Goal: Task Accomplishment & Management: Complete application form

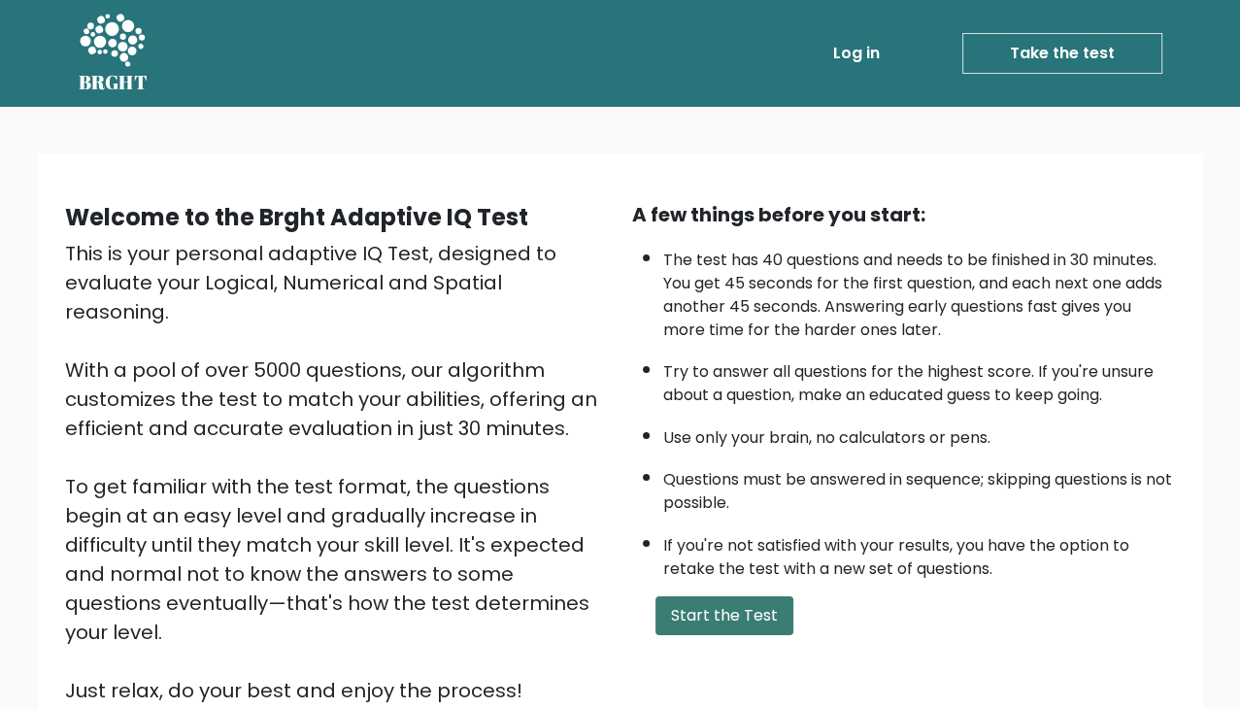
click at [701, 615] on button "Start the Test" at bounding box center [724, 615] width 138 height 39
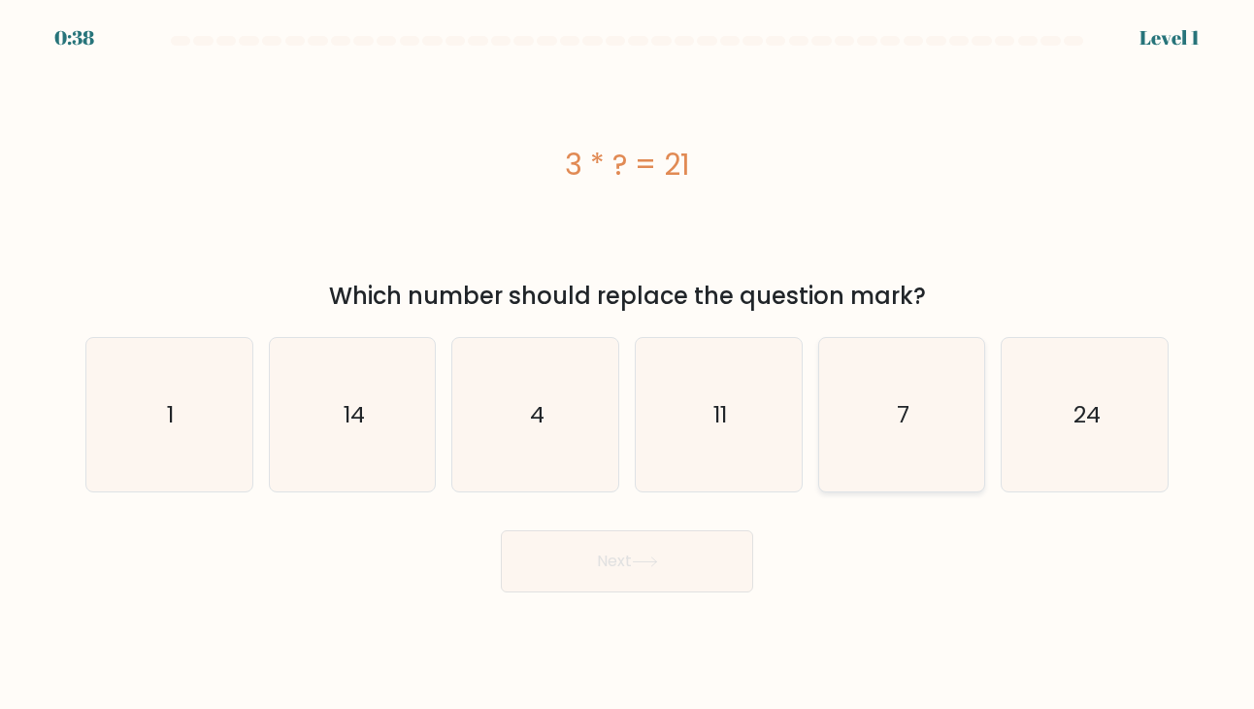
click at [862, 427] on icon "7" at bounding box center [901, 414] width 153 height 153
click at [628, 364] on input "e. 7" at bounding box center [627, 359] width 1 height 10
radio input "true"
click at [586, 569] on button "Next" at bounding box center [627, 561] width 252 height 62
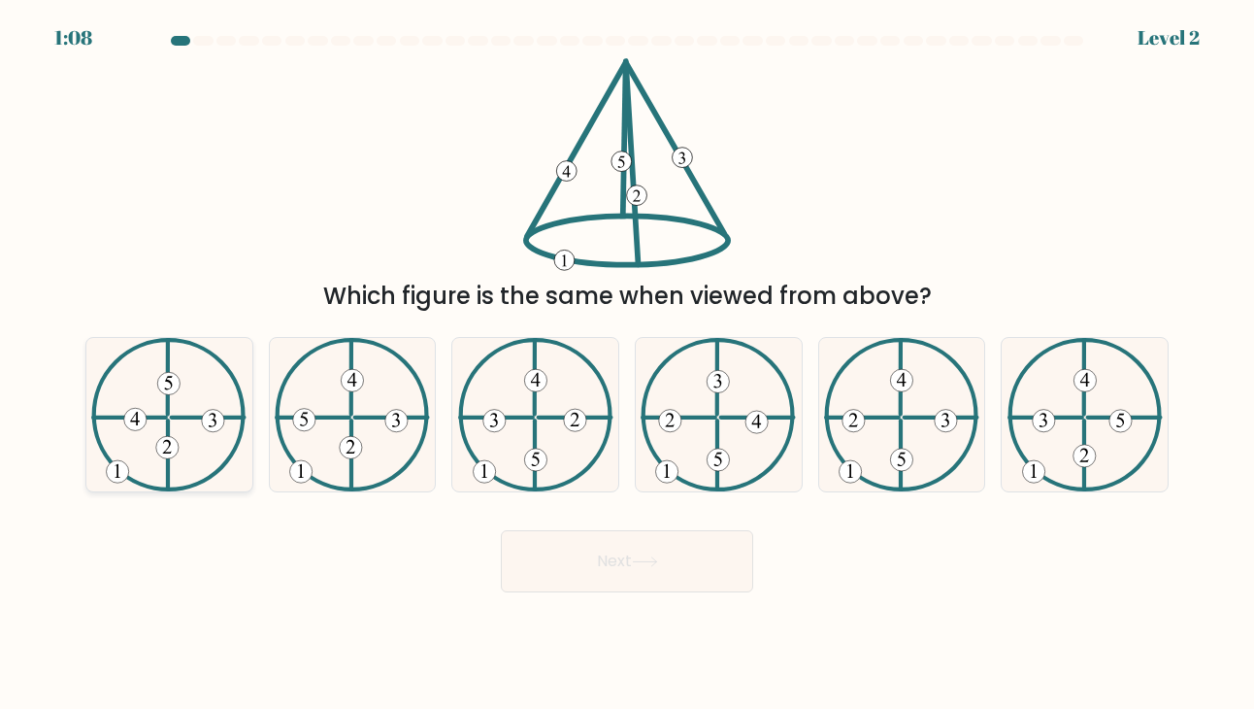
click at [179, 411] on icon at bounding box center [168, 414] width 155 height 153
click at [627, 364] on input "a." at bounding box center [627, 359] width 1 height 10
radio input "true"
click at [555, 576] on button "Next" at bounding box center [627, 561] width 252 height 62
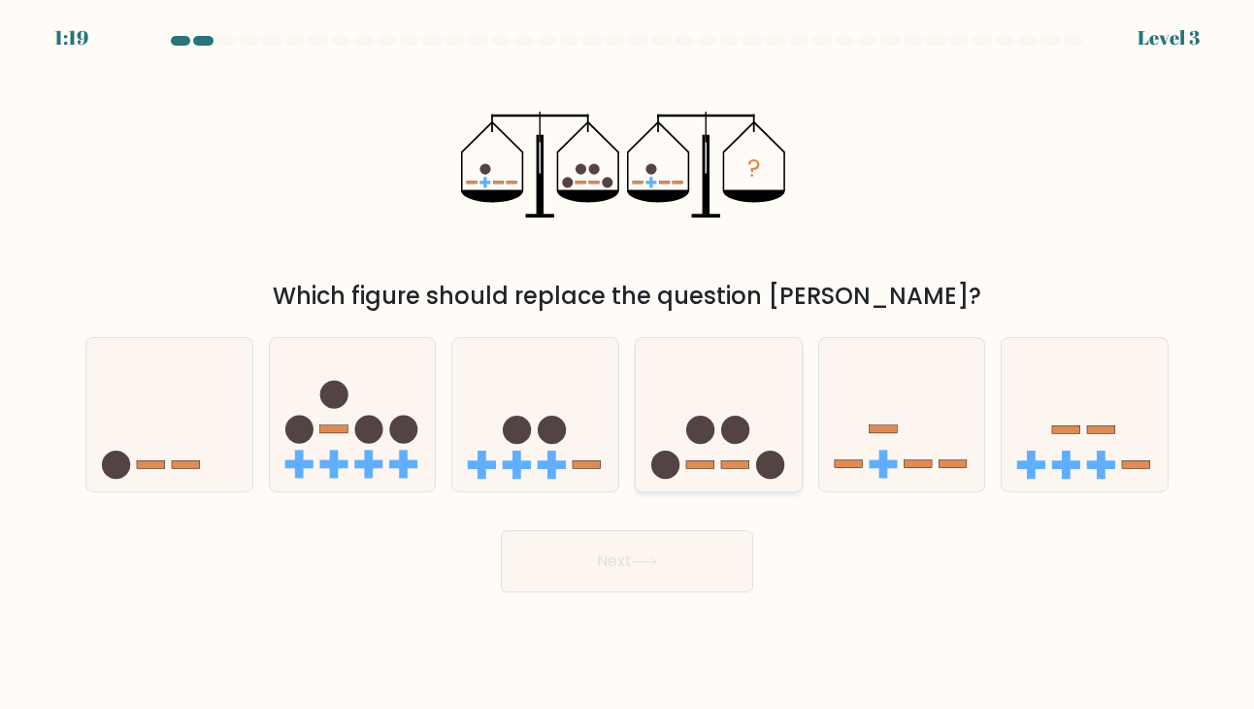
click at [699, 447] on icon at bounding box center [719, 414] width 166 height 137
click at [628, 364] on input "d." at bounding box center [627, 359] width 1 height 10
radio input "true"
click at [649, 568] on button "Next" at bounding box center [627, 561] width 252 height 62
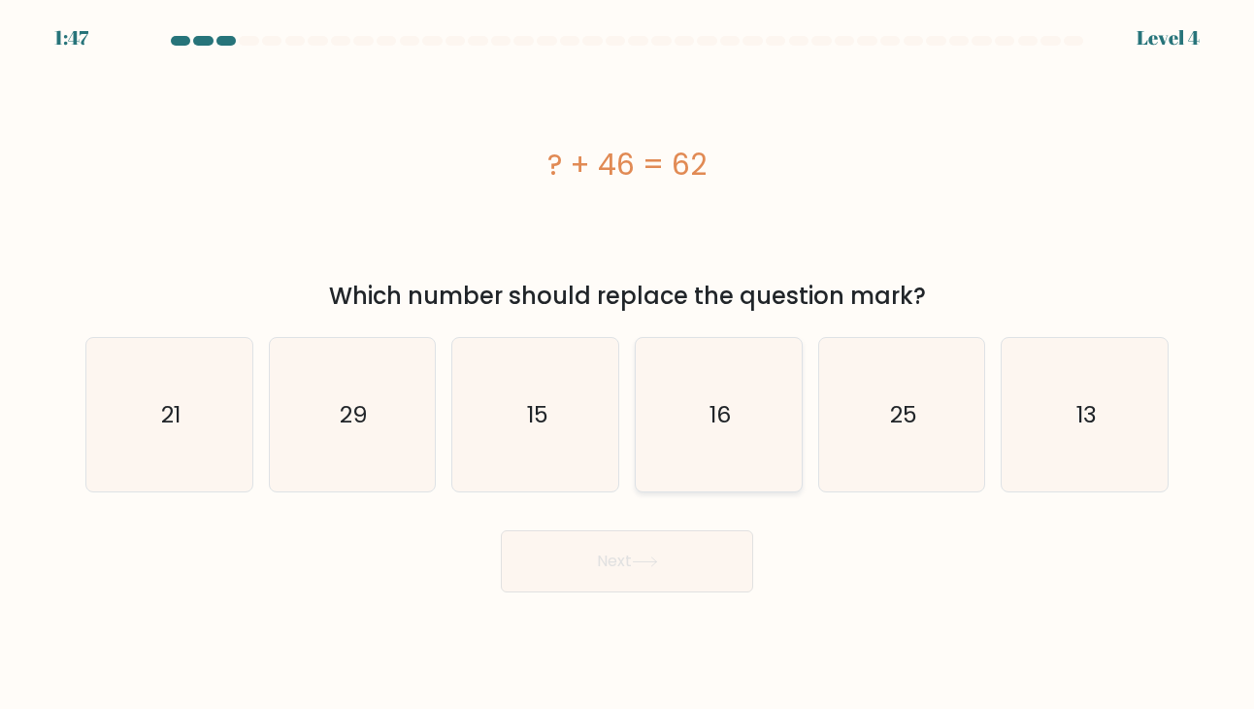
click at [700, 380] on icon "16" at bounding box center [718, 414] width 153 height 153
click at [628, 364] on input "d. 16" at bounding box center [627, 359] width 1 height 10
radio input "true"
click at [633, 552] on button "Next" at bounding box center [627, 561] width 252 height 62
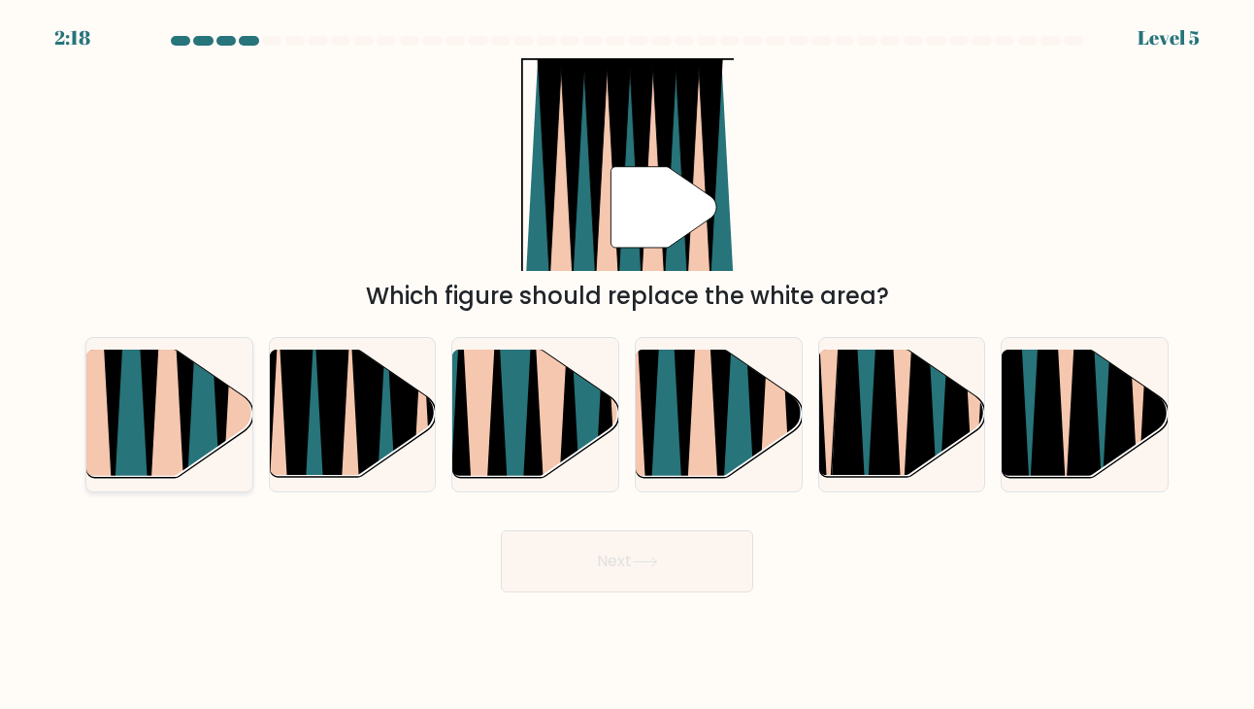
click at [191, 432] on icon at bounding box center [203, 351] width 38 height 332
click at [627, 364] on input "a." at bounding box center [627, 359] width 1 height 10
radio input "true"
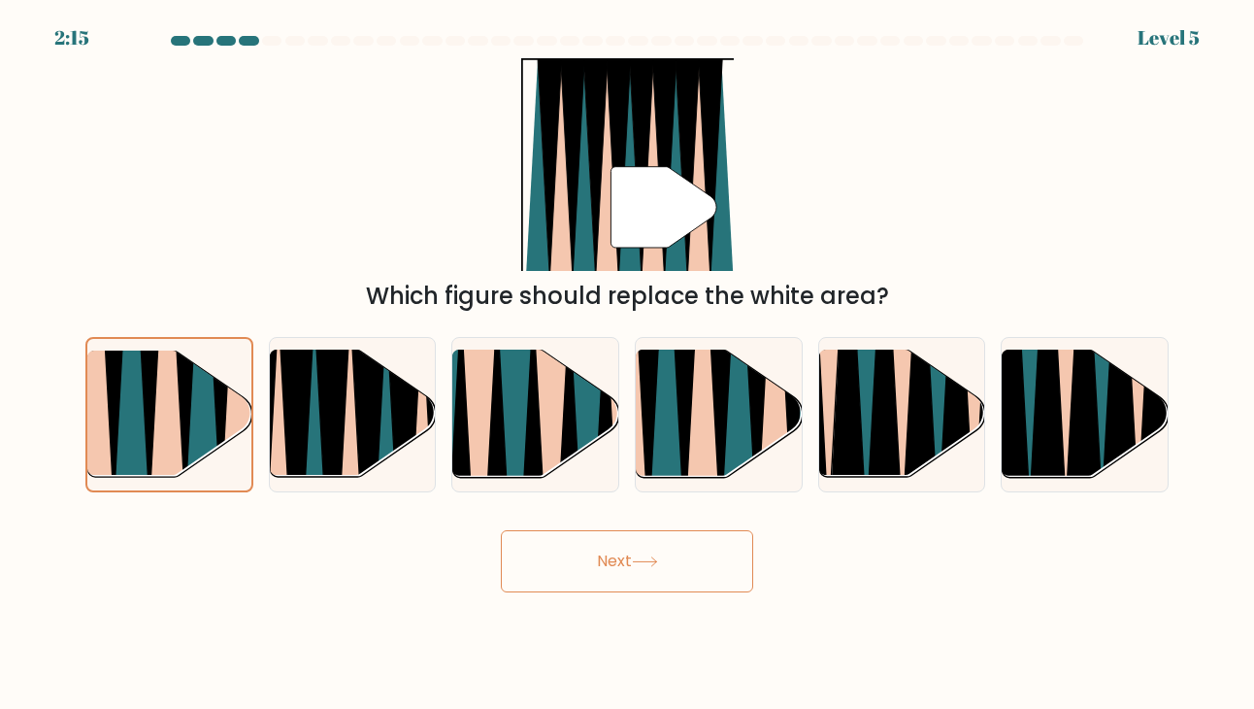
click at [672, 556] on button "Next" at bounding box center [627, 561] width 252 height 62
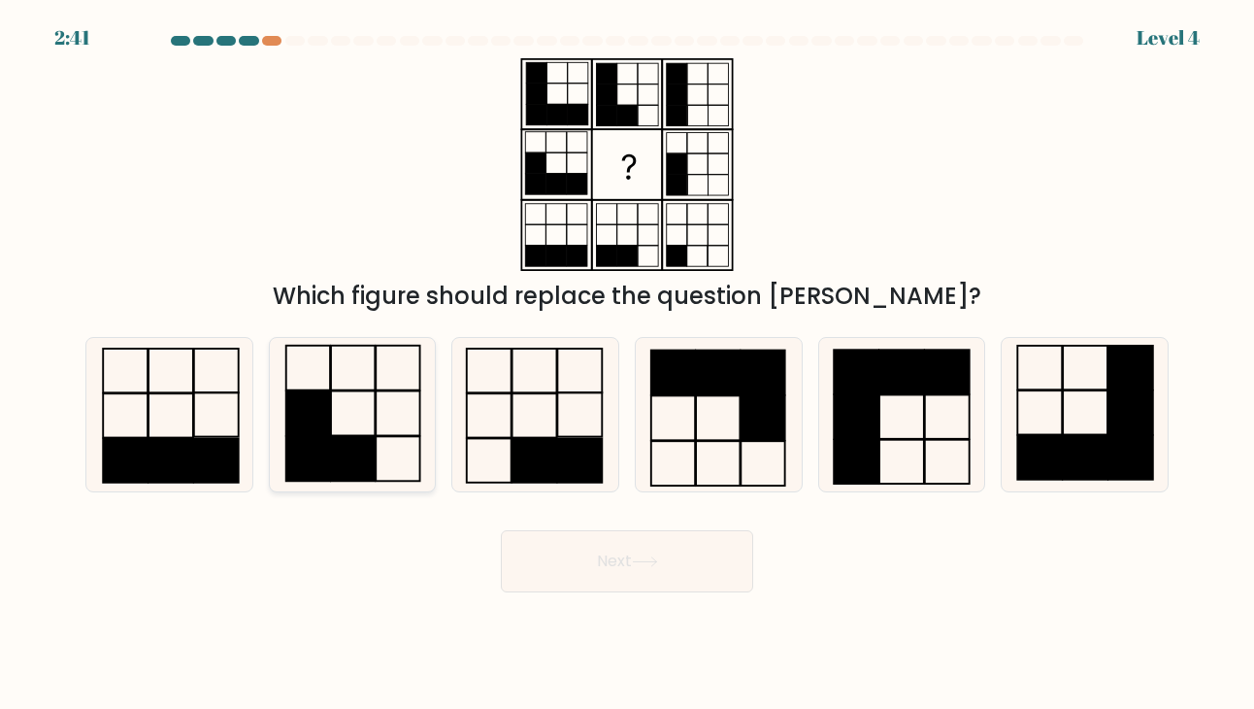
click at [340, 426] on icon at bounding box center [352, 414] width 153 height 153
click at [627, 364] on input "b." at bounding box center [627, 359] width 1 height 10
radio input "true"
click at [652, 555] on button "Next" at bounding box center [627, 561] width 252 height 62
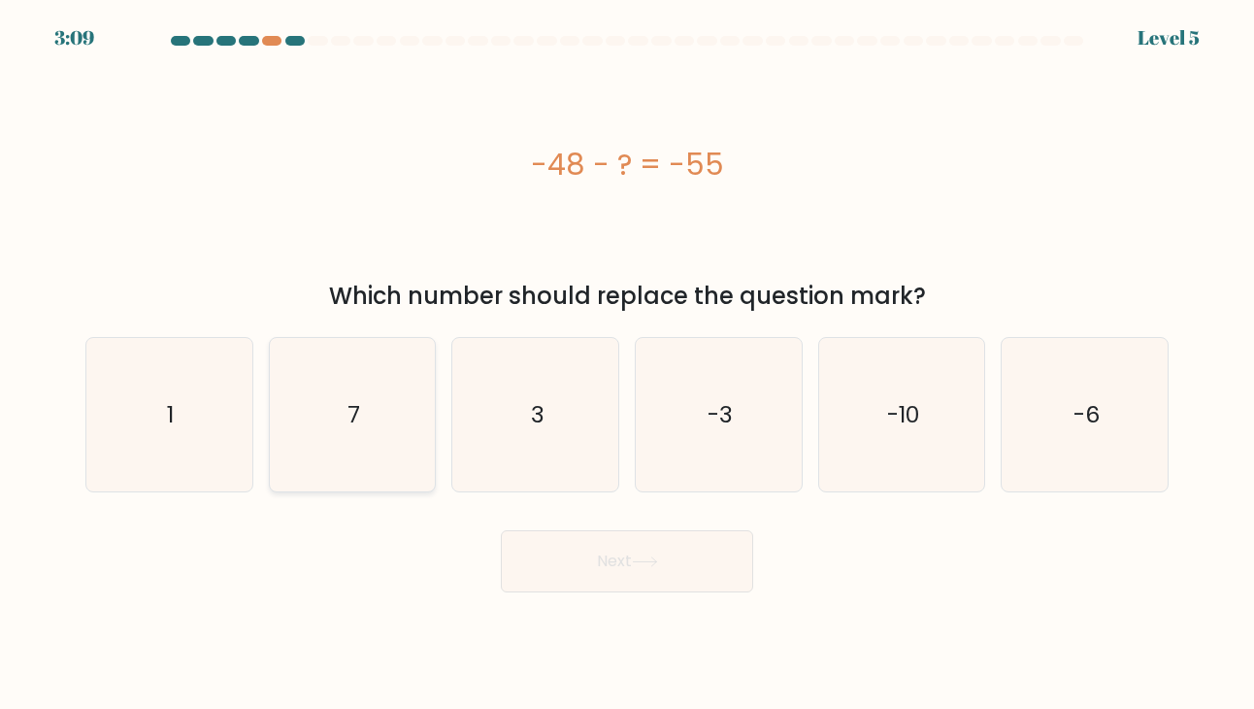
click at [321, 401] on icon "7" at bounding box center [352, 414] width 153 height 153
click at [627, 364] on input "b. 7" at bounding box center [627, 359] width 1 height 10
radio input "true"
drag, startPoint x: 679, startPoint y: 571, endPoint x: 680, endPoint y: 555, distance: 15.6
click at [679, 568] on button "Next" at bounding box center [627, 561] width 252 height 62
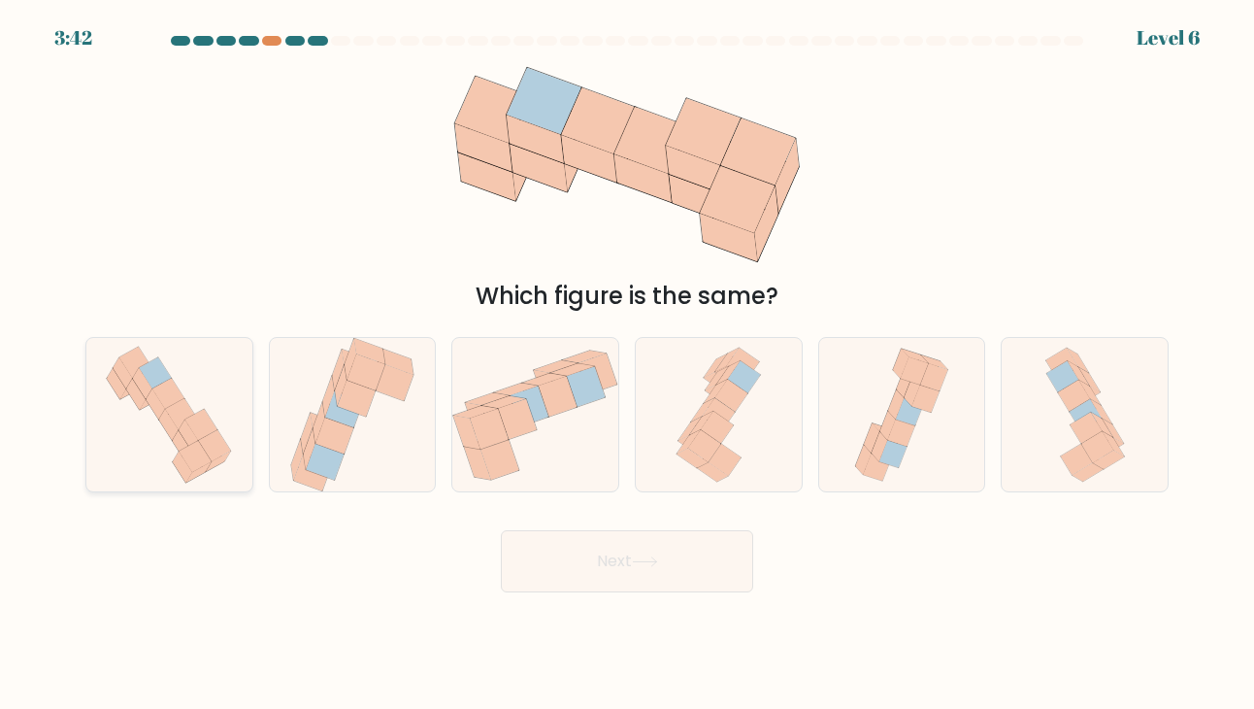
click at [138, 413] on icon at bounding box center [169, 414] width 146 height 153
click at [627, 364] on input "a." at bounding box center [627, 359] width 1 height 10
radio input "true"
click at [569, 563] on button "Next" at bounding box center [627, 561] width 252 height 62
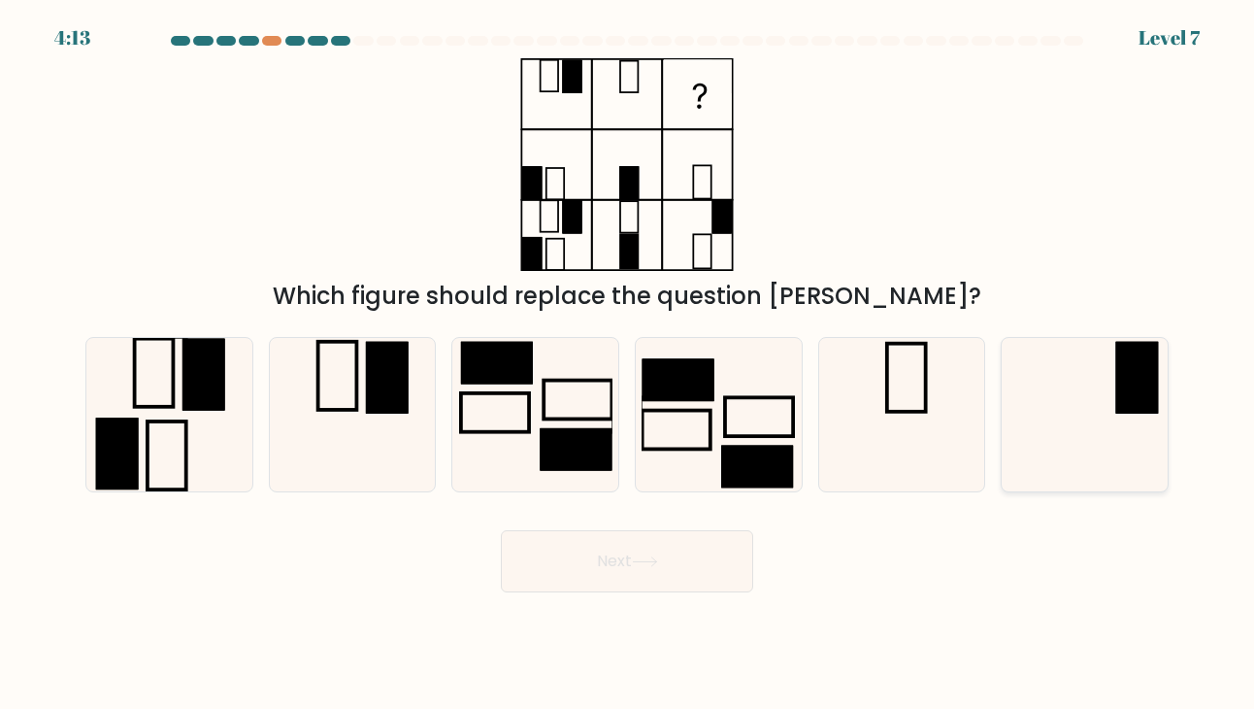
drag, startPoint x: 1151, startPoint y: 400, endPoint x: 1097, endPoint y: 394, distance: 54.7
click at [1150, 400] on rect at bounding box center [1136, 378] width 43 height 72
click at [628, 364] on input "f." at bounding box center [627, 359] width 1 height 10
radio input "true"
click at [604, 564] on button "Next" at bounding box center [627, 561] width 252 height 62
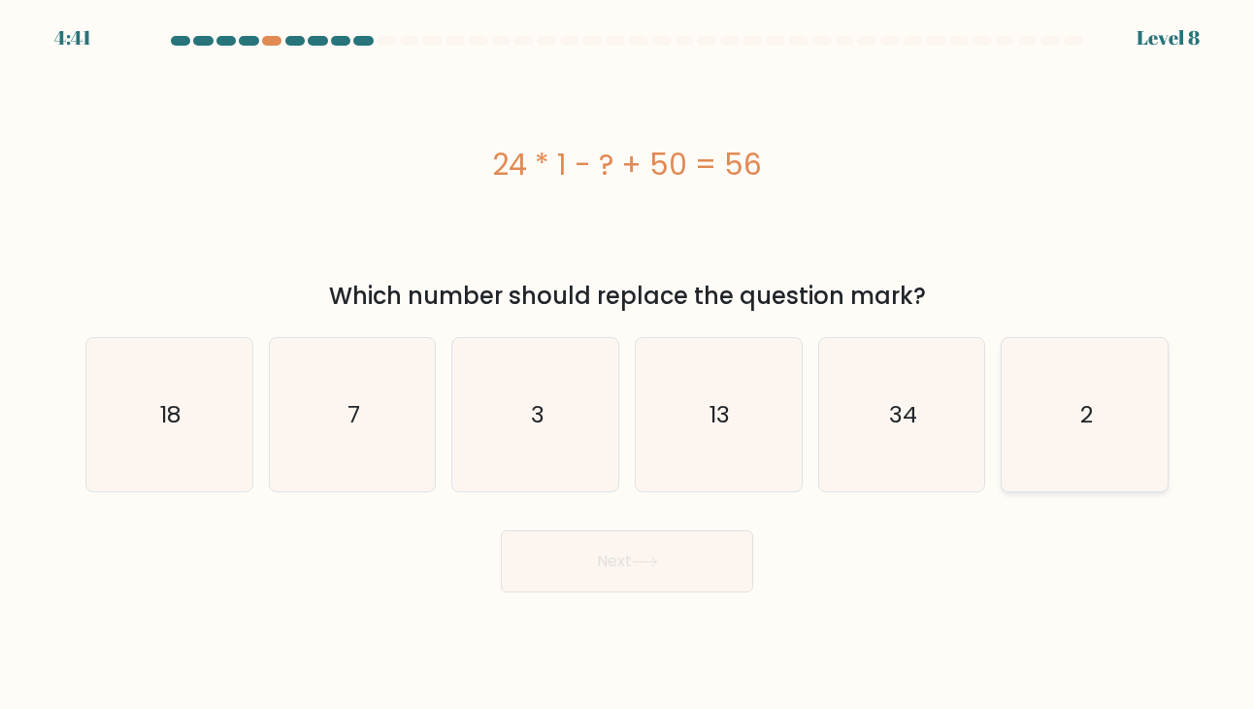
click at [1106, 398] on icon "2" at bounding box center [1085, 414] width 153 height 153
click at [628, 364] on input "f. 2" at bounding box center [627, 359] width 1 height 10
radio input "true"
click at [653, 568] on button "Next" at bounding box center [627, 561] width 252 height 62
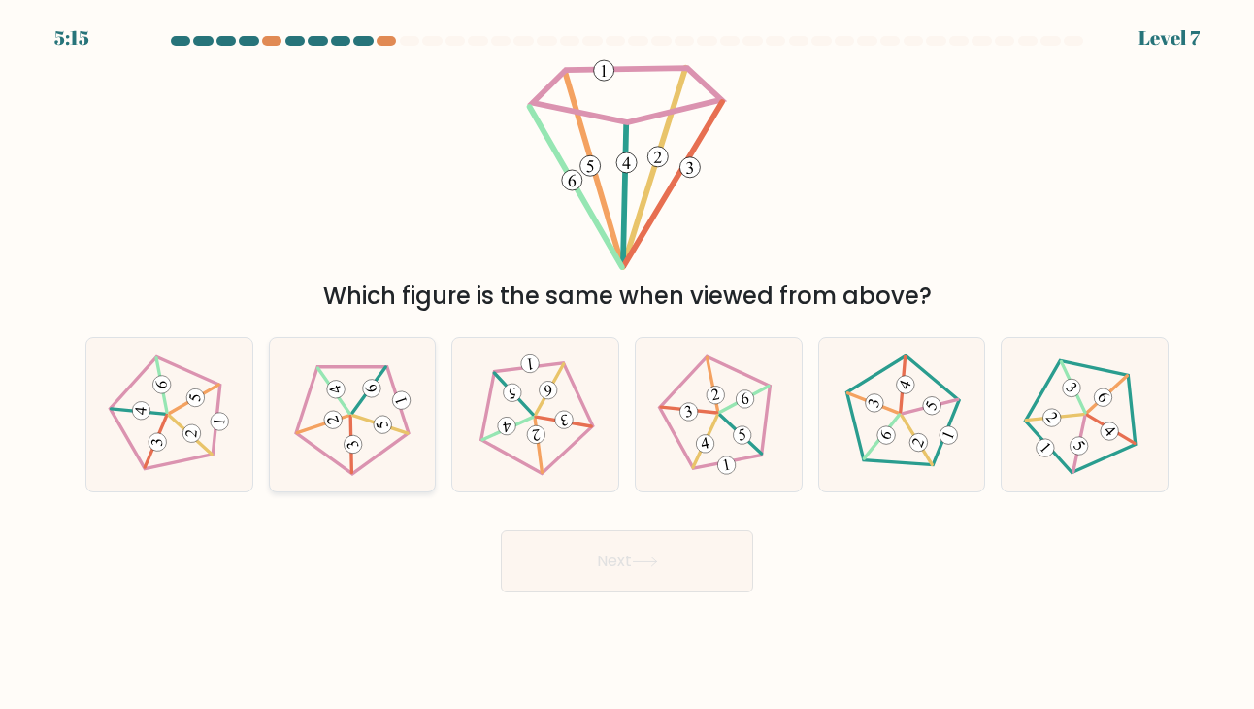
click at [322, 428] on icon at bounding box center [352, 414] width 123 height 123
click at [627, 364] on input "b." at bounding box center [627, 359] width 1 height 10
radio input "true"
click at [641, 564] on icon at bounding box center [645, 561] width 26 height 11
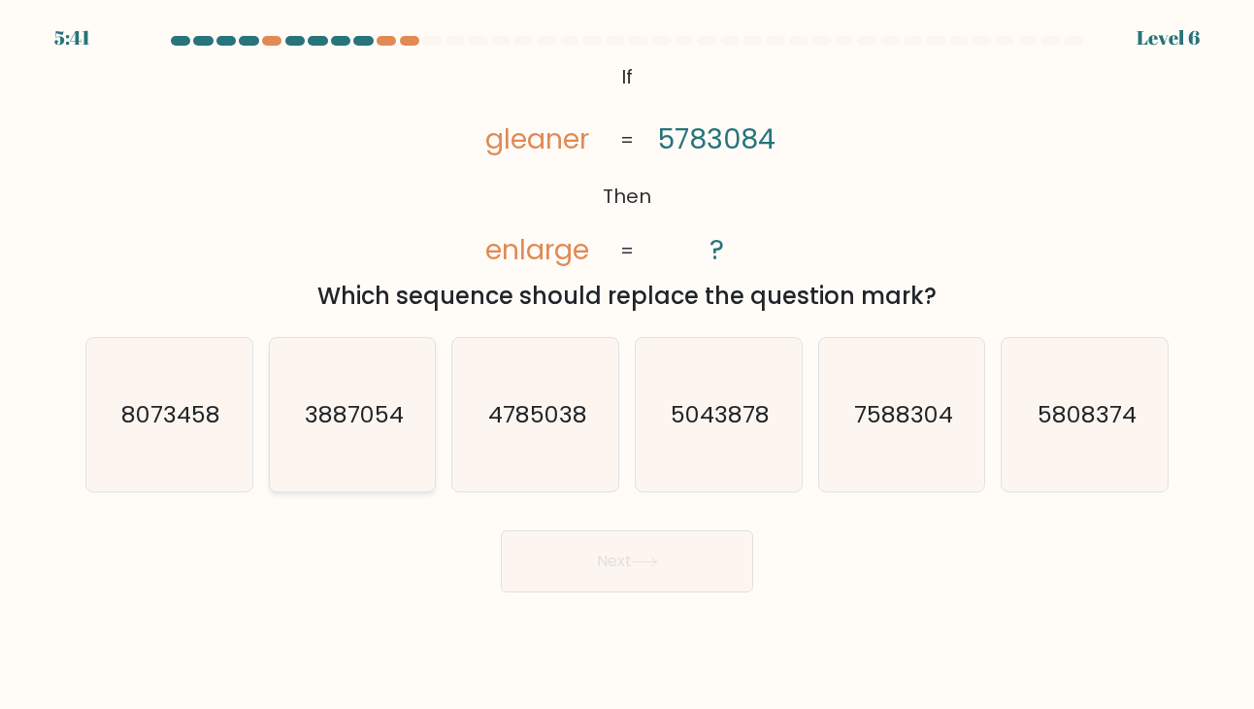
click at [413, 378] on icon "3887054" at bounding box center [352, 414] width 153 height 153
click at [627, 364] on input "b. 3887054" at bounding box center [627, 359] width 1 height 10
radio input "true"
click at [202, 428] on text "8073458" at bounding box center [170, 414] width 99 height 32
click at [627, 364] on input "a. 8073458" at bounding box center [627, 359] width 1 height 10
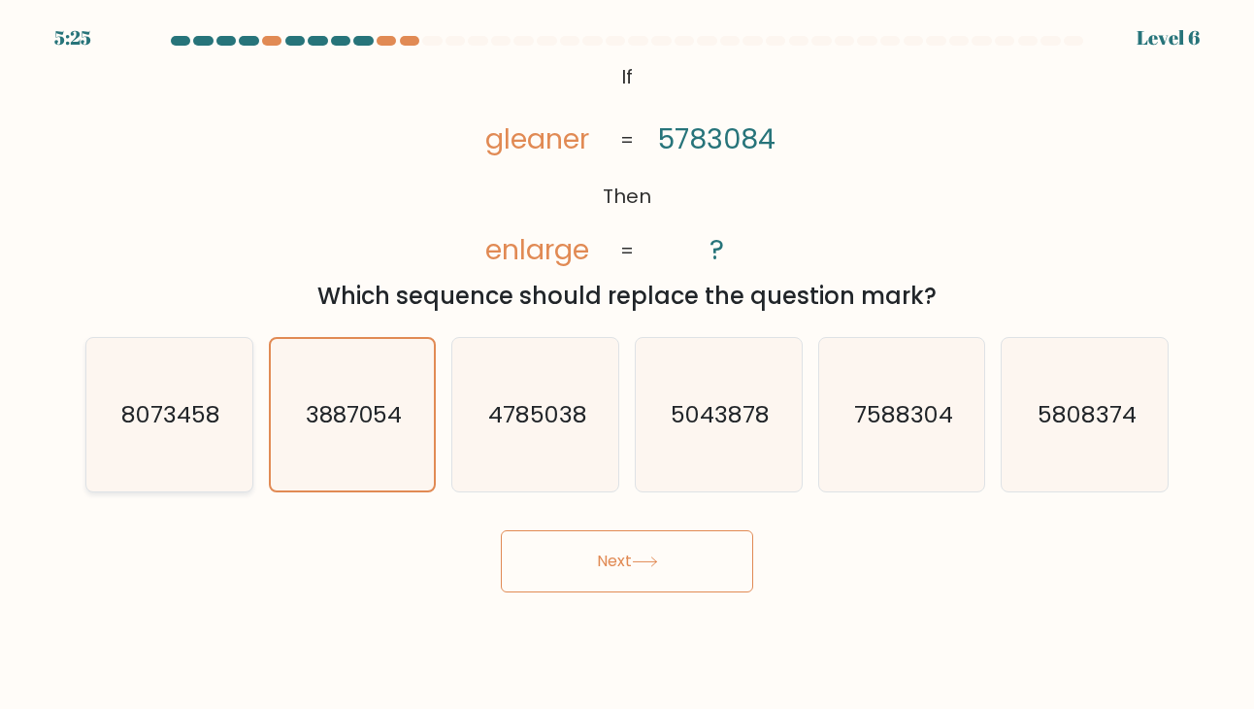
radio input "true"
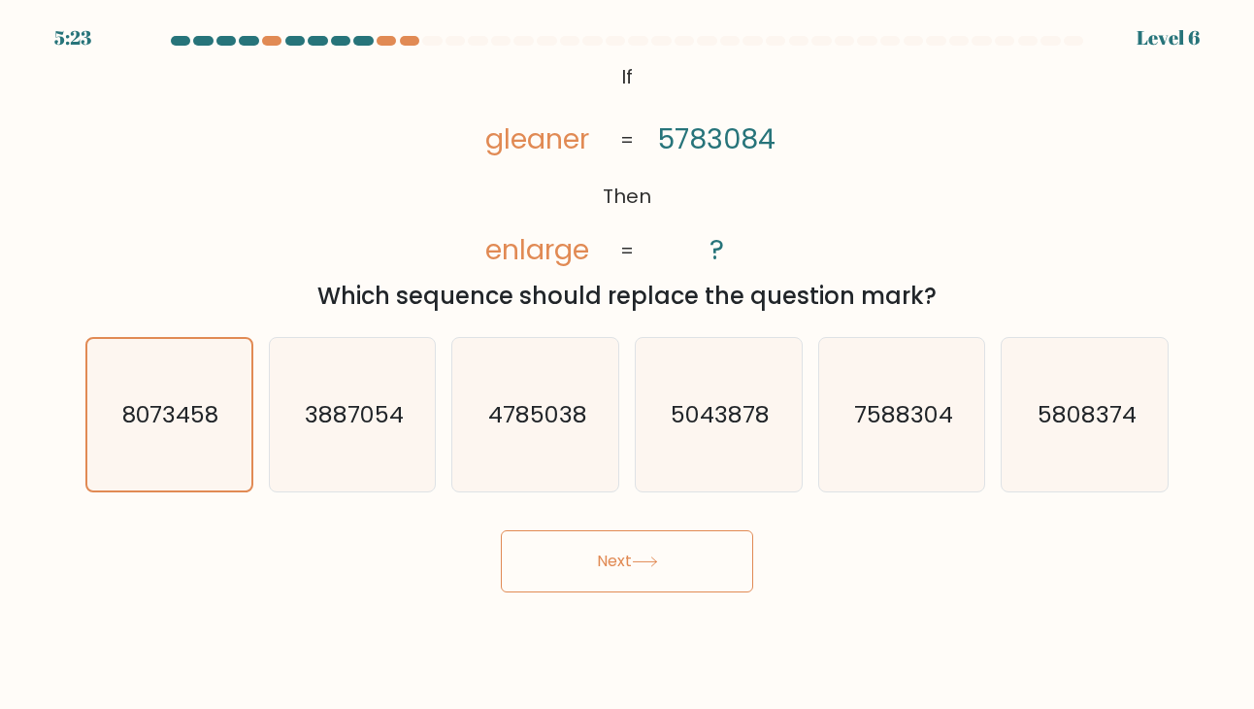
click at [625, 570] on button "Next" at bounding box center [627, 561] width 252 height 62
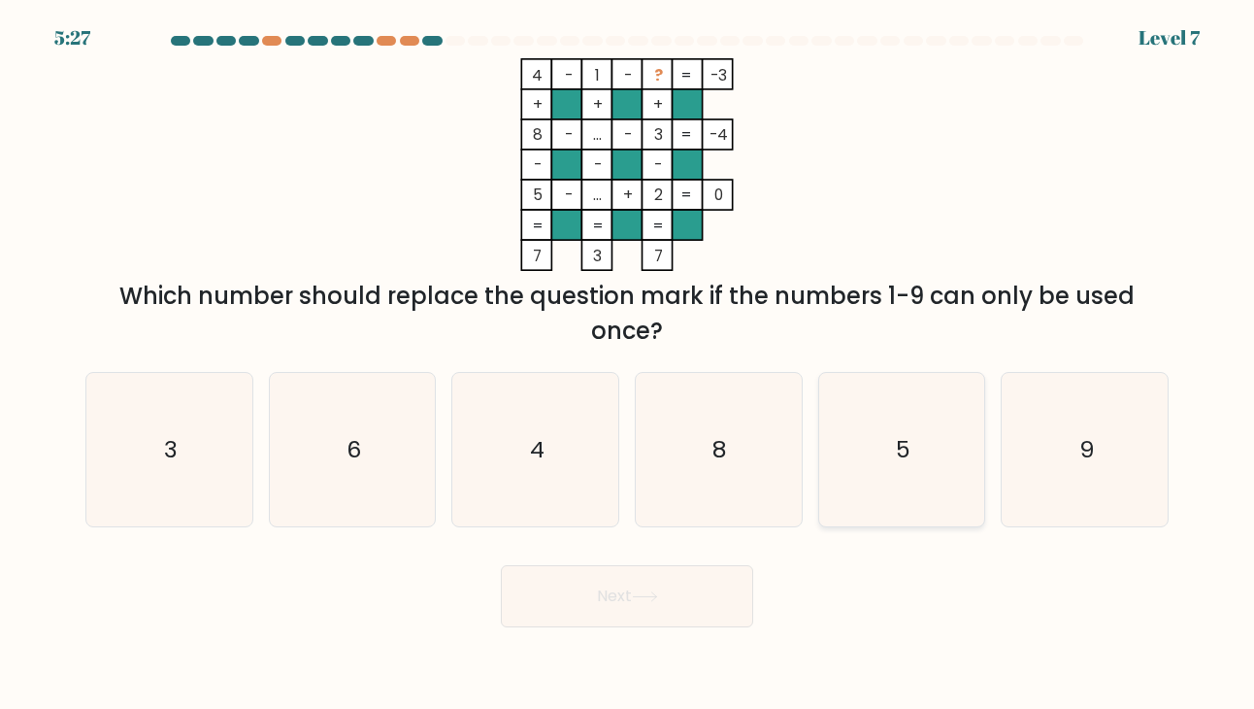
click at [866, 494] on icon "5" at bounding box center [901, 449] width 153 height 153
click at [628, 364] on input "e. 5" at bounding box center [627, 359] width 1 height 10
radio input "true"
drag, startPoint x: 684, startPoint y: 605, endPoint x: 682, endPoint y: 593, distance: 11.8
click at [684, 603] on button "Next" at bounding box center [627, 596] width 252 height 62
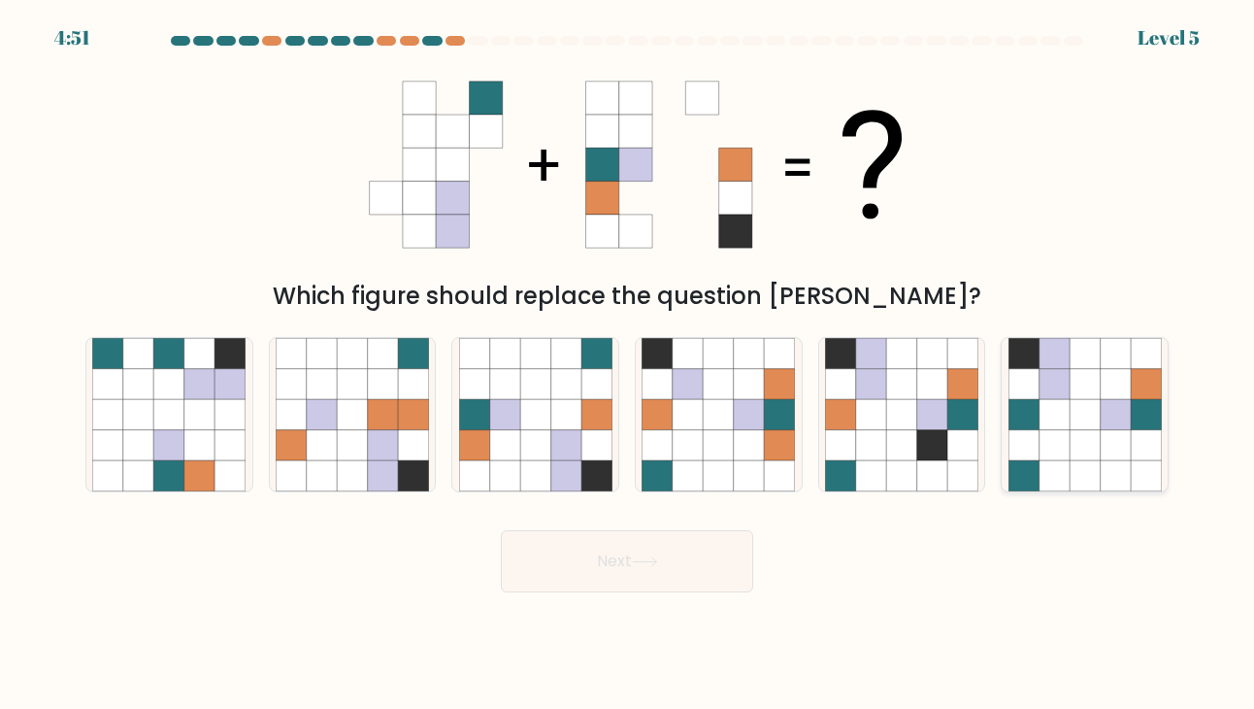
drag, startPoint x: 1036, startPoint y: 433, endPoint x: 1014, endPoint y: 422, distance: 23.9
click at [1034, 433] on icon at bounding box center [1024, 445] width 31 height 31
click at [628, 364] on input "f." at bounding box center [627, 359] width 1 height 10
radio input "true"
click at [683, 556] on button "Next" at bounding box center [627, 561] width 252 height 62
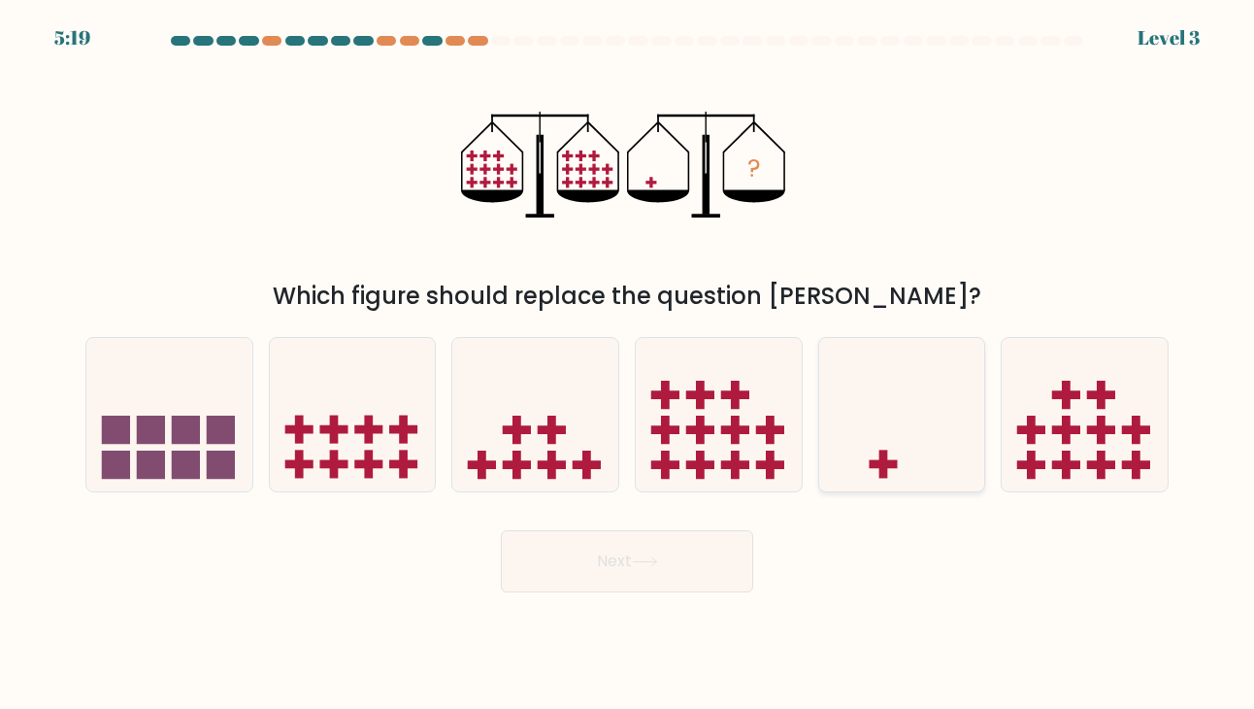
click at [855, 366] on icon at bounding box center [902, 414] width 166 height 137
click at [628, 364] on input "e." at bounding box center [627, 359] width 1 height 10
radio input "true"
click at [643, 550] on button "Next" at bounding box center [627, 561] width 252 height 62
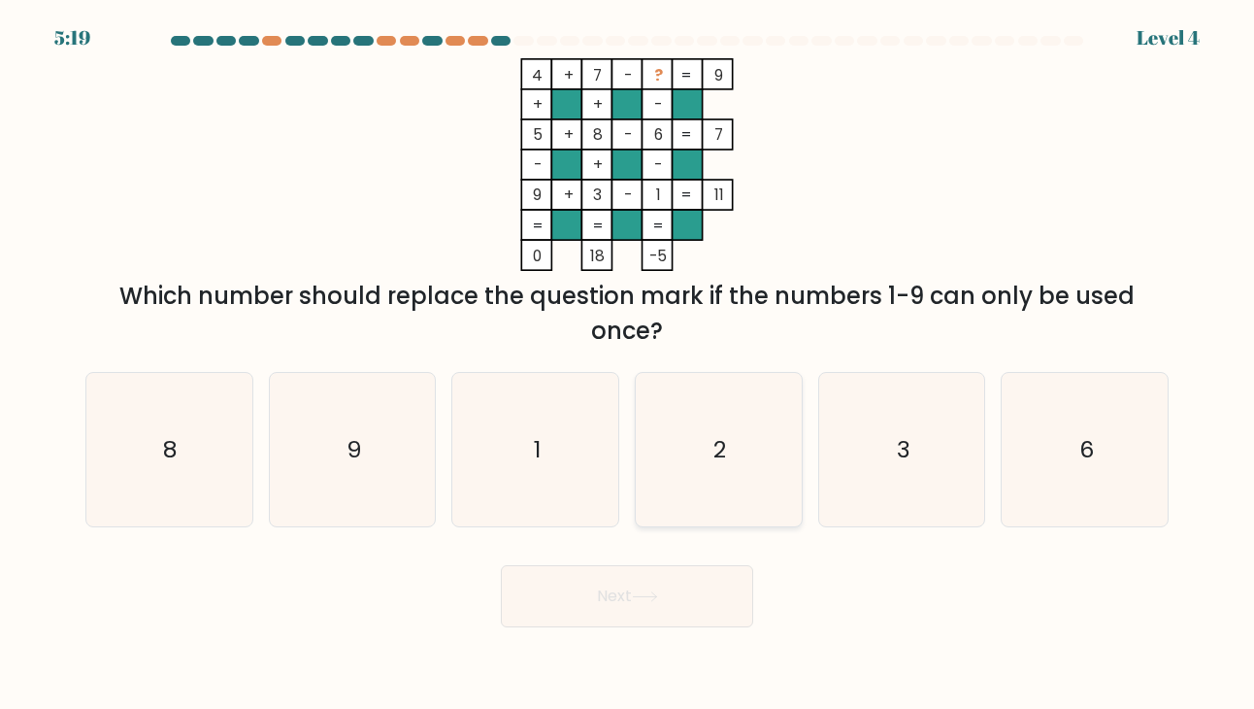
click at [732, 416] on icon "2" at bounding box center [718, 449] width 153 height 153
click at [628, 364] on input "d. 2" at bounding box center [627, 359] width 1 height 10
radio input "true"
click at [633, 598] on button "Next" at bounding box center [627, 596] width 252 height 62
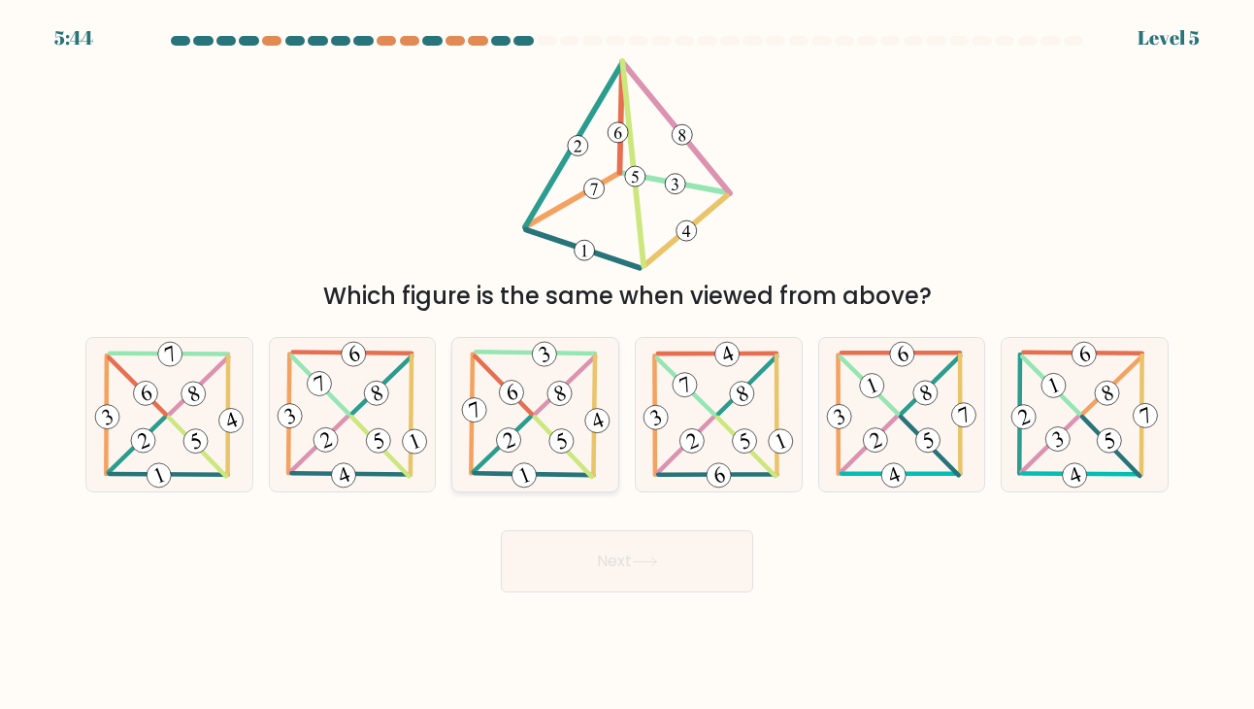
click at [474, 426] on icon at bounding box center [535, 414] width 155 height 153
click at [627, 364] on input "c." at bounding box center [627, 359] width 1 height 10
radio input "true"
click at [579, 568] on button "Next" at bounding box center [627, 561] width 252 height 62
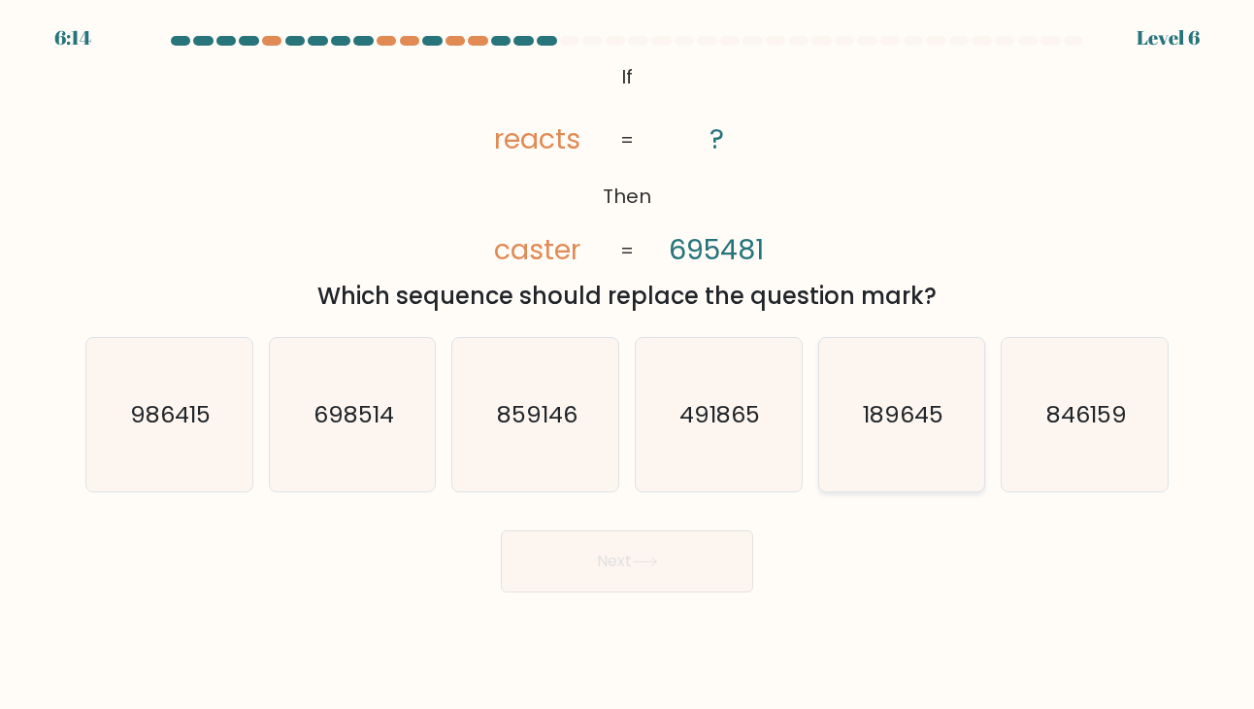
click at [954, 454] on icon "189645" at bounding box center [901, 414] width 153 height 153
click at [628, 364] on input "e. 189645" at bounding box center [627, 359] width 1 height 10
radio input "true"
click at [689, 562] on button "Next" at bounding box center [627, 561] width 252 height 62
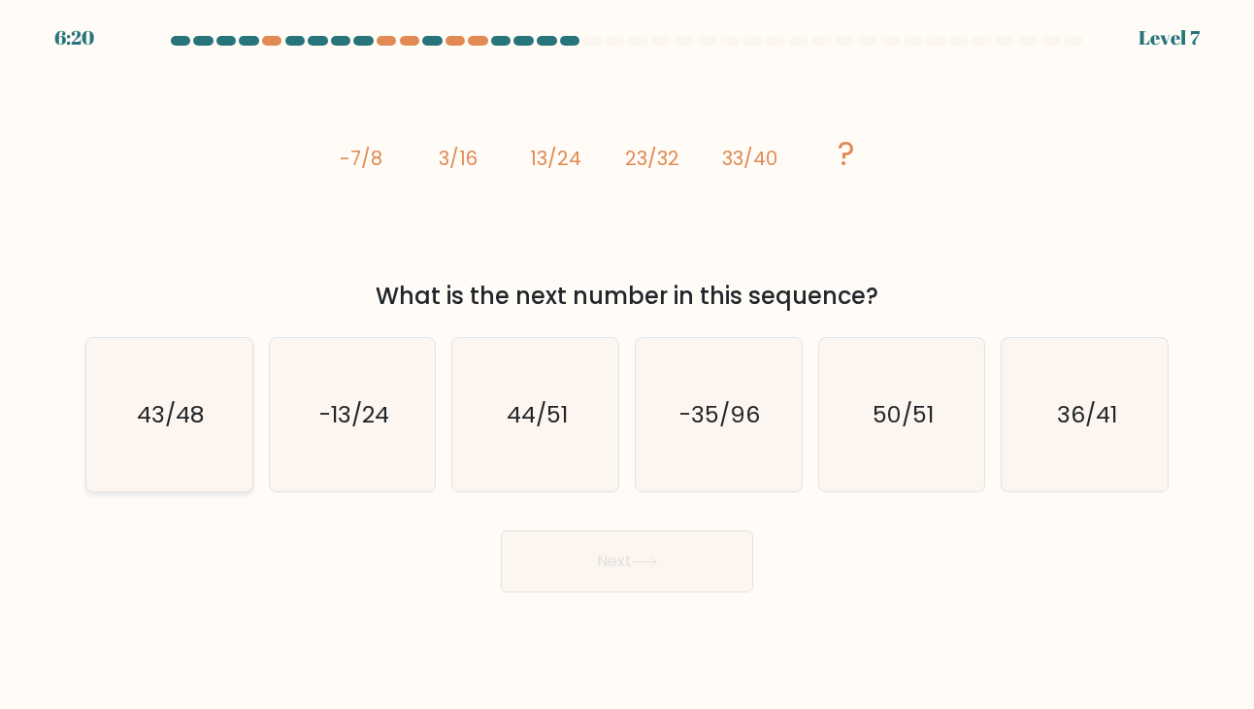
click at [128, 409] on icon "43/48" at bounding box center [168, 414] width 153 height 153
click at [627, 364] on input "a. 43/48" at bounding box center [627, 359] width 1 height 10
radio input "true"
click at [666, 547] on button "Next" at bounding box center [627, 561] width 252 height 62
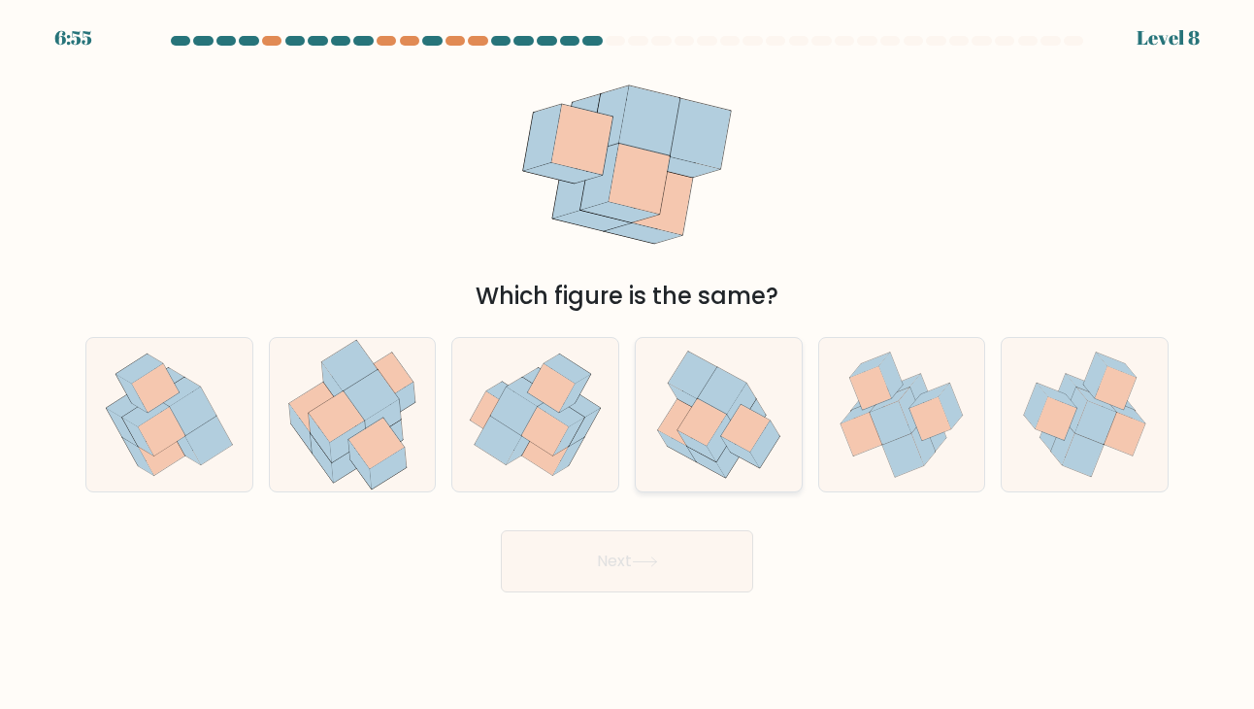
click at [678, 424] on icon at bounding box center [681, 423] width 49 height 48
click at [628, 364] on input "d." at bounding box center [627, 359] width 1 height 10
radio input "true"
click at [640, 575] on button "Next" at bounding box center [627, 561] width 252 height 62
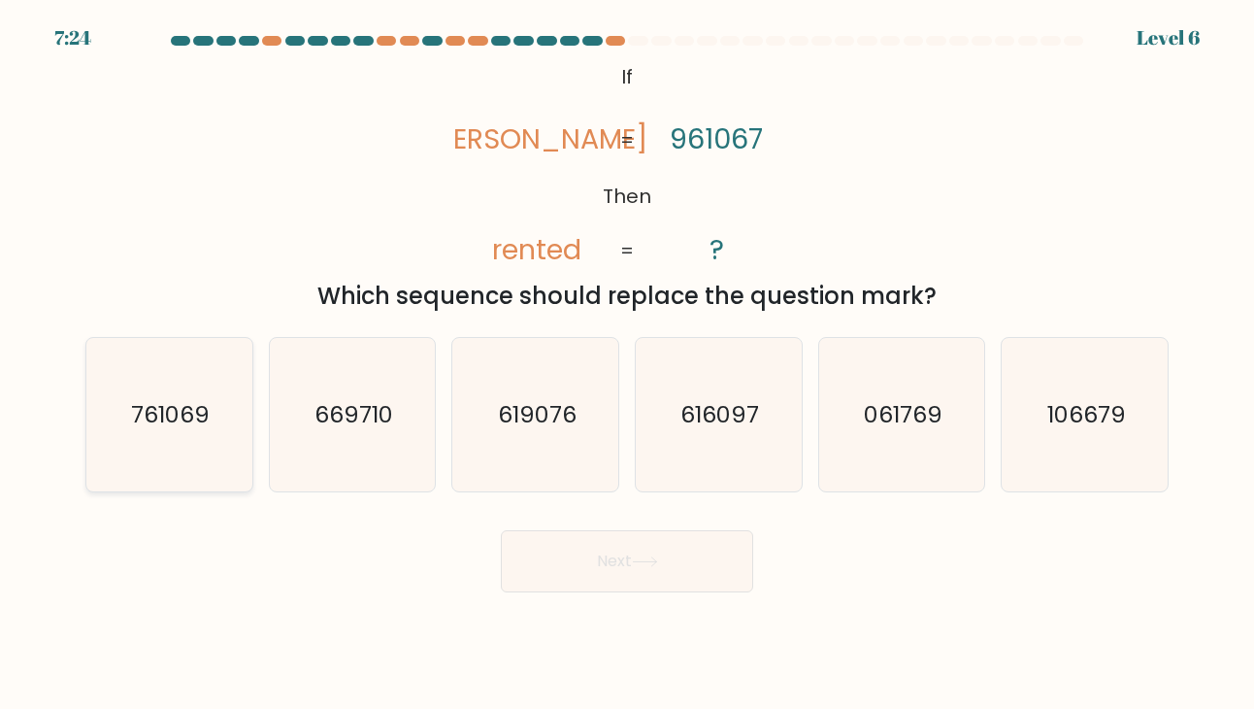
drag, startPoint x: 99, startPoint y: 400, endPoint x: 121, endPoint y: 406, distance: 23.1
click at [100, 400] on icon "761069" at bounding box center [168, 414] width 153 height 153
click at [627, 364] on input "a. 761069" at bounding box center [627, 359] width 1 height 10
radio input "true"
click at [598, 552] on button "Next" at bounding box center [627, 561] width 252 height 62
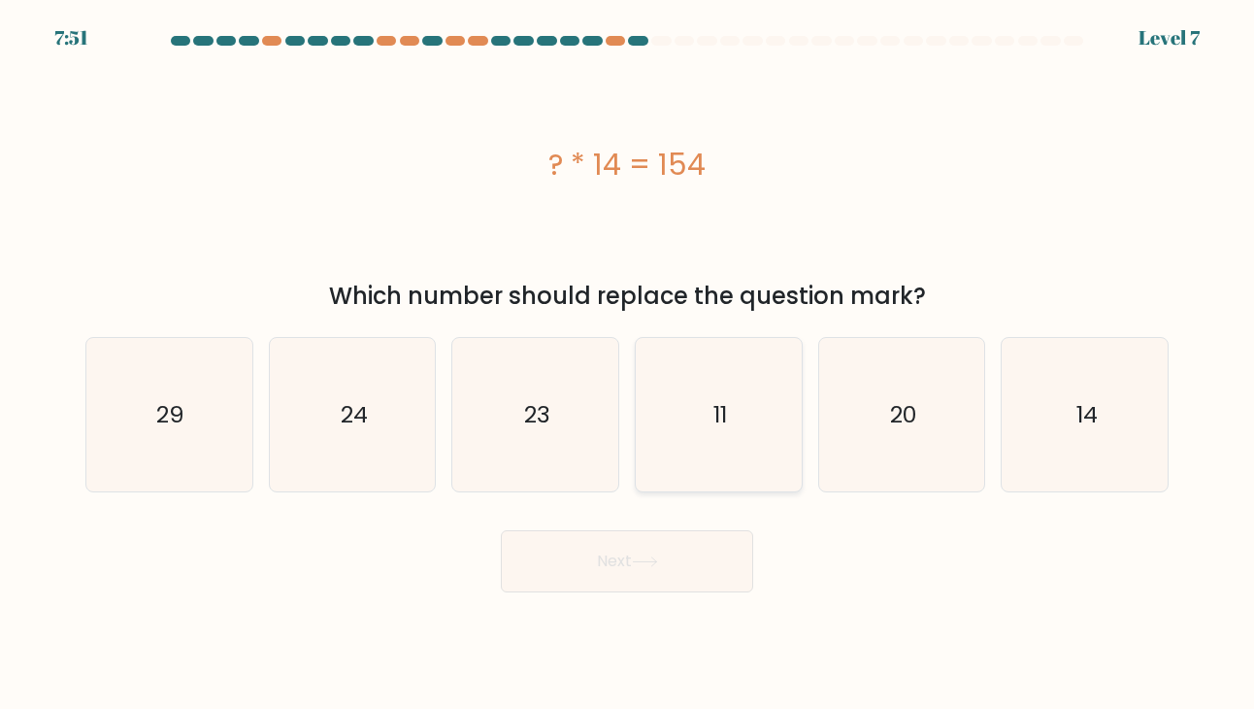
click at [716, 434] on icon "11" at bounding box center [718, 414] width 153 height 153
click at [628, 364] on input "d. 11" at bounding box center [627, 359] width 1 height 10
radio input "true"
click at [664, 564] on button "Next" at bounding box center [627, 561] width 252 height 62
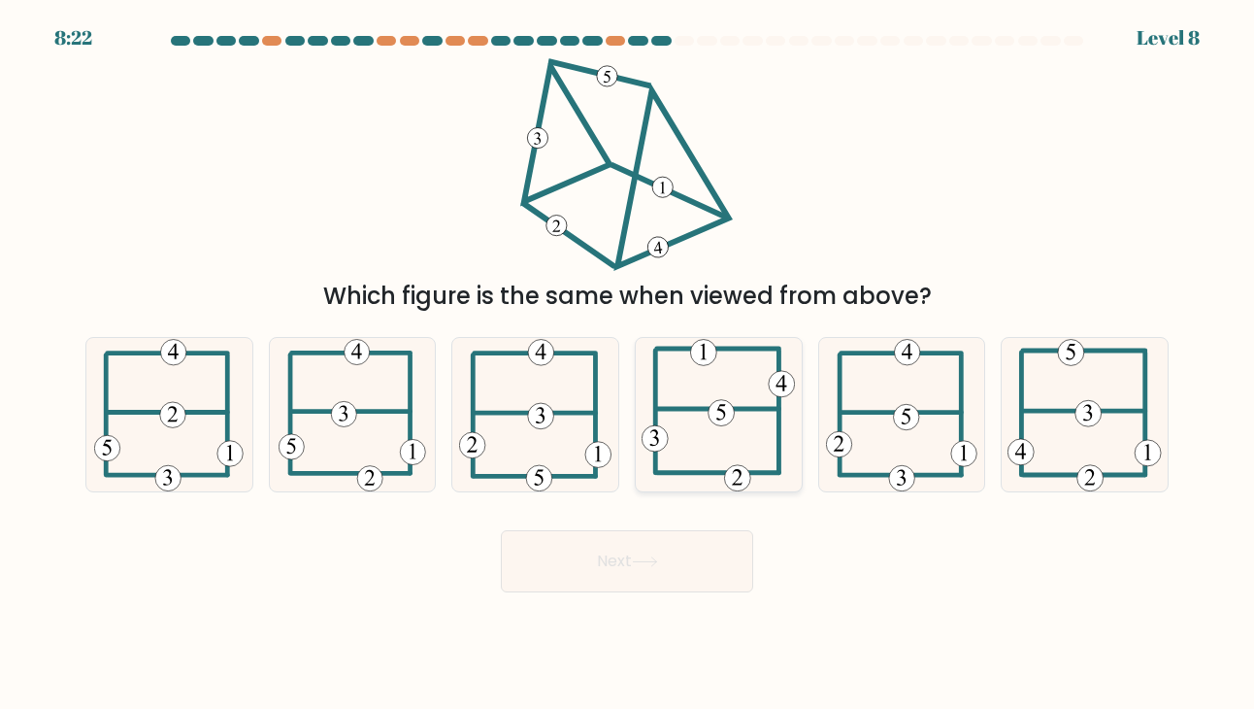
click at [718, 422] on 714 at bounding box center [722, 413] width 26 height 26
click at [628, 364] on input "d." at bounding box center [627, 359] width 1 height 10
radio input "true"
click at [684, 560] on button "Next" at bounding box center [627, 561] width 252 height 62
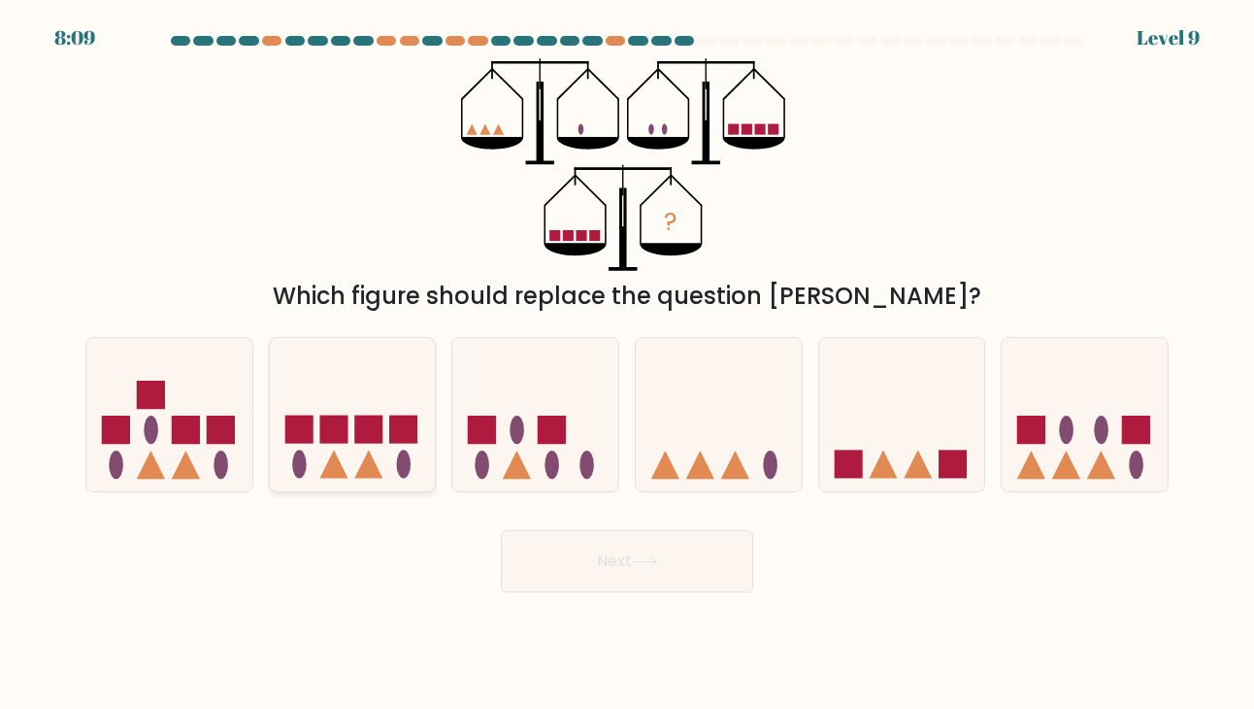
click at [337, 444] on icon at bounding box center [353, 414] width 166 height 137
click at [627, 364] on input "b." at bounding box center [627, 359] width 1 height 10
radio input "true"
click at [540, 550] on button "Next" at bounding box center [627, 561] width 252 height 62
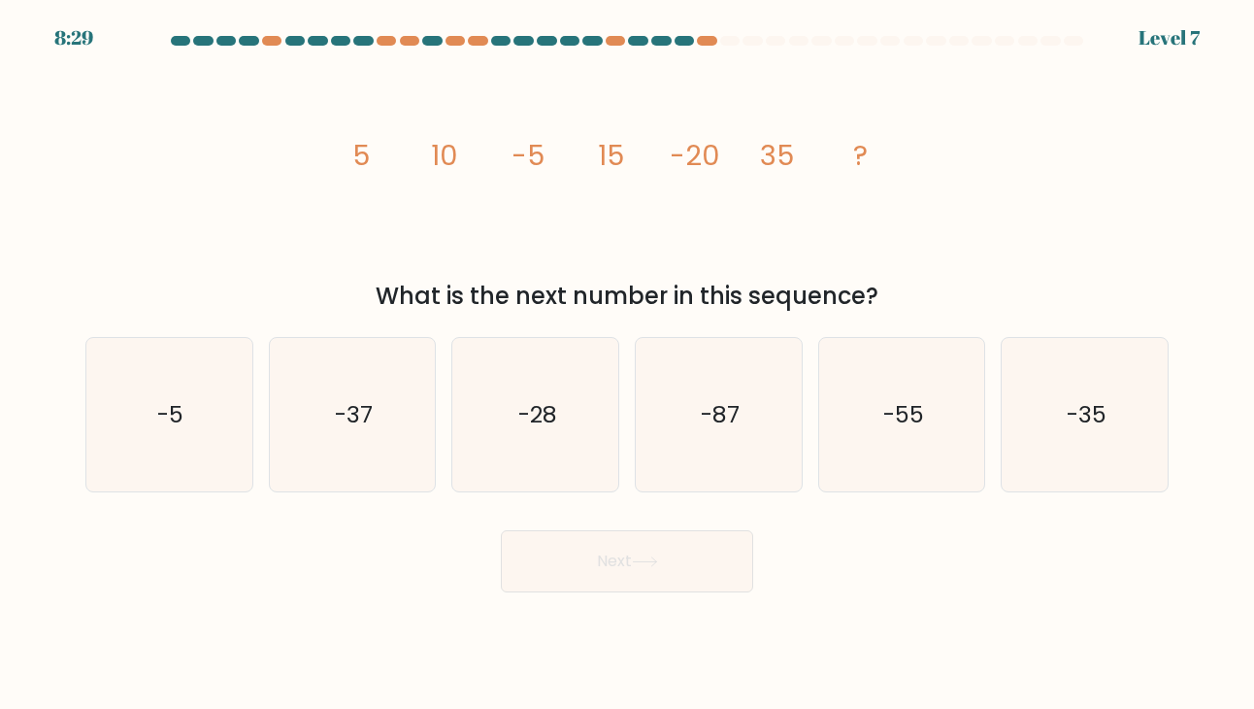
drag, startPoint x: 896, startPoint y: 432, endPoint x: 669, endPoint y: 522, distance: 244.4
click at [894, 432] on icon "-55" at bounding box center [901, 414] width 153 height 153
click at [628, 364] on input "e. -55" at bounding box center [627, 359] width 1 height 10
radio input "true"
click at [617, 568] on button "Next" at bounding box center [627, 561] width 252 height 62
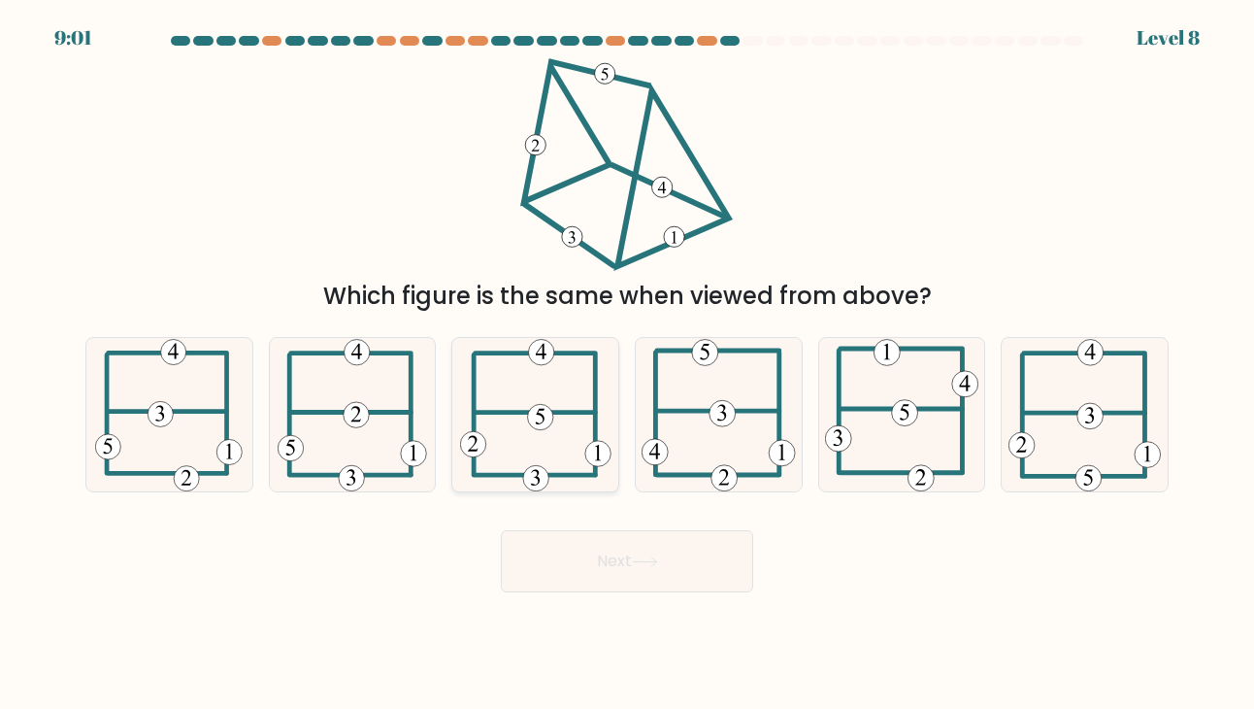
click at [510, 454] on icon at bounding box center [535, 414] width 151 height 153
click at [627, 364] on input "c." at bounding box center [627, 359] width 1 height 10
radio input "true"
drag, startPoint x: 619, startPoint y: 558, endPoint x: 607, endPoint y: 556, distance: 12.8
click at [612, 560] on button "Next" at bounding box center [627, 561] width 252 height 62
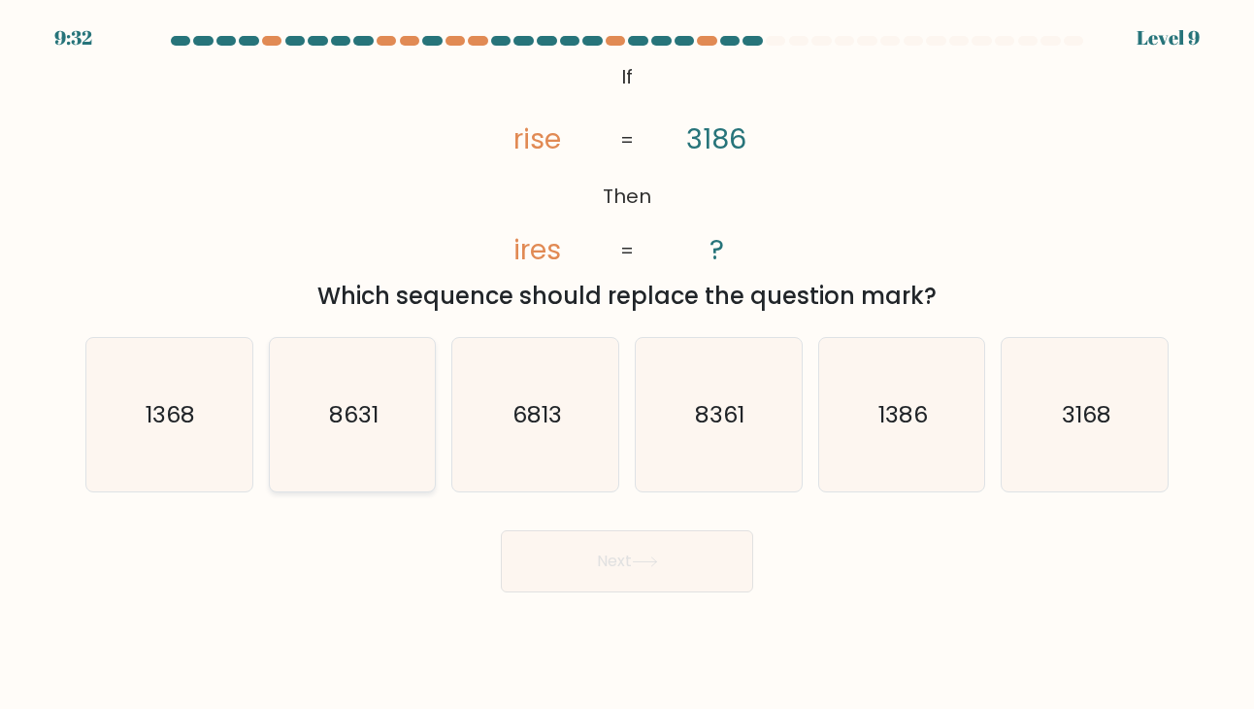
drag, startPoint x: 162, startPoint y: 416, endPoint x: 323, endPoint y: 425, distance: 161.4
click at [163, 416] on text "1368" at bounding box center [171, 414] width 50 height 32
click at [627, 364] on input "a. 1368" at bounding box center [627, 359] width 1 height 10
radio input "true"
click at [594, 561] on button "Next" at bounding box center [627, 561] width 252 height 62
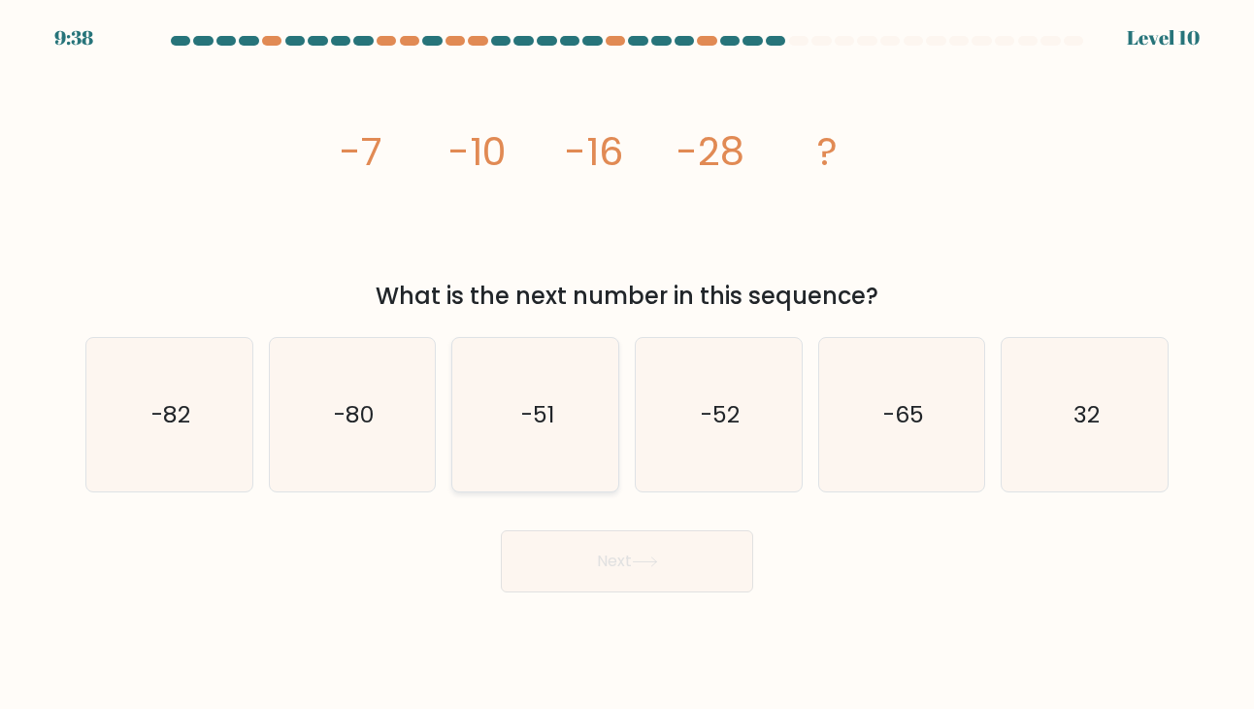
drag, startPoint x: 598, startPoint y: 416, endPoint x: 612, endPoint y: 429, distance: 19.3
click at [606, 416] on icon "-51" at bounding box center [535, 414] width 153 height 153
click at [627, 364] on input "c. -51" at bounding box center [627, 359] width 1 height 10
radio input "true"
click at [629, 566] on button "Next" at bounding box center [627, 561] width 252 height 62
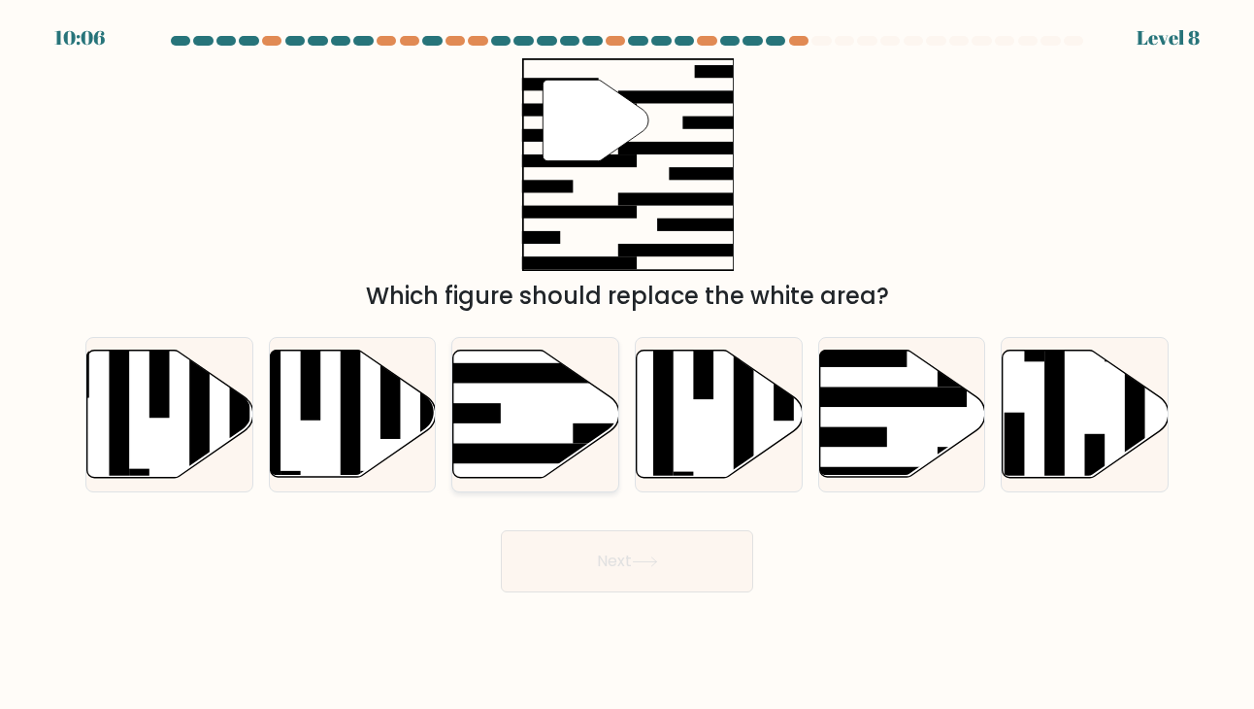
click at [533, 428] on icon at bounding box center [536, 413] width 166 height 127
click at [627, 364] on input "c." at bounding box center [627, 359] width 1 height 10
radio input "true"
click at [597, 564] on button "Next" at bounding box center [627, 561] width 252 height 62
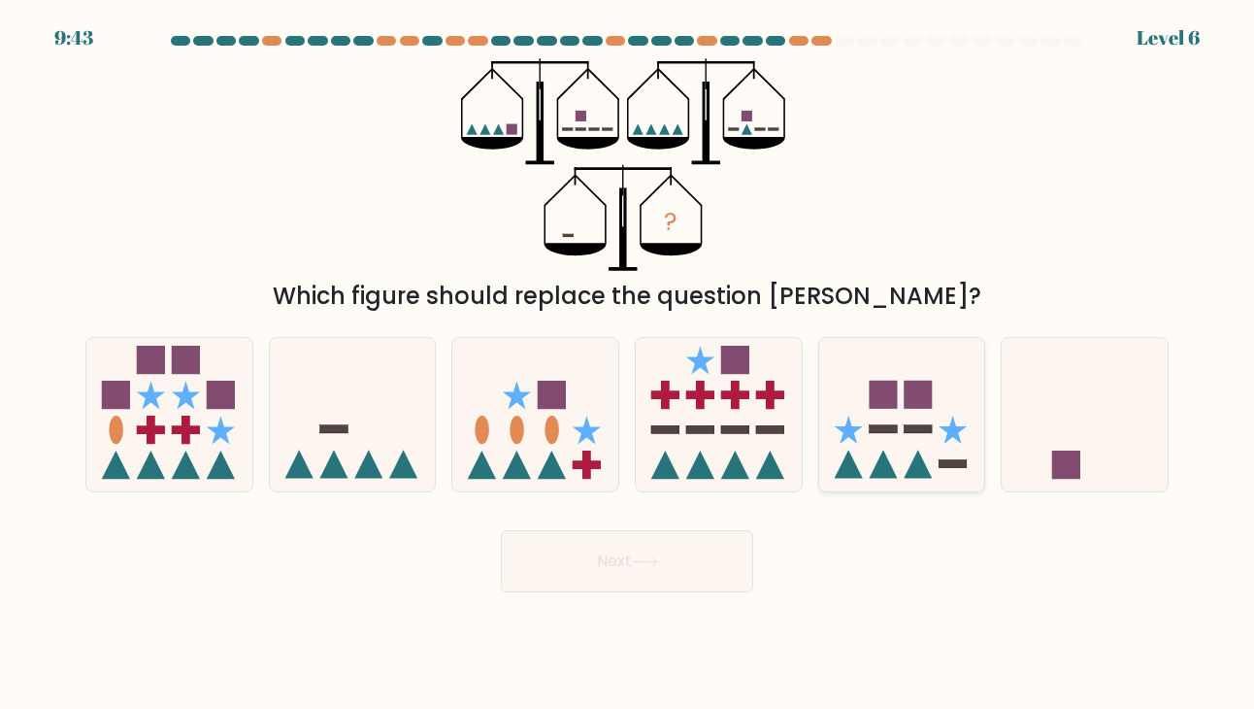
drag, startPoint x: 1068, startPoint y: 455, endPoint x: 949, endPoint y: 457, distance: 118.4
click at [1066, 455] on rect at bounding box center [1066, 464] width 28 height 28
click at [628, 364] on input "f." at bounding box center [627, 359] width 1 height 10
radio input "true"
drag, startPoint x: 632, startPoint y: 570, endPoint x: 633, endPoint y: 552, distance: 17.5
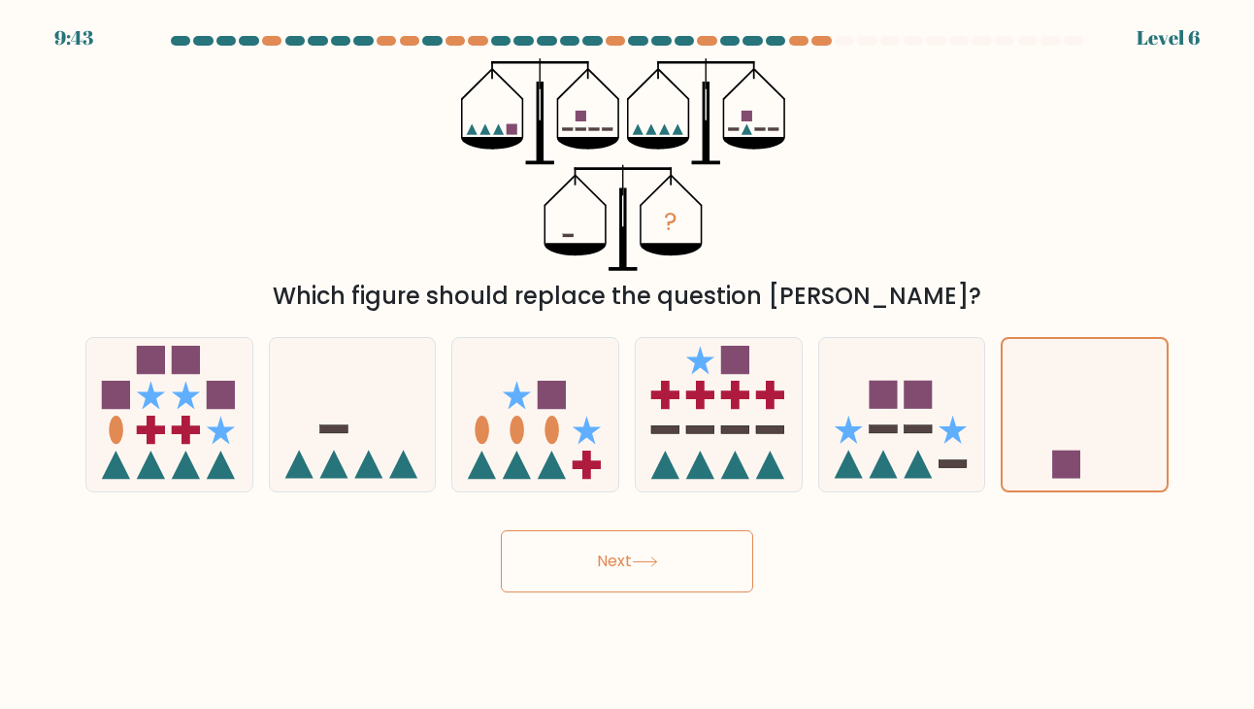
click at [633, 566] on button "Next" at bounding box center [627, 561] width 252 height 62
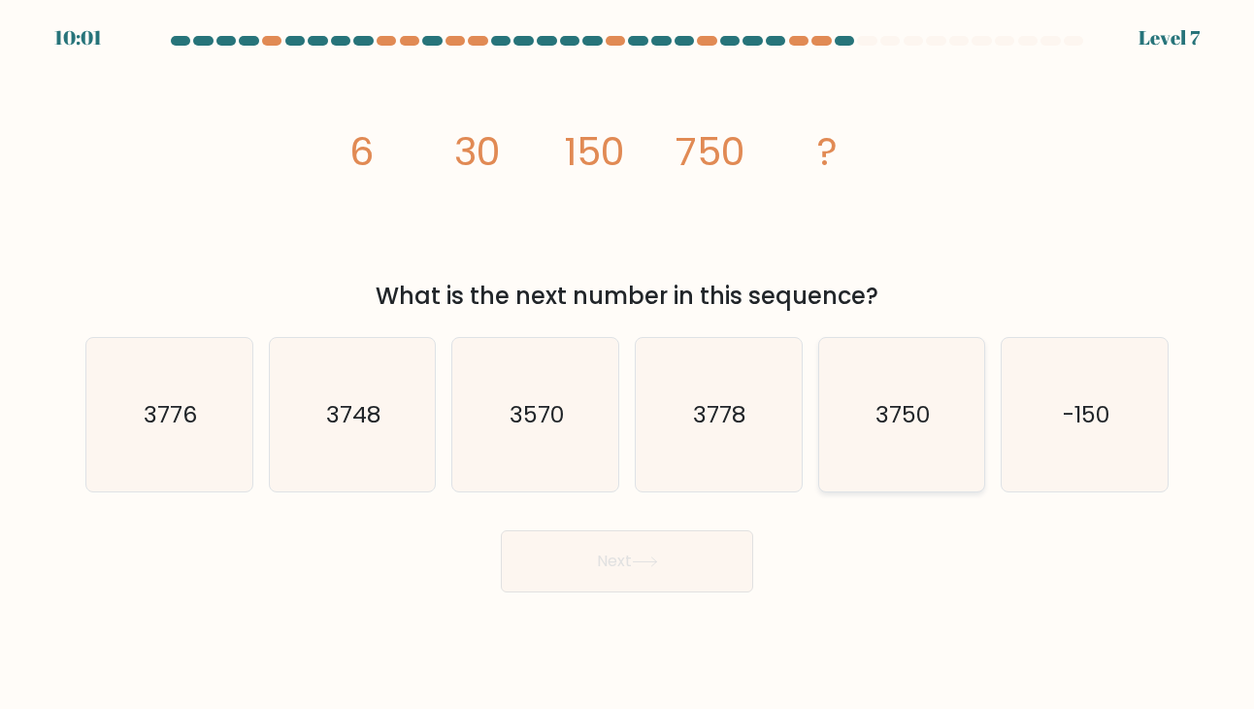
click at [954, 413] on icon "3750" at bounding box center [901, 414] width 153 height 153
click at [628, 364] on input "e. 3750" at bounding box center [627, 359] width 1 height 10
radio input "true"
click at [633, 548] on button "Next" at bounding box center [627, 561] width 252 height 62
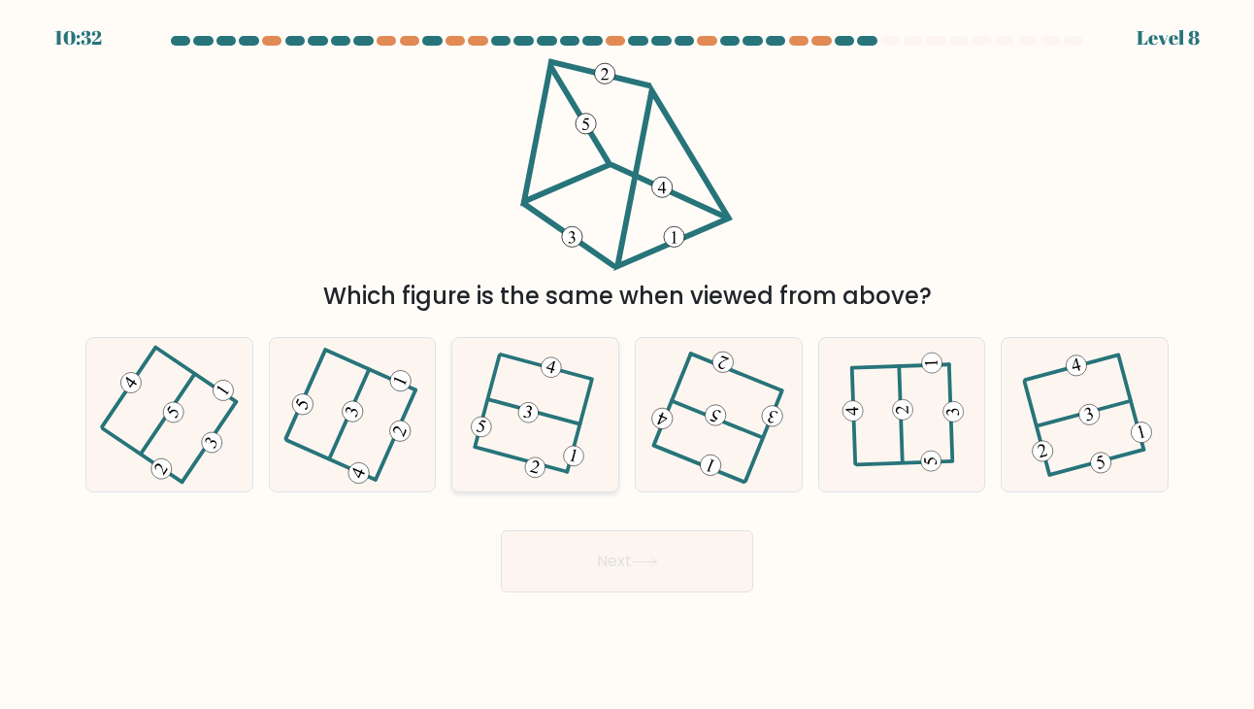
click at [568, 442] on icon at bounding box center [535, 414] width 117 height 123
click at [627, 364] on input "c." at bounding box center [627, 359] width 1 height 10
radio input "true"
click at [876, 415] on icon at bounding box center [901, 414] width 119 height 123
click at [628, 364] on input "e." at bounding box center [627, 359] width 1 height 10
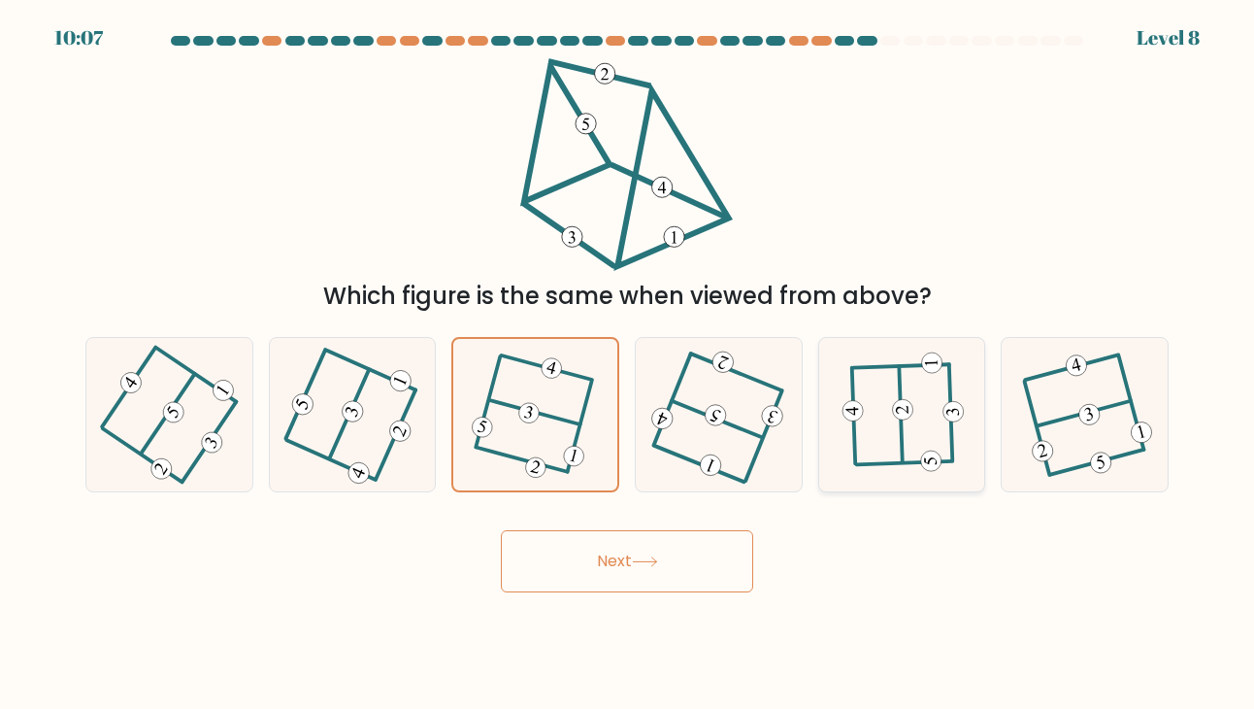
radio input "true"
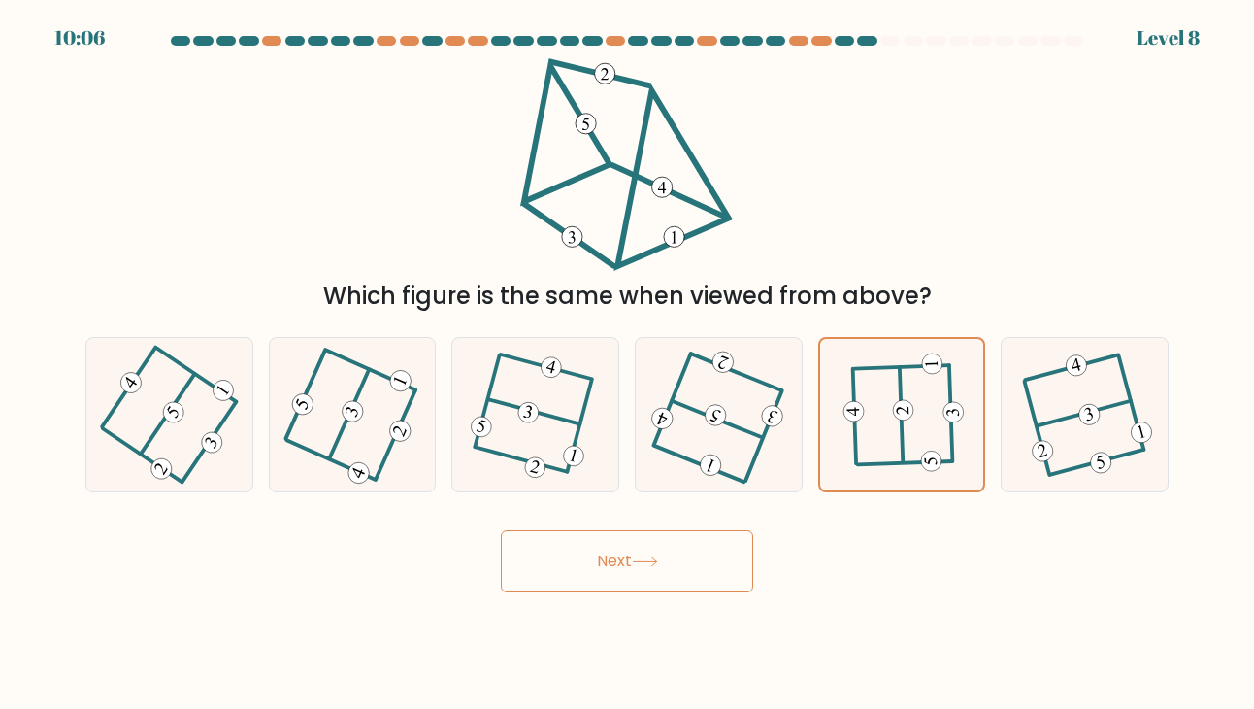
click at [688, 550] on button "Next" at bounding box center [627, 561] width 252 height 62
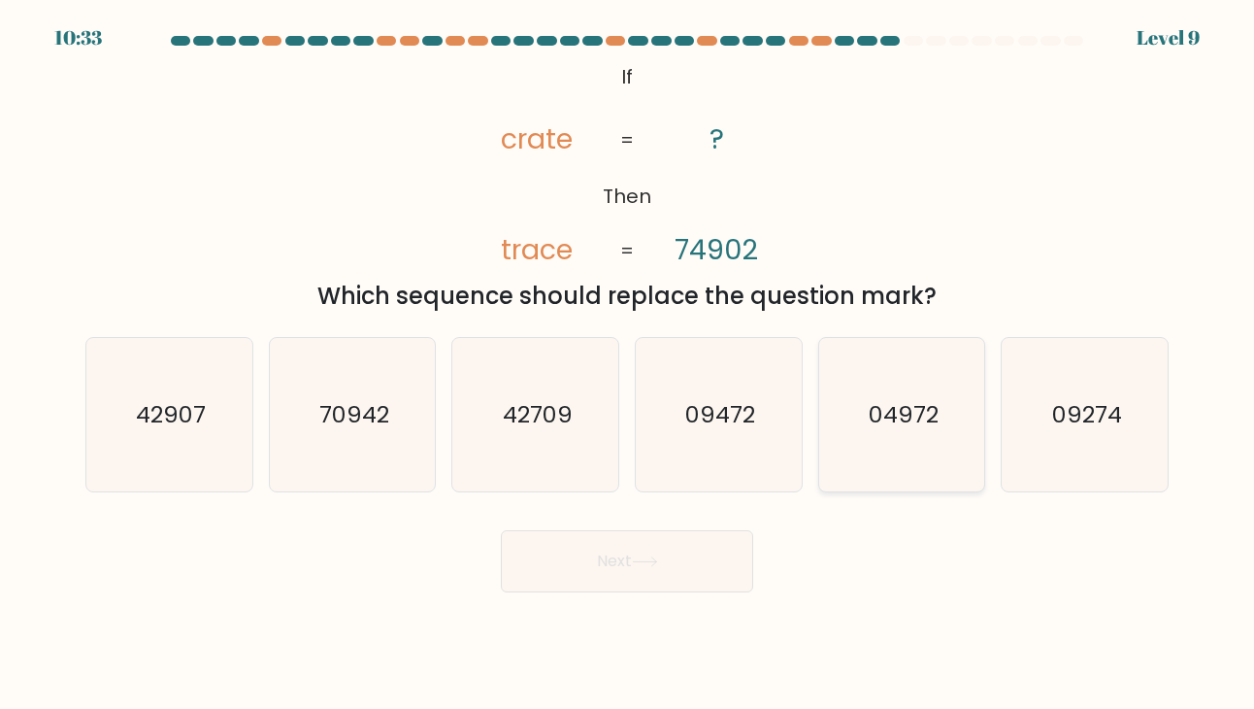
click at [877, 426] on text "04972" at bounding box center [904, 414] width 70 height 32
click at [628, 364] on input "e. 04972" at bounding box center [627, 359] width 1 height 10
radio input "true"
click at [653, 542] on button "Next" at bounding box center [627, 561] width 252 height 62
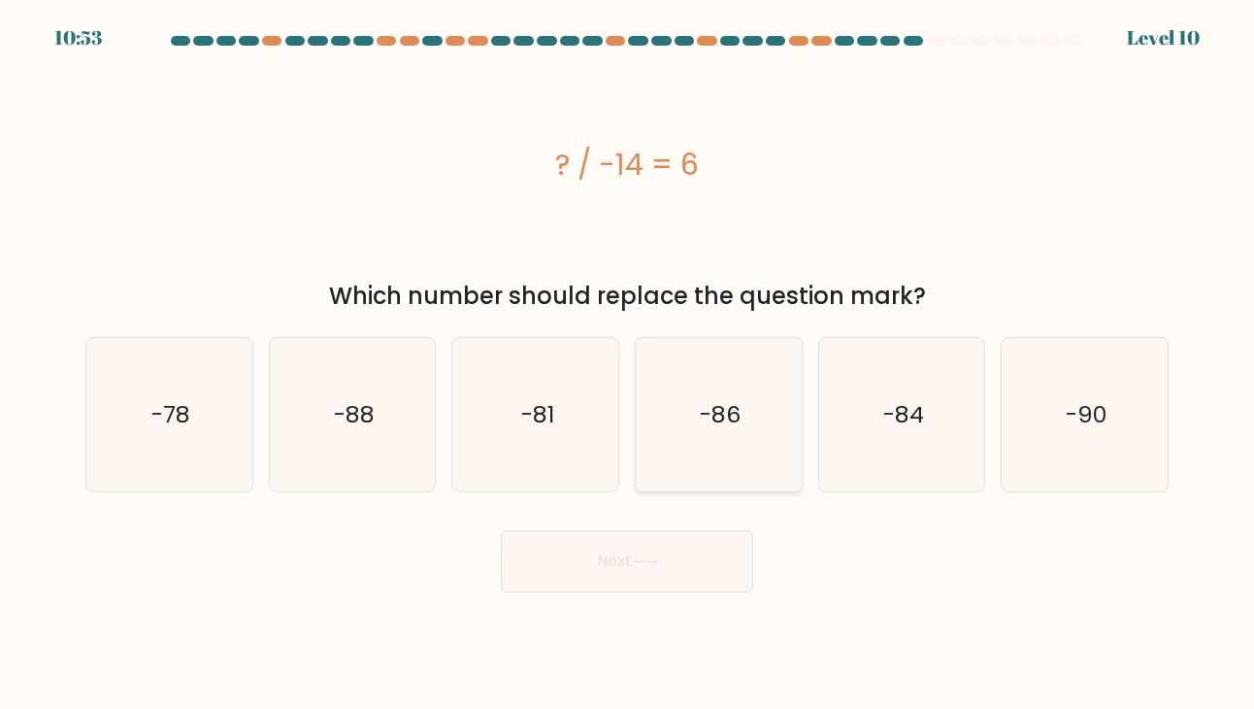
click at [707, 412] on text "-86" at bounding box center [720, 414] width 41 height 32
click at [628, 364] on input "d. -86" at bounding box center [627, 359] width 1 height 10
radio input "true"
click at [672, 577] on button "Next" at bounding box center [627, 561] width 252 height 62
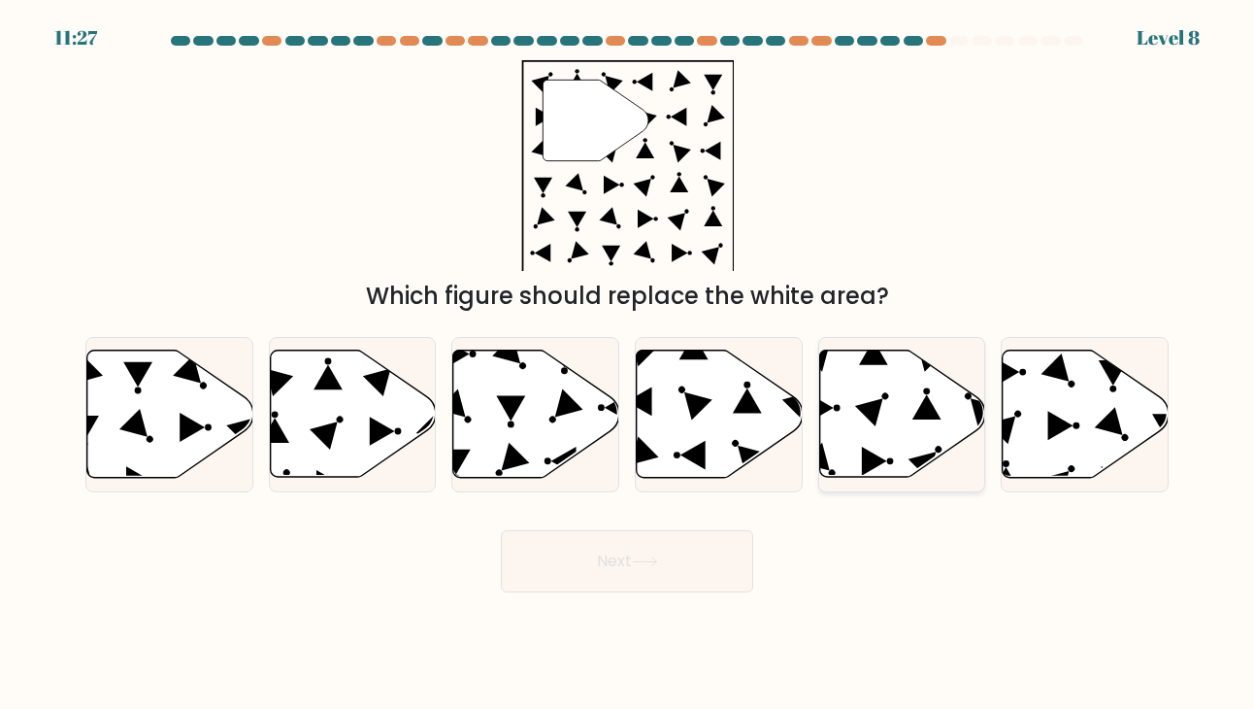
click at [842, 446] on icon at bounding box center [902, 413] width 166 height 127
click at [628, 364] on input "e." at bounding box center [627, 359] width 1 height 10
radio input "true"
click at [680, 550] on button "Next" at bounding box center [627, 561] width 252 height 62
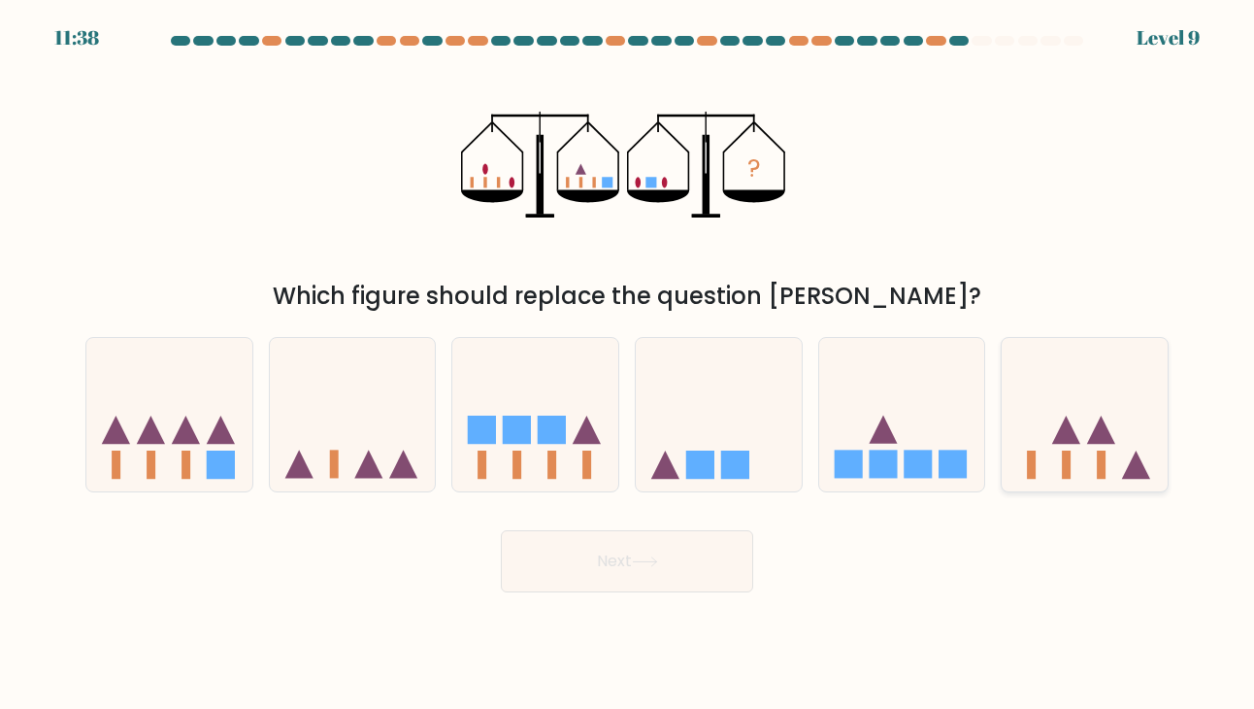
click at [1070, 455] on rect at bounding box center [1066, 464] width 9 height 28
click at [628, 364] on input "f." at bounding box center [627, 359] width 1 height 10
radio input "true"
click at [707, 552] on button "Next" at bounding box center [627, 561] width 252 height 62
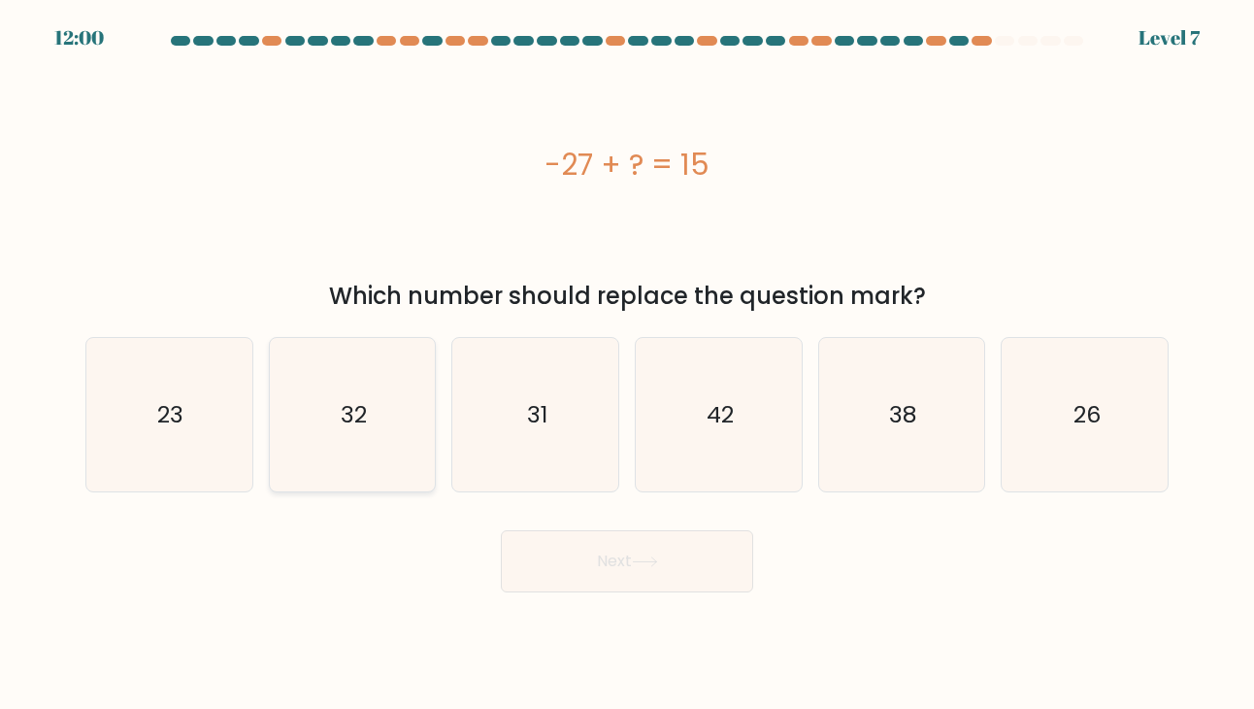
click at [324, 424] on icon "32" at bounding box center [352, 414] width 153 height 153
click at [627, 364] on input "b. 32" at bounding box center [627, 359] width 1 height 10
radio input "true"
click at [679, 560] on button "Next" at bounding box center [627, 561] width 252 height 62
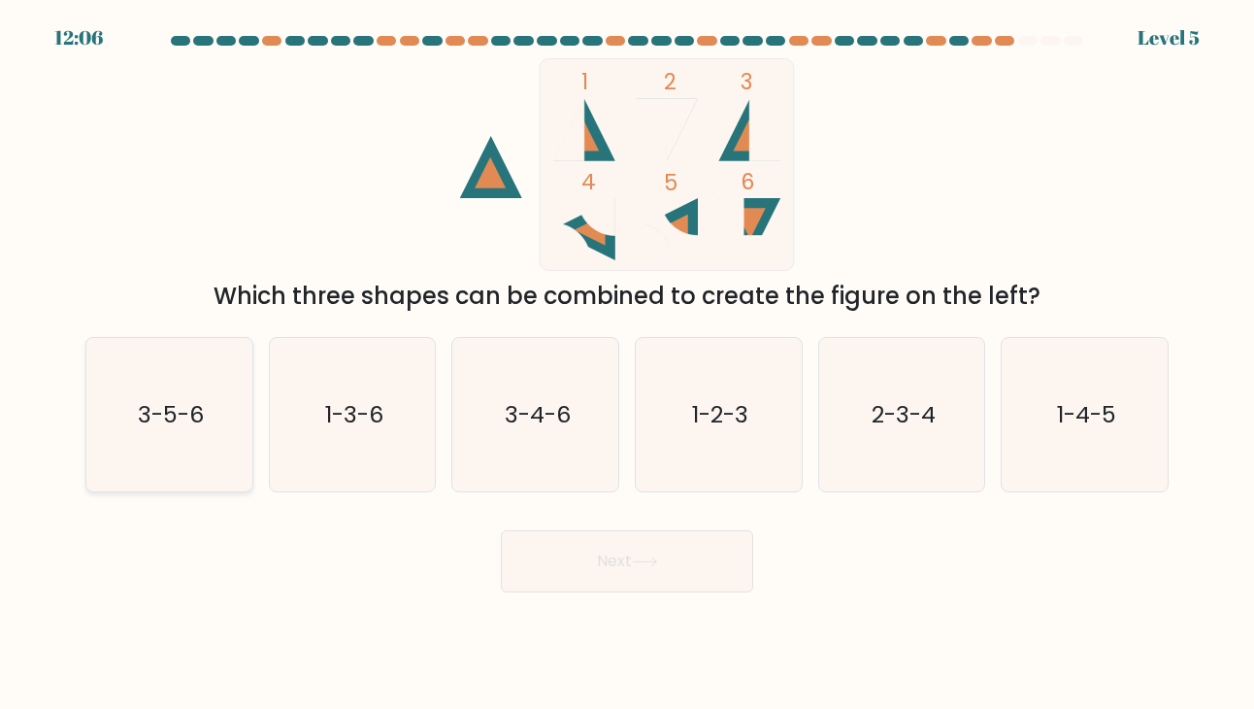
click at [165, 403] on text "3-5-6" at bounding box center [171, 414] width 66 height 32
click at [627, 364] on input "a. 3-5-6" at bounding box center [627, 359] width 1 height 10
radio input "true"
click at [666, 552] on button "Next" at bounding box center [627, 561] width 252 height 62
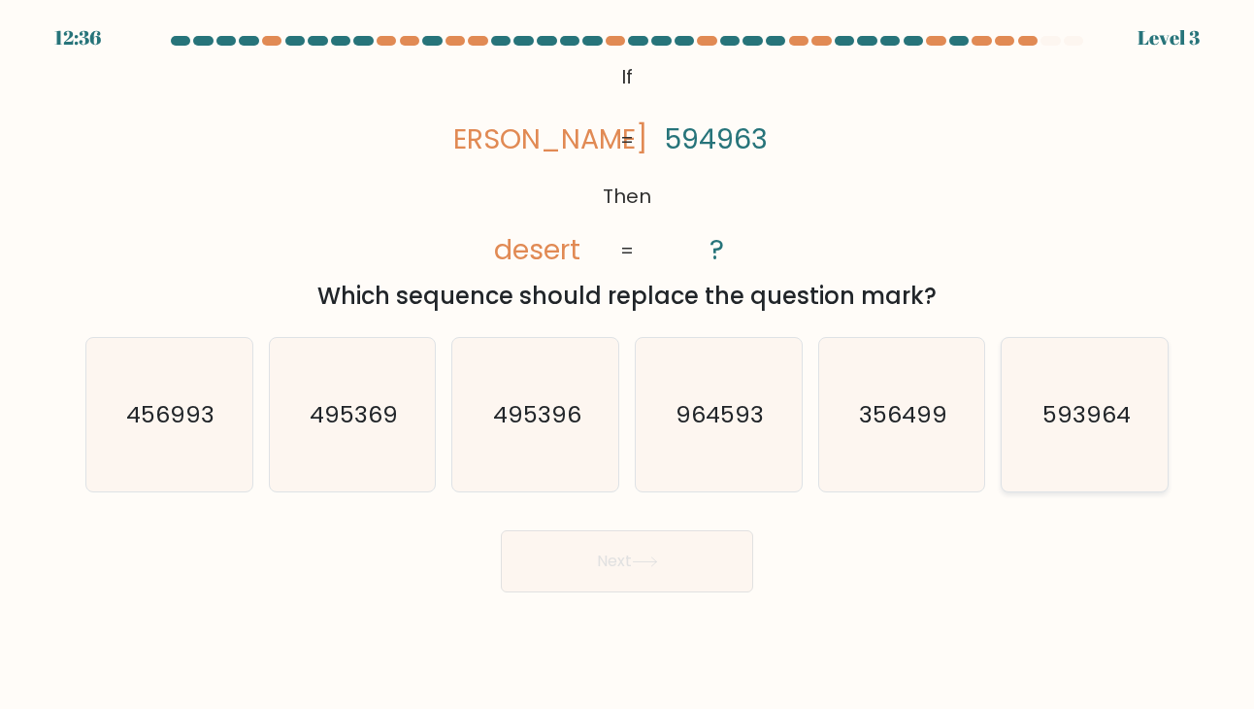
click at [1095, 428] on text "593964" at bounding box center [1086, 414] width 88 height 32
click at [628, 364] on input "f. 593964" at bounding box center [627, 359] width 1 height 10
radio input "true"
click at [623, 549] on button "Next" at bounding box center [627, 561] width 252 height 62
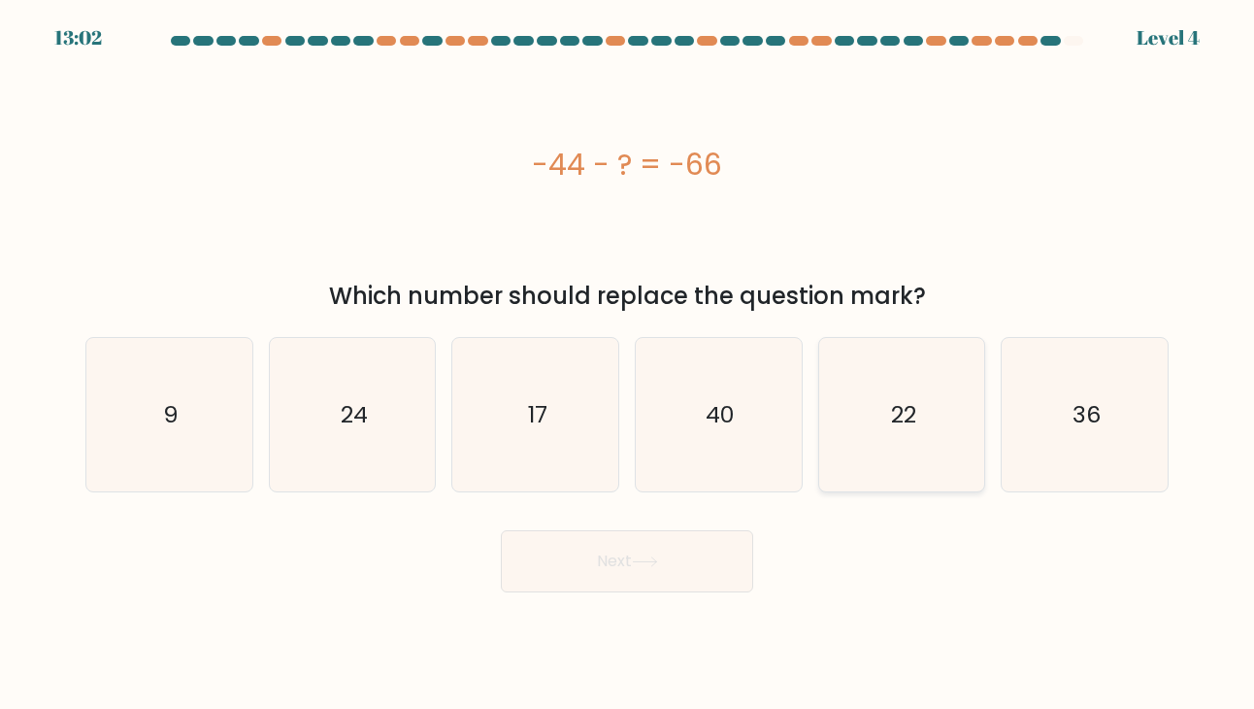
click at [893, 417] on text "22" at bounding box center [903, 414] width 25 height 32
click at [628, 364] on input "e. 22" at bounding box center [627, 359] width 1 height 10
radio input "true"
click at [632, 577] on button "Next" at bounding box center [627, 561] width 252 height 62
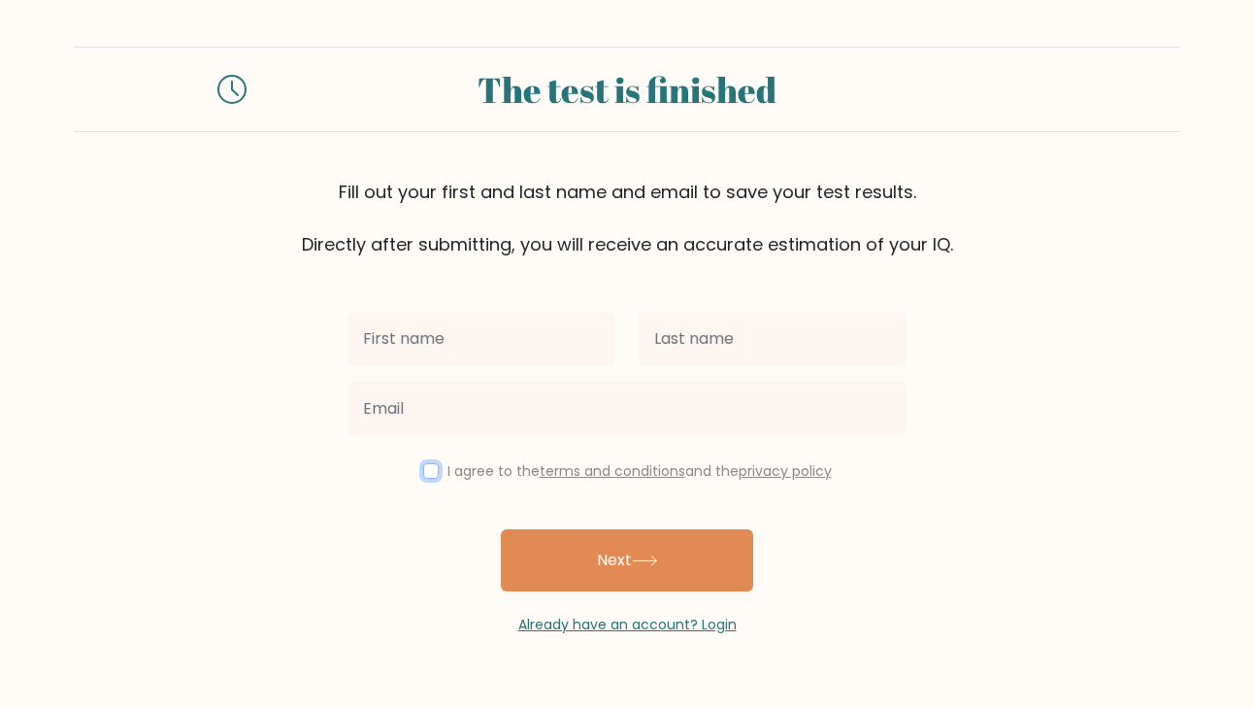
drag, startPoint x: 421, startPoint y: 472, endPoint x: 474, endPoint y: 347, distance: 135.7
click at [423, 471] on input "checkbox" at bounding box center [431, 471] width 16 height 16
checkbox input "true"
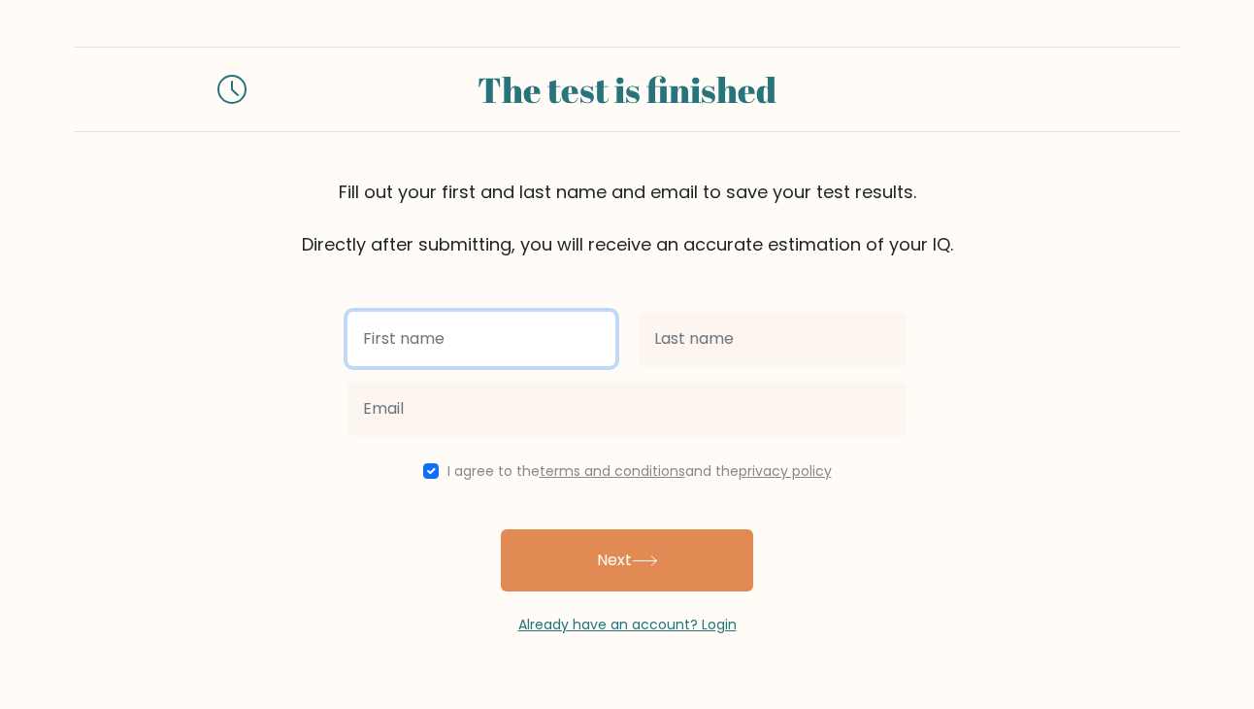
click at [475, 345] on input "text" at bounding box center [481, 339] width 268 height 54
type input "haressa may"
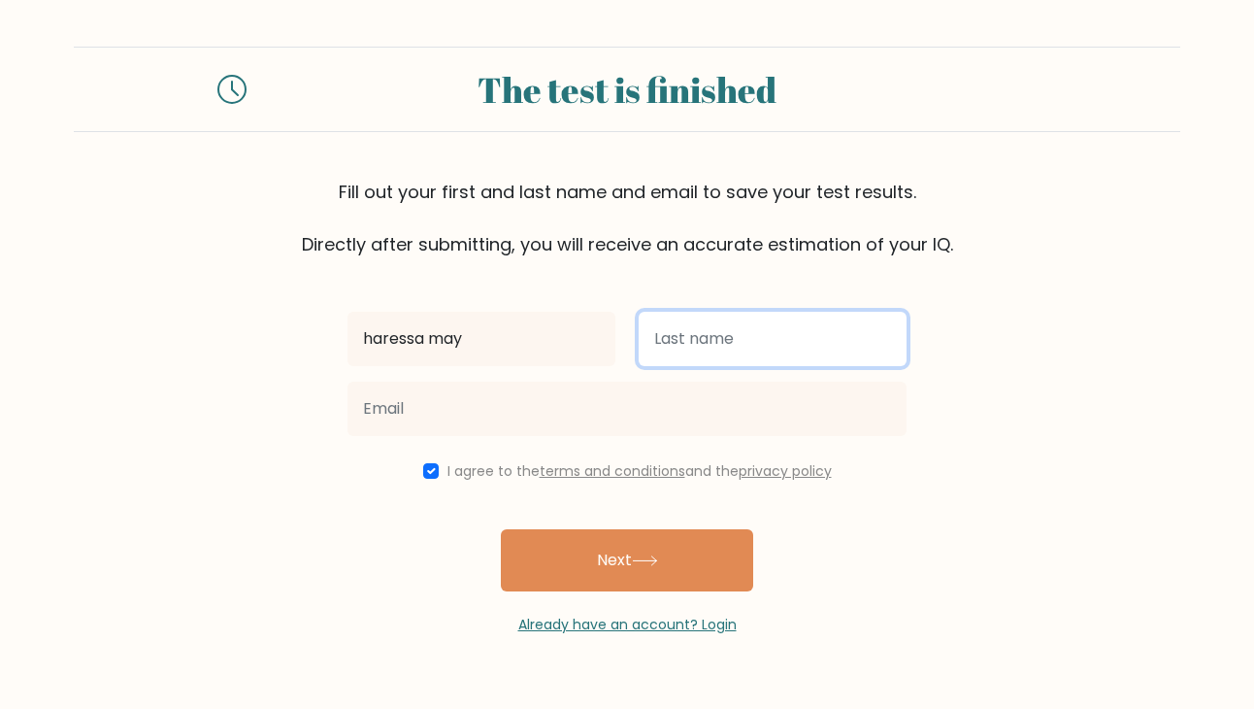
click at [711, 330] on input "text" at bounding box center [773, 339] width 268 height 54
type input "bebida"
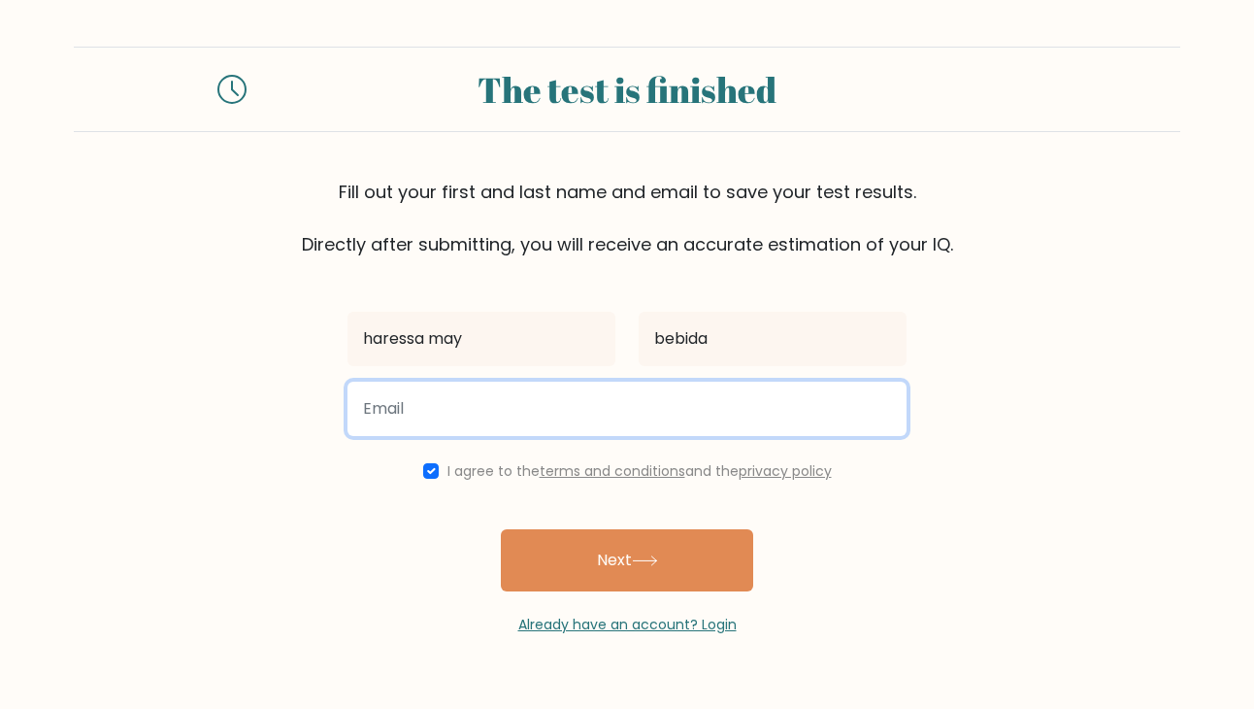
click at [709, 423] on input "email" at bounding box center [626, 408] width 559 height 54
type input "haressamayyy@gmail.com"
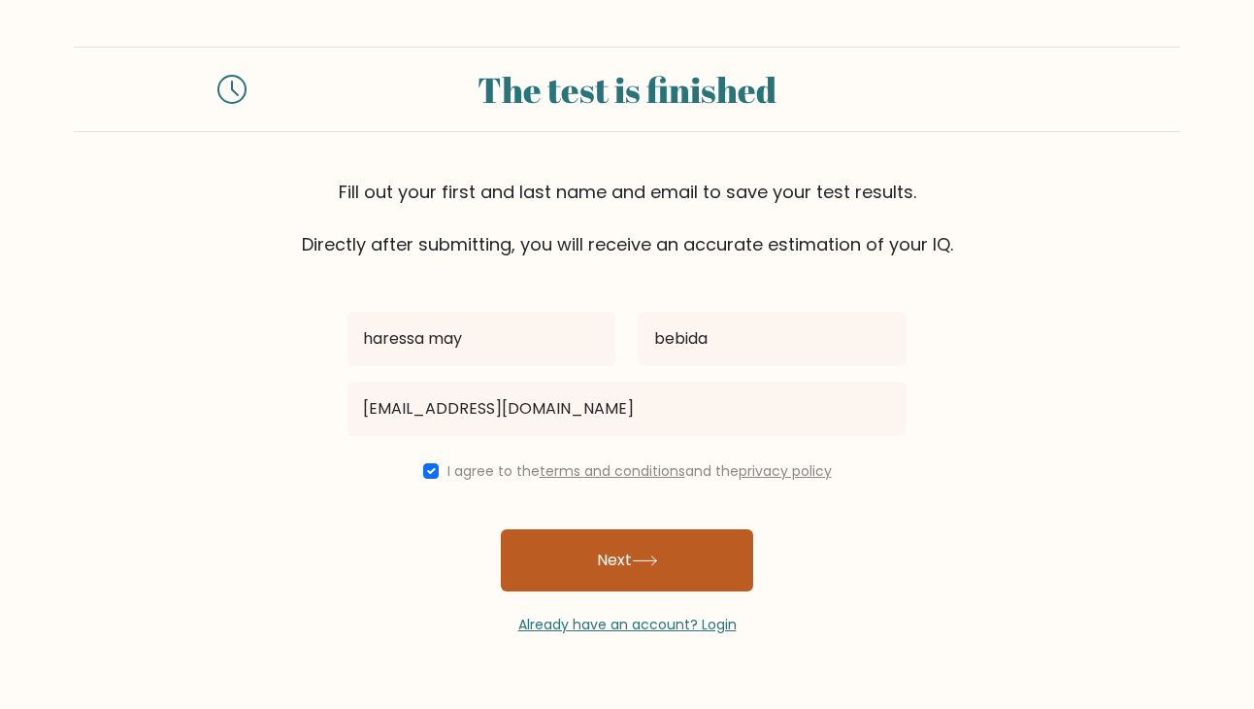
click at [618, 552] on button "Next" at bounding box center [627, 560] width 252 height 62
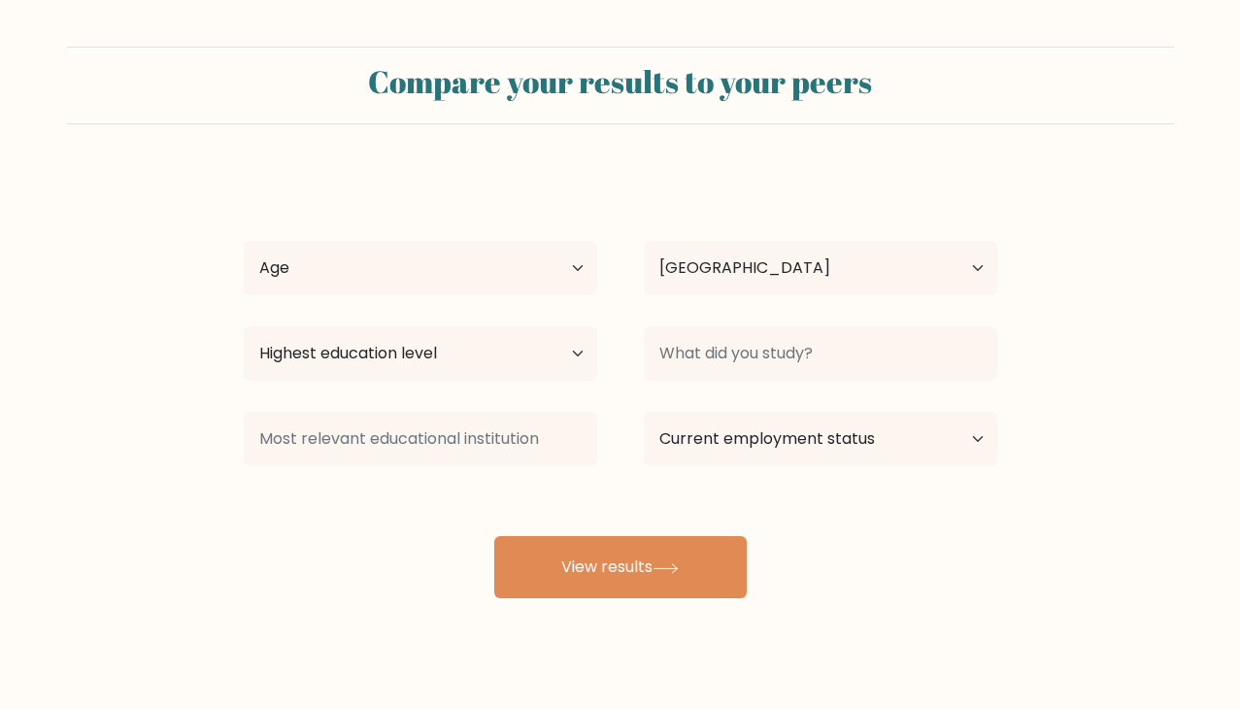
select select "PH"
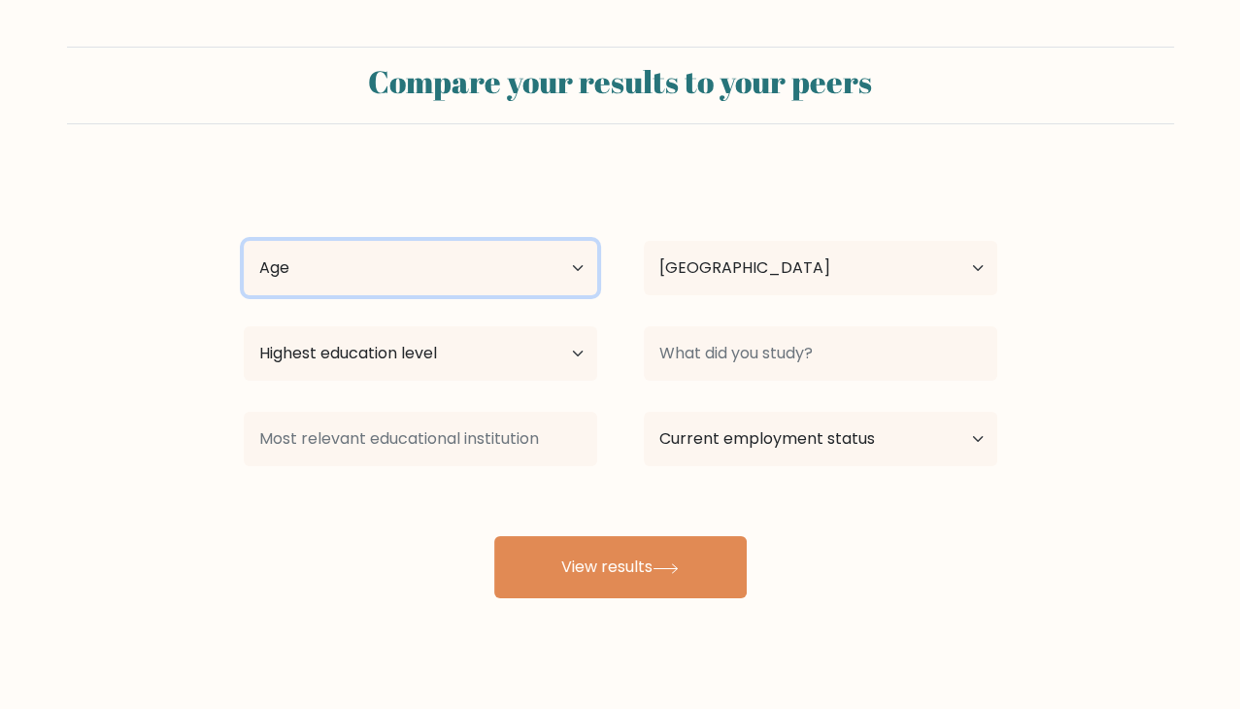
click at [575, 280] on select "Age Under [DEMOGRAPHIC_DATA] [DEMOGRAPHIC_DATA] [DEMOGRAPHIC_DATA] [DEMOGRAPHIC…" at bounding box center [420, 268] width 353 height 54
select select "18_24"
click at [244, 241] on select "Age Under 18 years old 18-24 years old 25-34 years old 35-44 years old 45-54 ye…" at bounding box center [420, 268] width 353 height 54
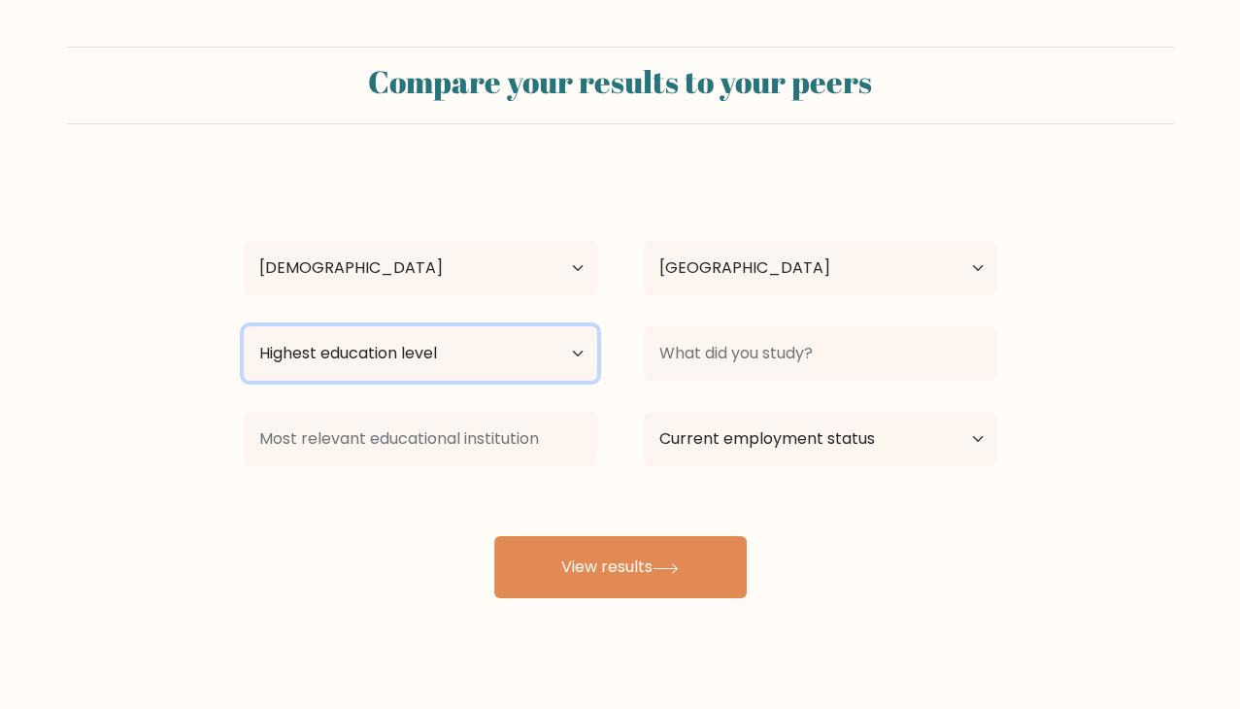
click at [474, 365] on select "Highest education level No schooling Primary Lower Secondary Upper Secondary Oc…" at bounding box center [420, 353] width 353 height 54
select select "bachelors_degree"
click at [244, 326] on select "Highest education level No schooling Primary Lower Secondary Upper Secondary Oc…" at bounding box center [420, 353] width 353 height 54
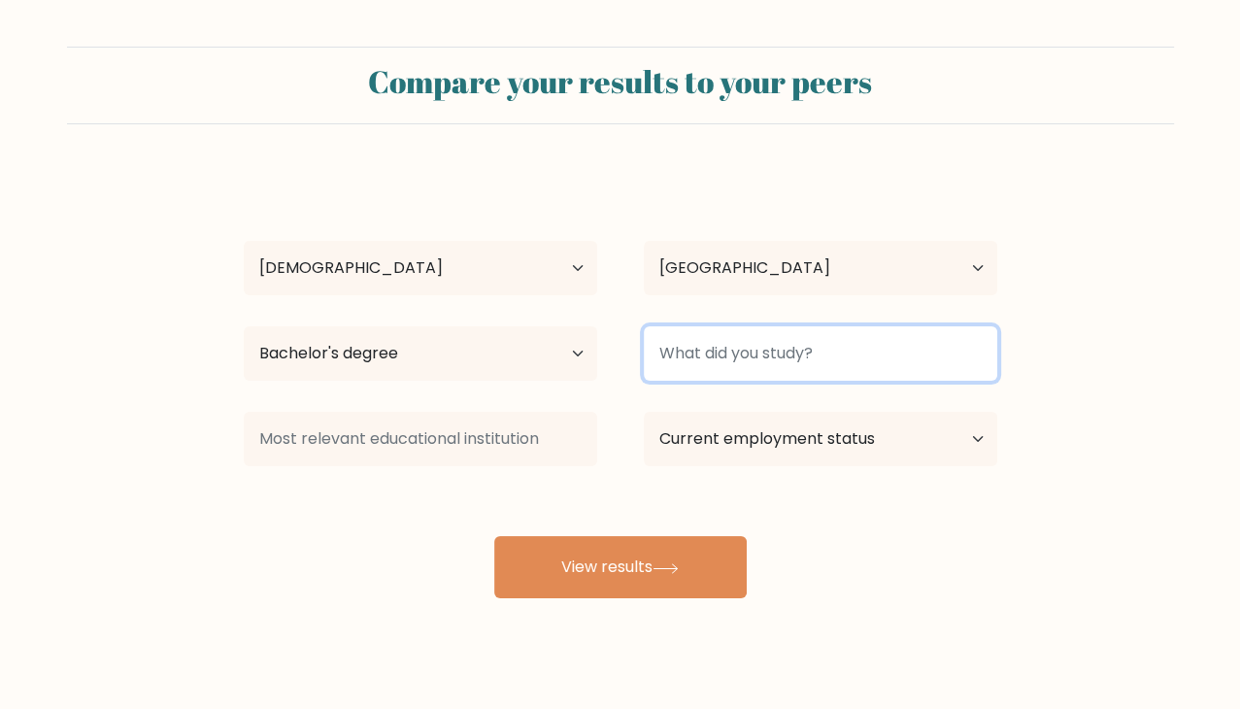
click at [818, 359] on input at bounding box center [820, 353] width 353 height 54
type input "bsce"
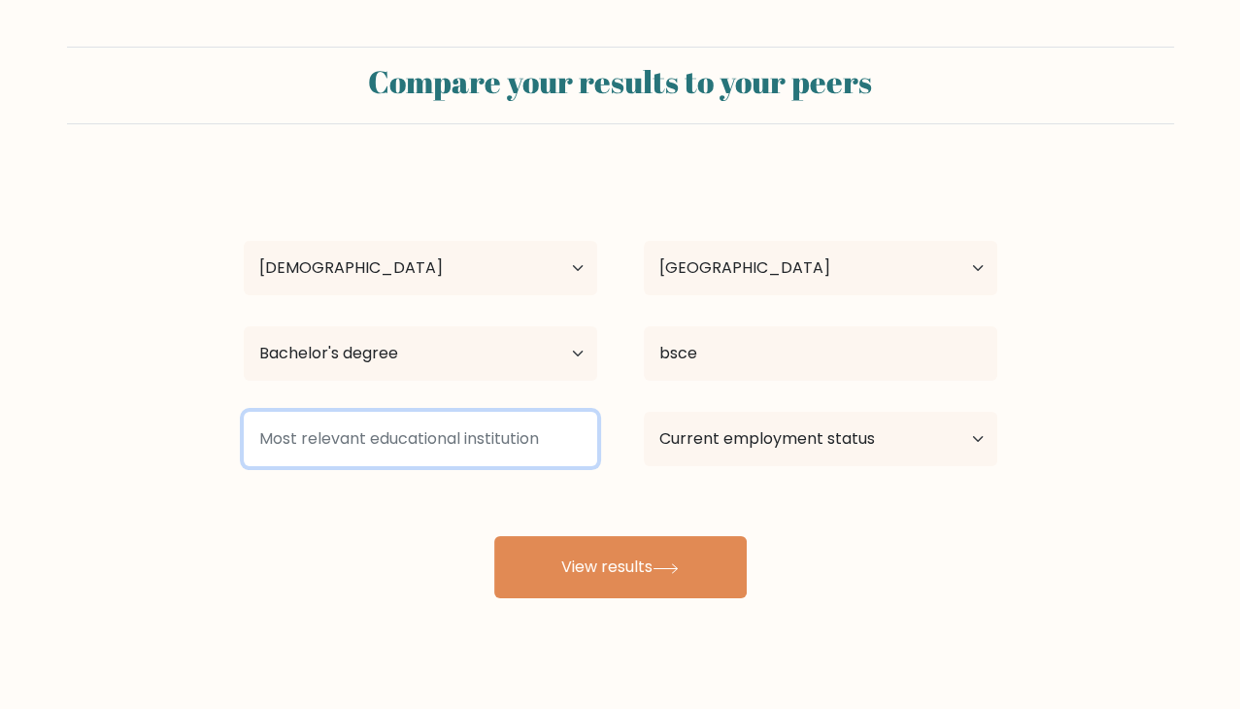
click at [514, 430] on input at bounding box center [420, 439] width 353 height 54
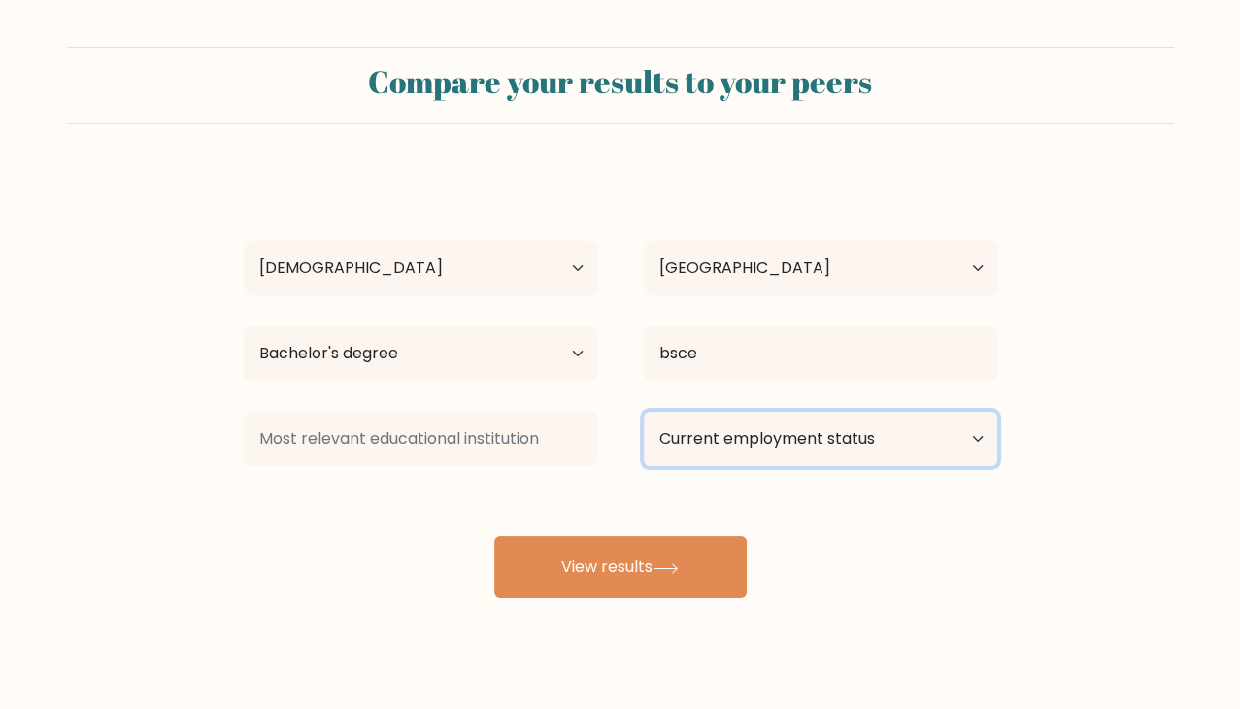
click at [704, 434] on select "Current employment status Employed Student Retired Other / prefer not to answer" at bounding box center [820, 439] width 353 height 54
select select "student"
click at [644, 412] on select "Current employment status Employed Student Retired Other / prefer not to answer" at bounding box center [820, 439] width 353 height 54
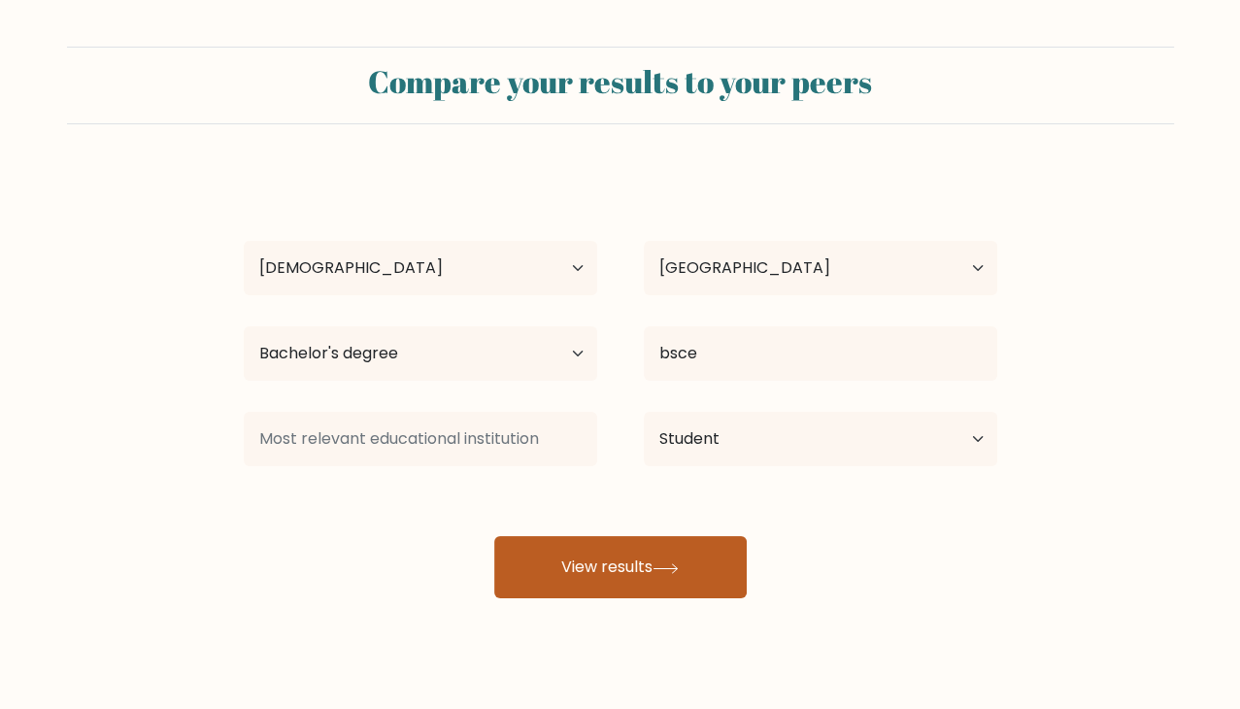
click at [705, 561] on button "View results" at bounding box center [620, 567] width 252 height 62
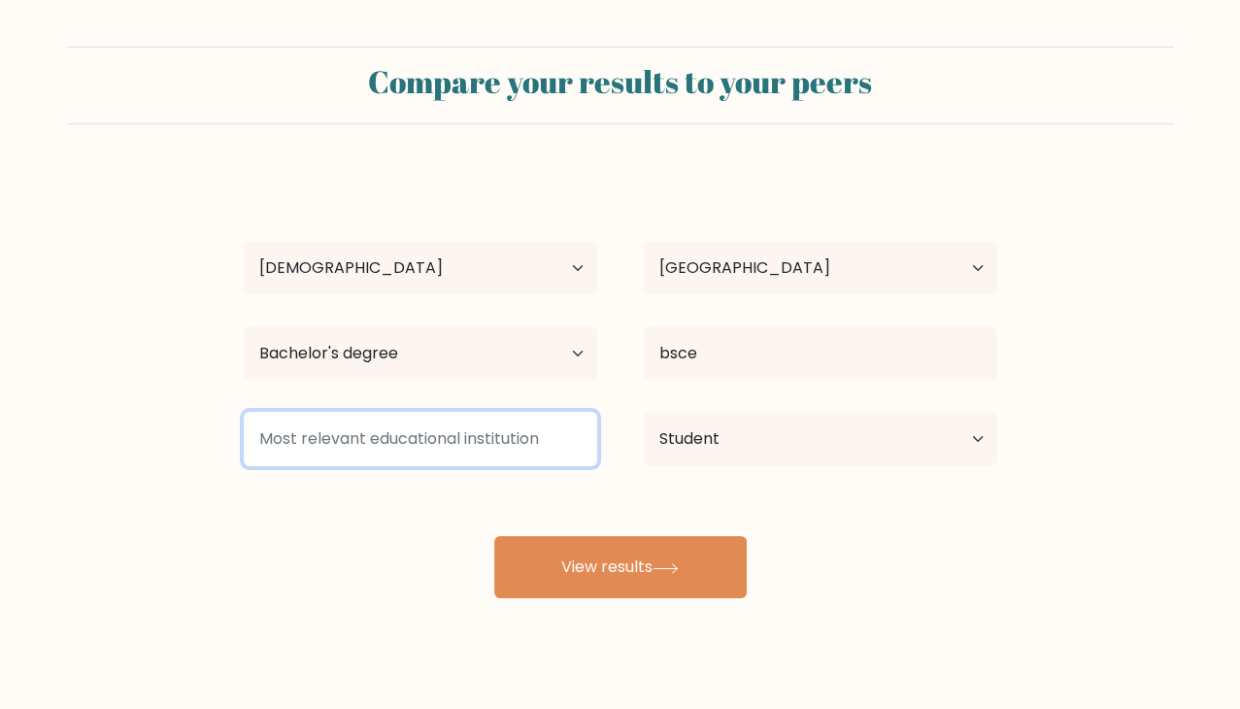
click at [488, 442] on input at bounding box center [420, 439] width 353 height 54
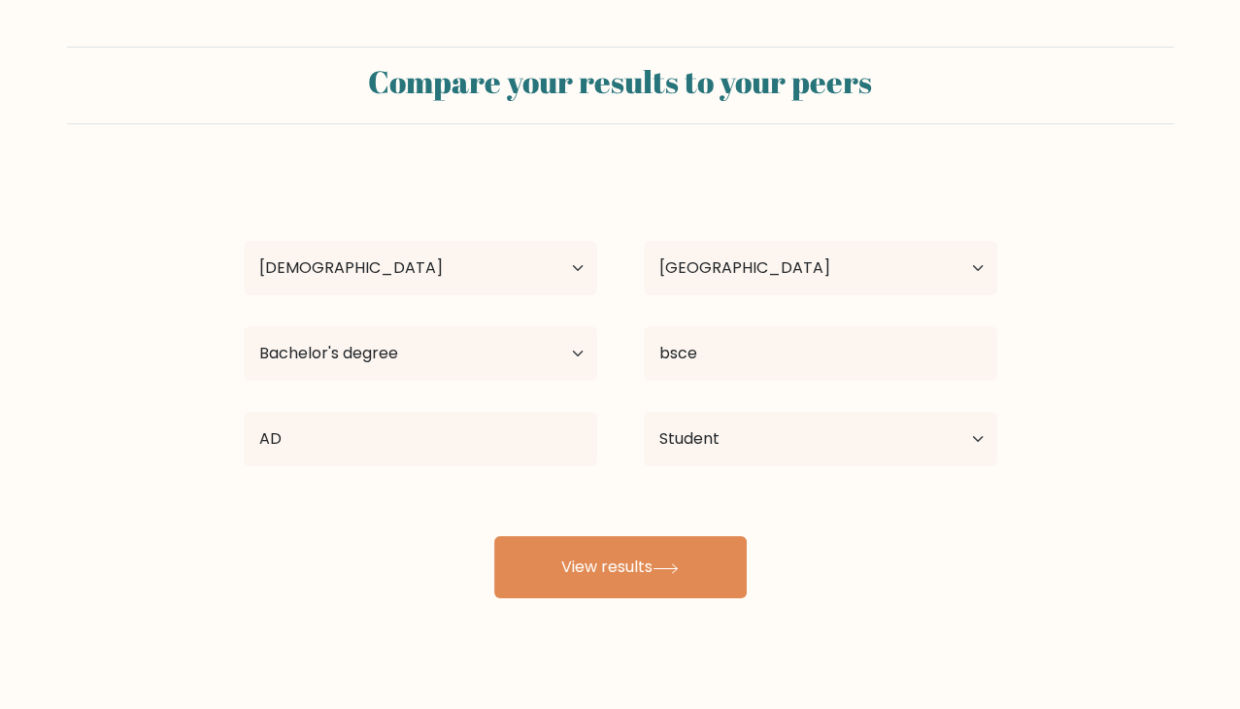
click at [513, 514] on div "haressa may bebida Age Under 18 years old 18-24 years old 25-34 years old 35-44…" at bounding box center [620, 384] width 777 height 427
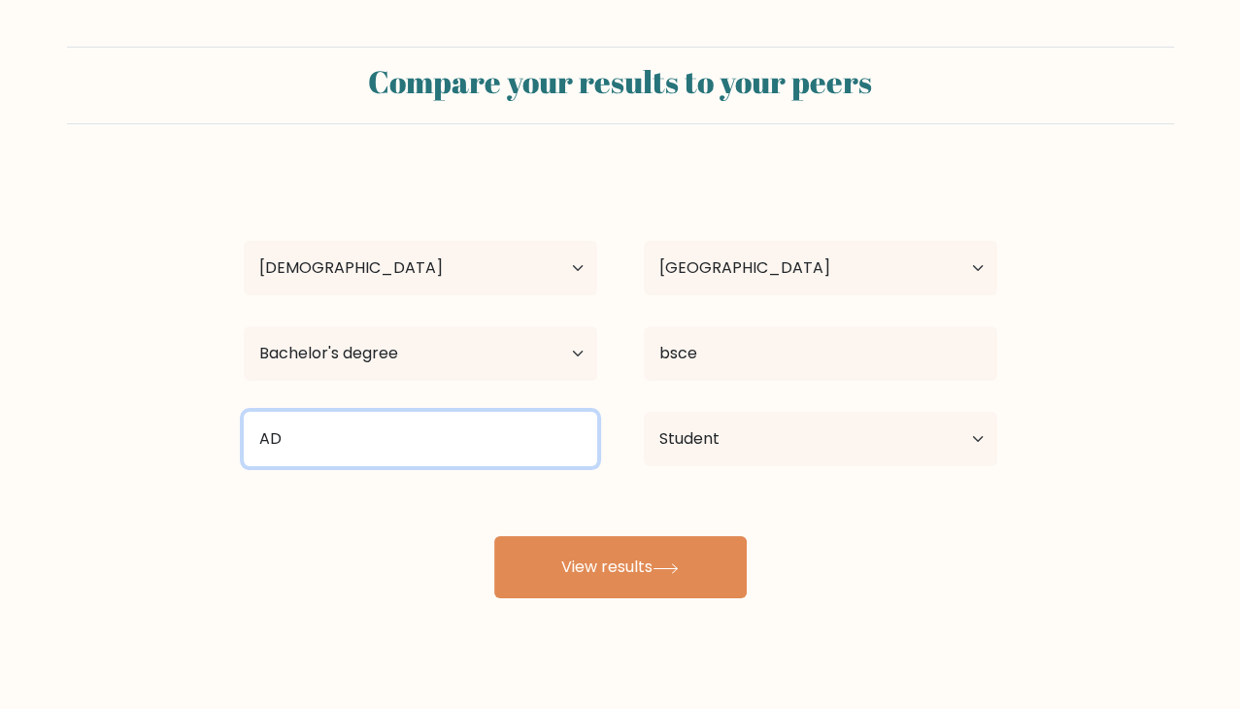
click at [470, 430] on input "AD" at bounding box center [420, 439] width 353 height 54
click at [460, 443] on input "AD" at bounding box center [420, 439] width 353 height 54
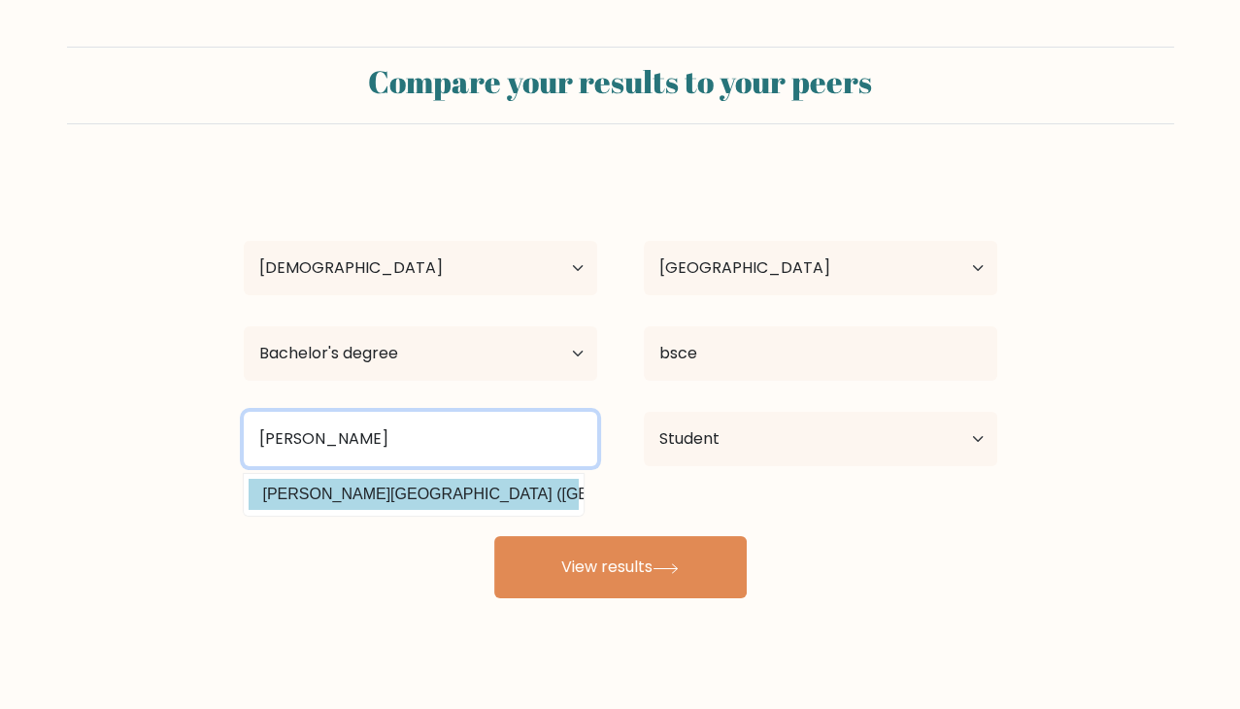
type input "ADamson"
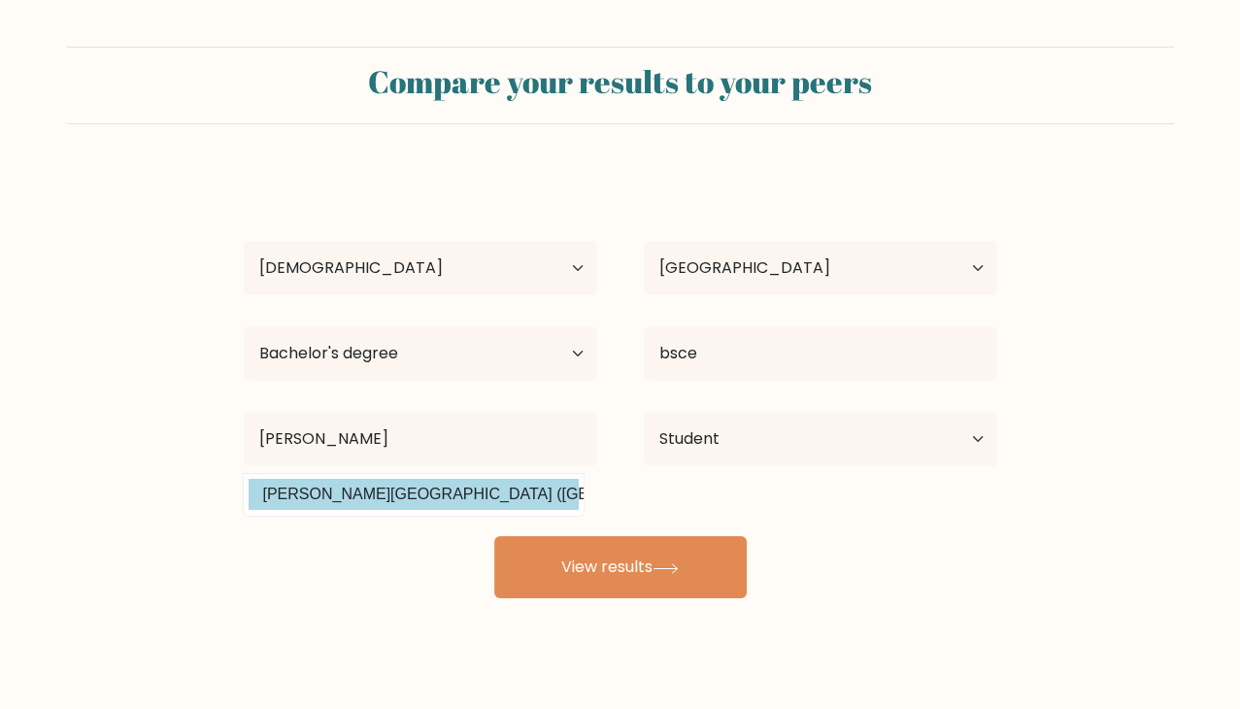
click at [427, 491] on div "haressa may bebida Age Under 18 years old 18-24 years old 25-34 years old 35-44…" at bounding box center [620, 384] width 777 height 427
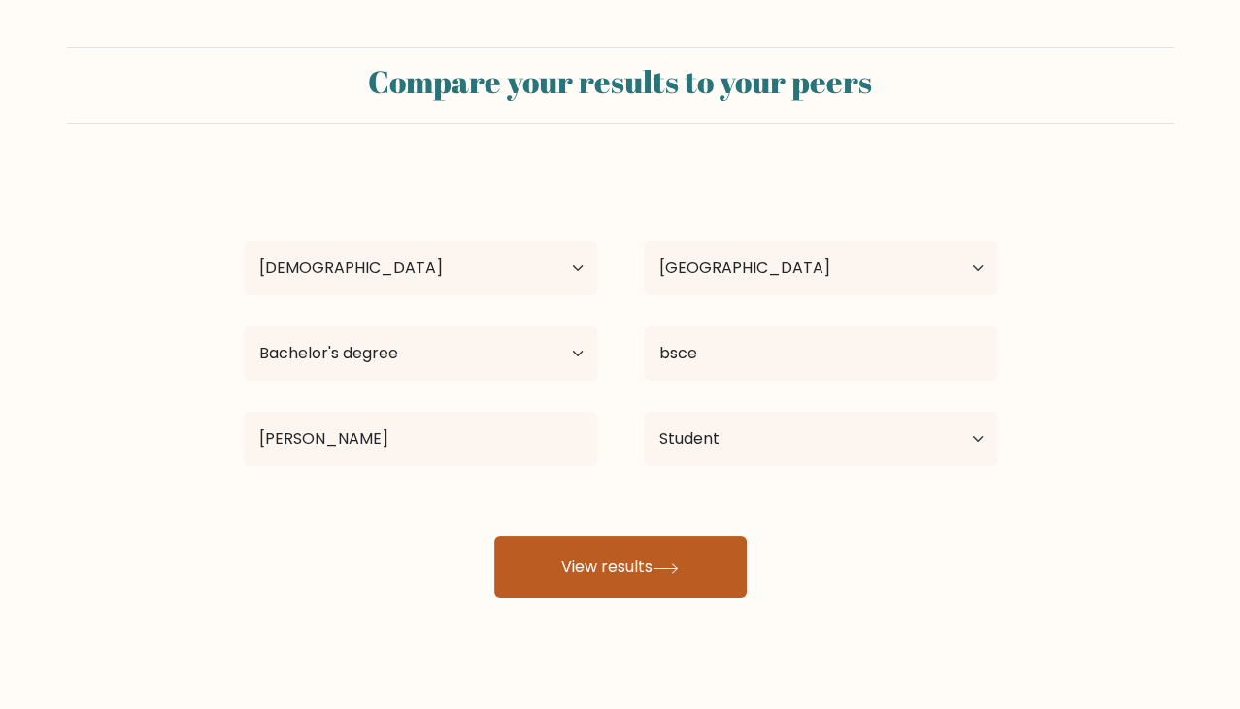
click at [563, 560] on button "View results" at bounding box center [620, 567] width 252 height 62
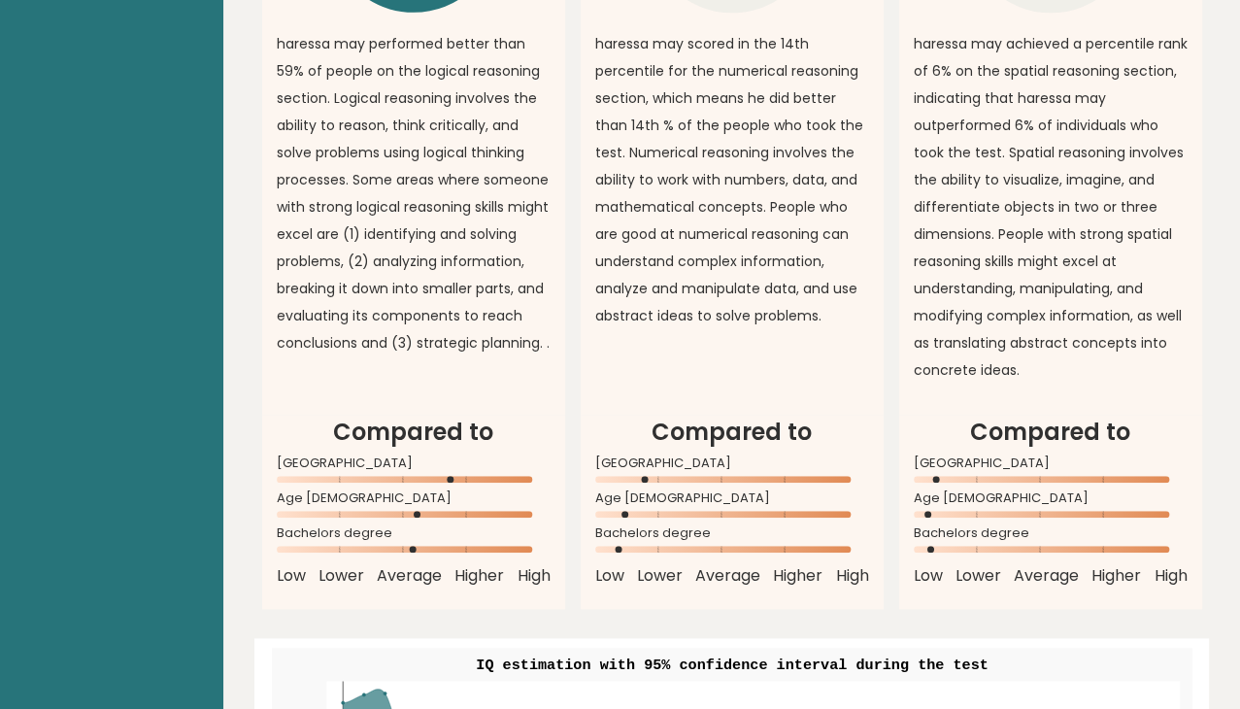
scroll to position [1747, 0]
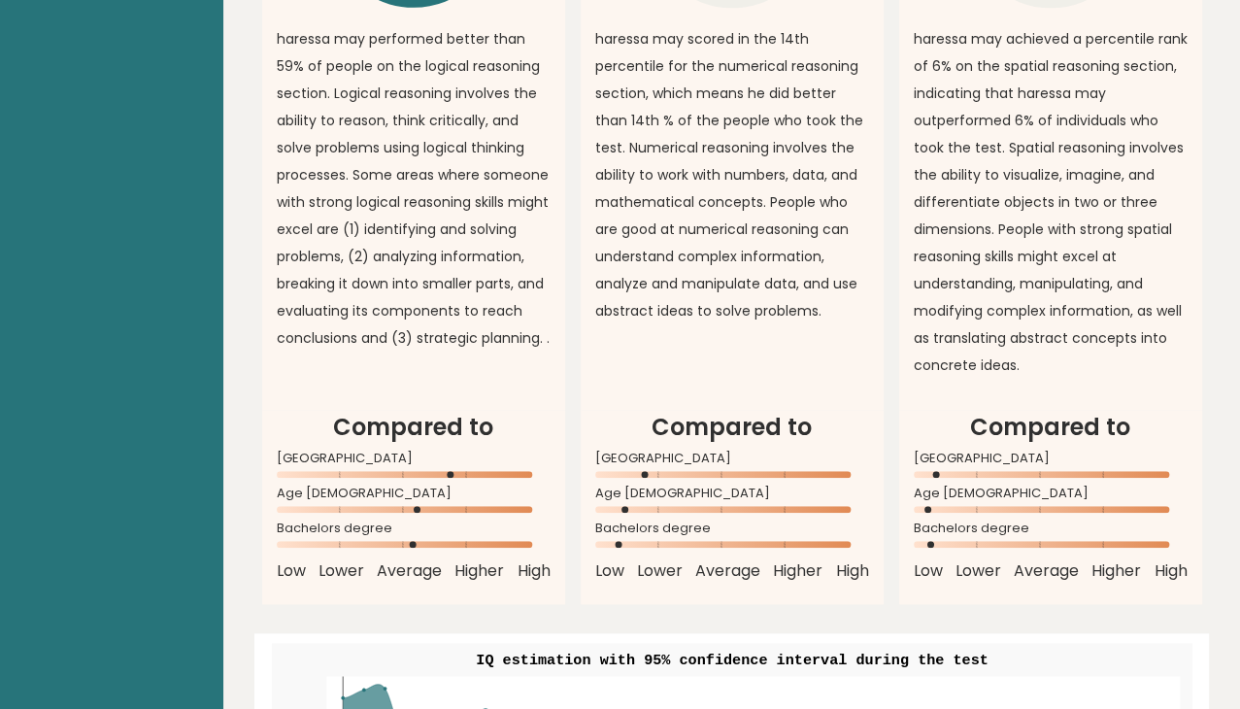
drag, startPoint x: 937, startPoint y: 433, endPoint x: 979, endPoint y: 436, distance: 42.8
click at [979, 471] on icon at bounding box center [1050, 475] width 274 height 8
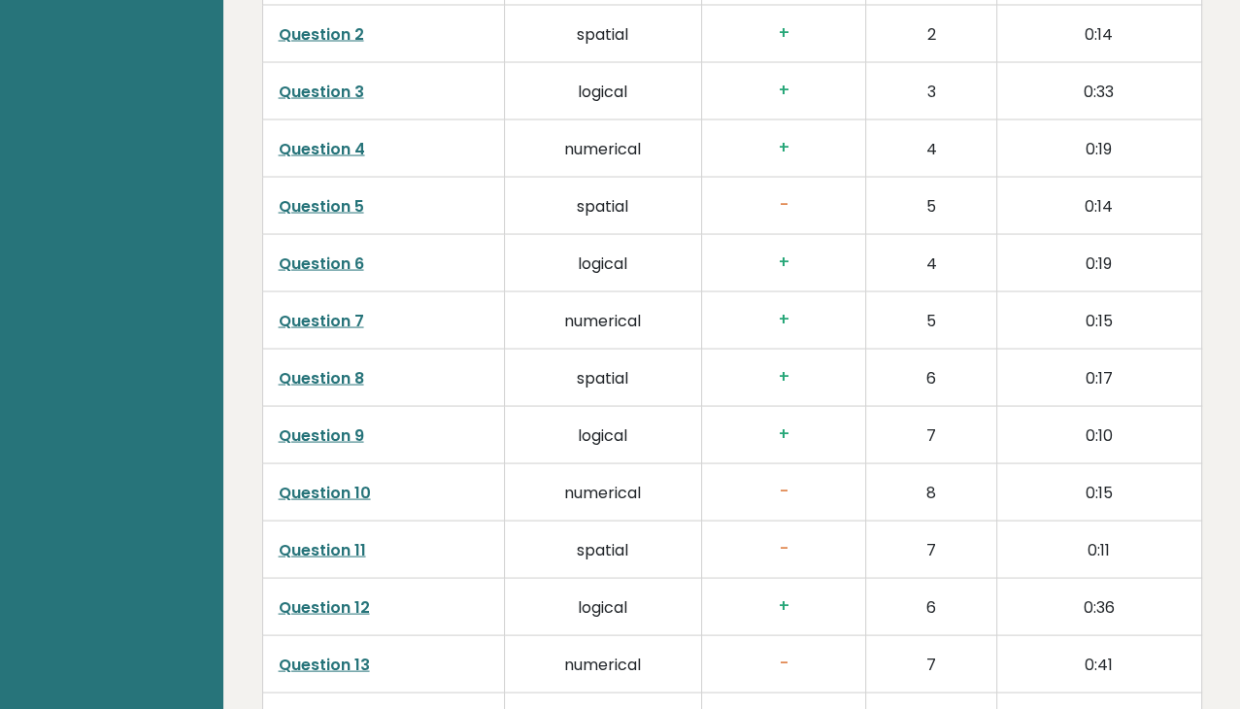
scroll to position [3300, 0]
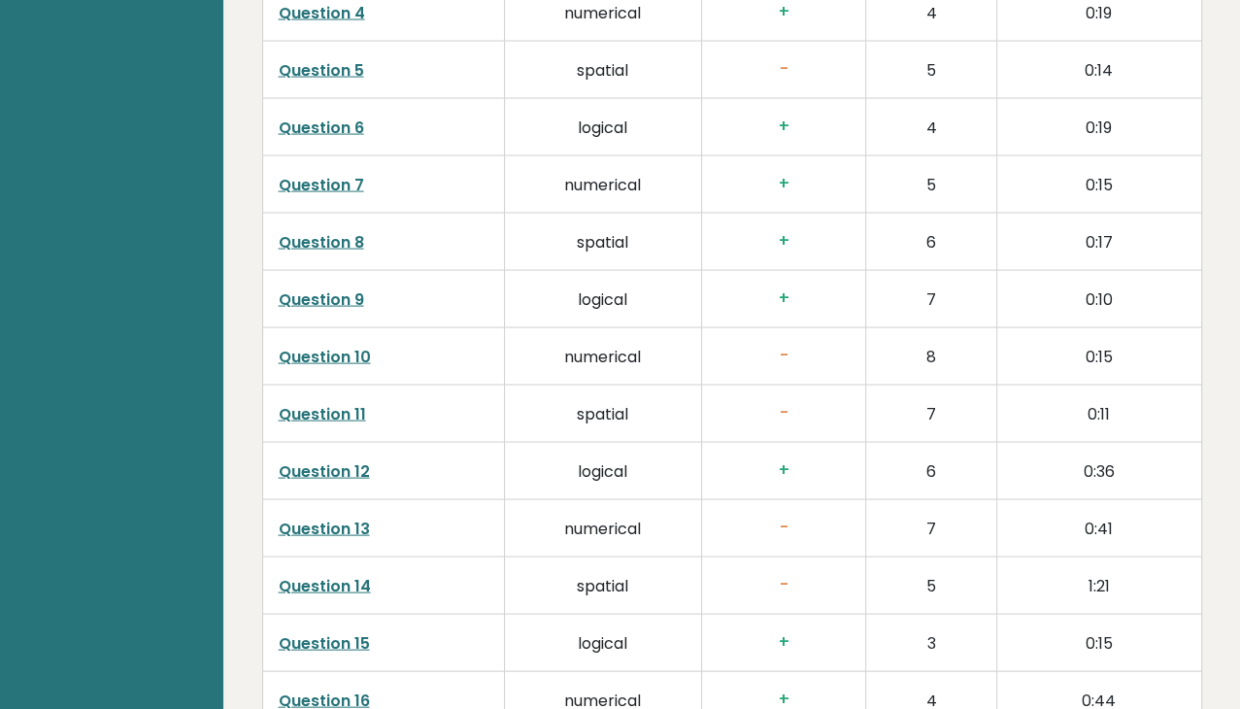
click at [328, 403] on link "Question 11" at bounding box center [322, 414] width 87 height 22
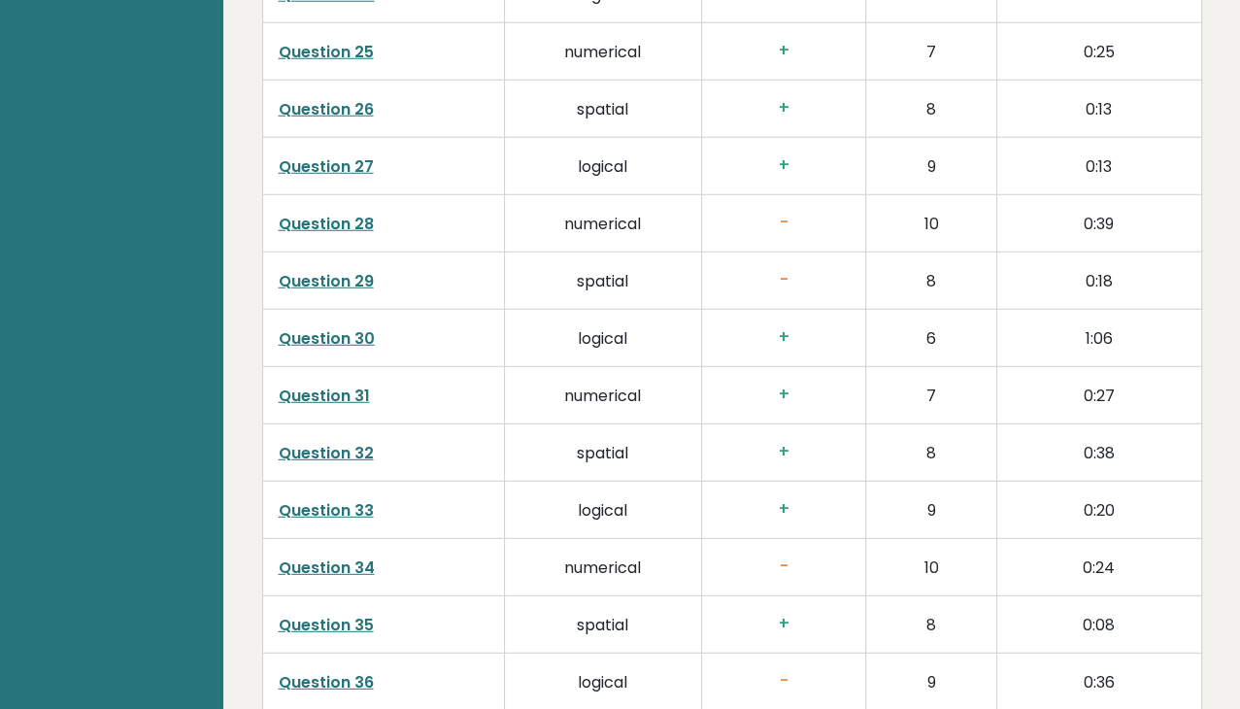
scroll to position [4465, 0]
click at [298, 269] on link "Question 29" at bounding box center [326, 280] width 95 height 22
click at [319, 212] on link "Question 28" at bounding box center [326, 223] width 95 height 22
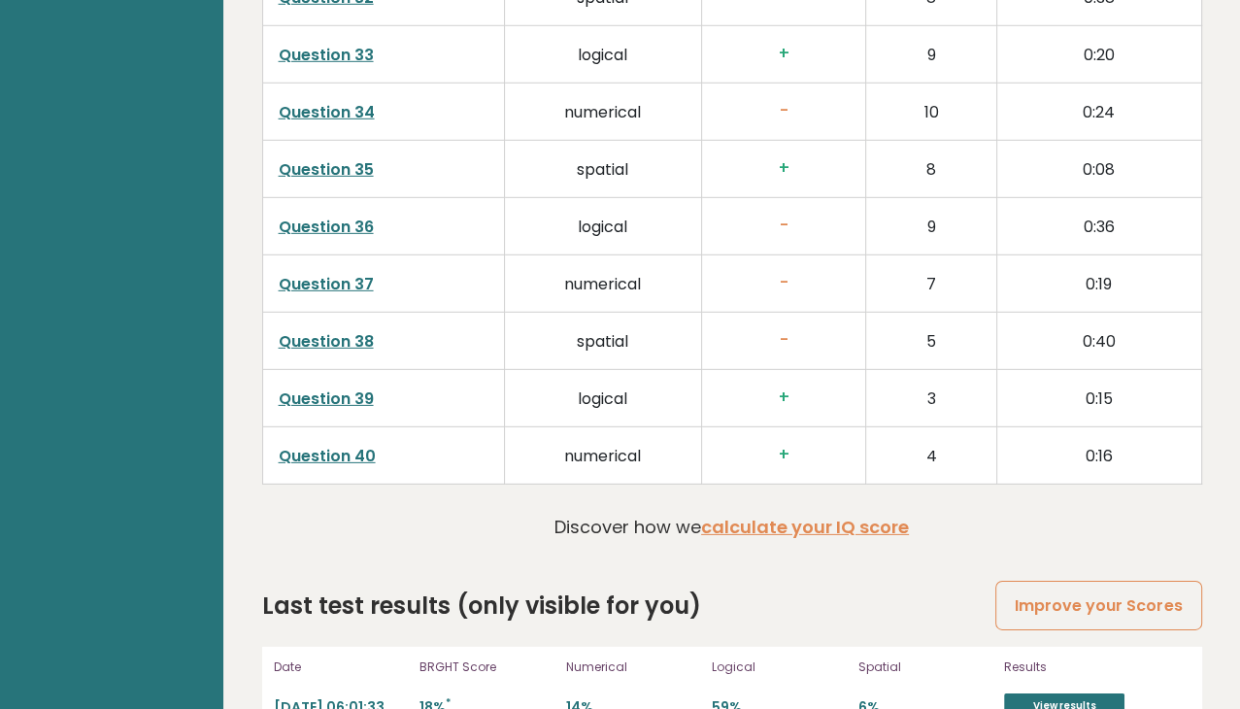
scroll to position [4926, 0]
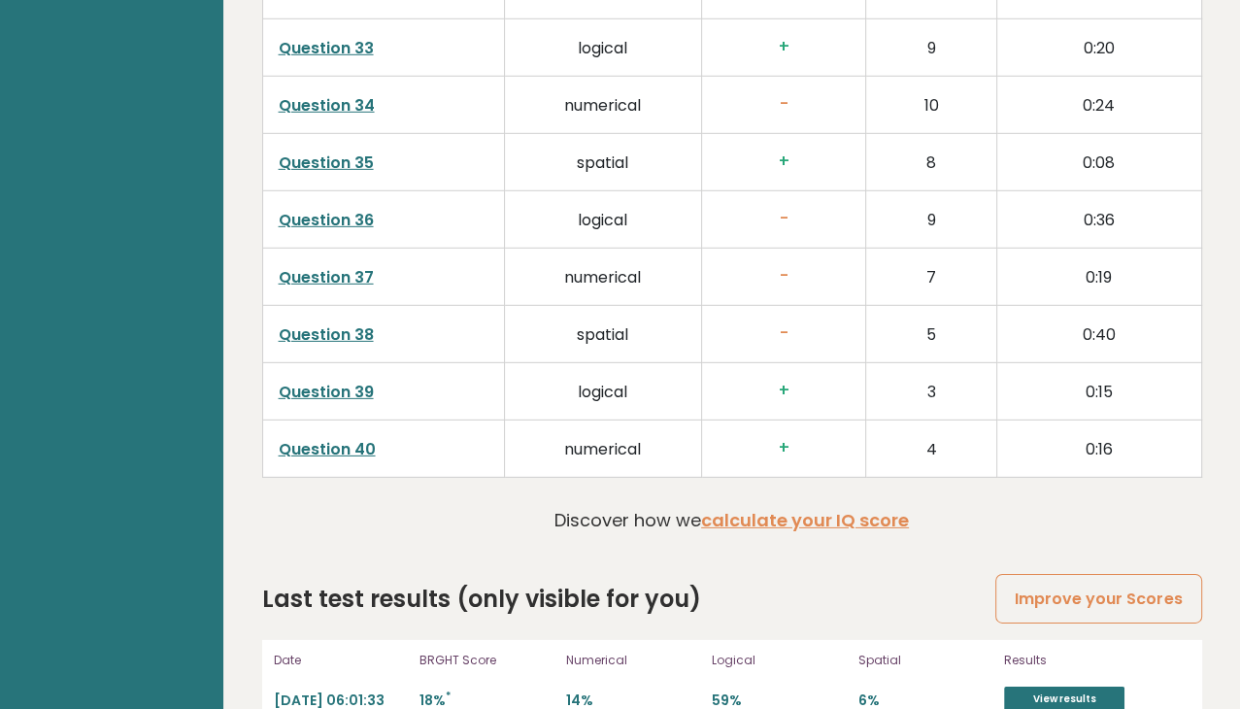
click at [319, 323] on link "Question 38" at bounding box center [326, 334] width 95 height 22
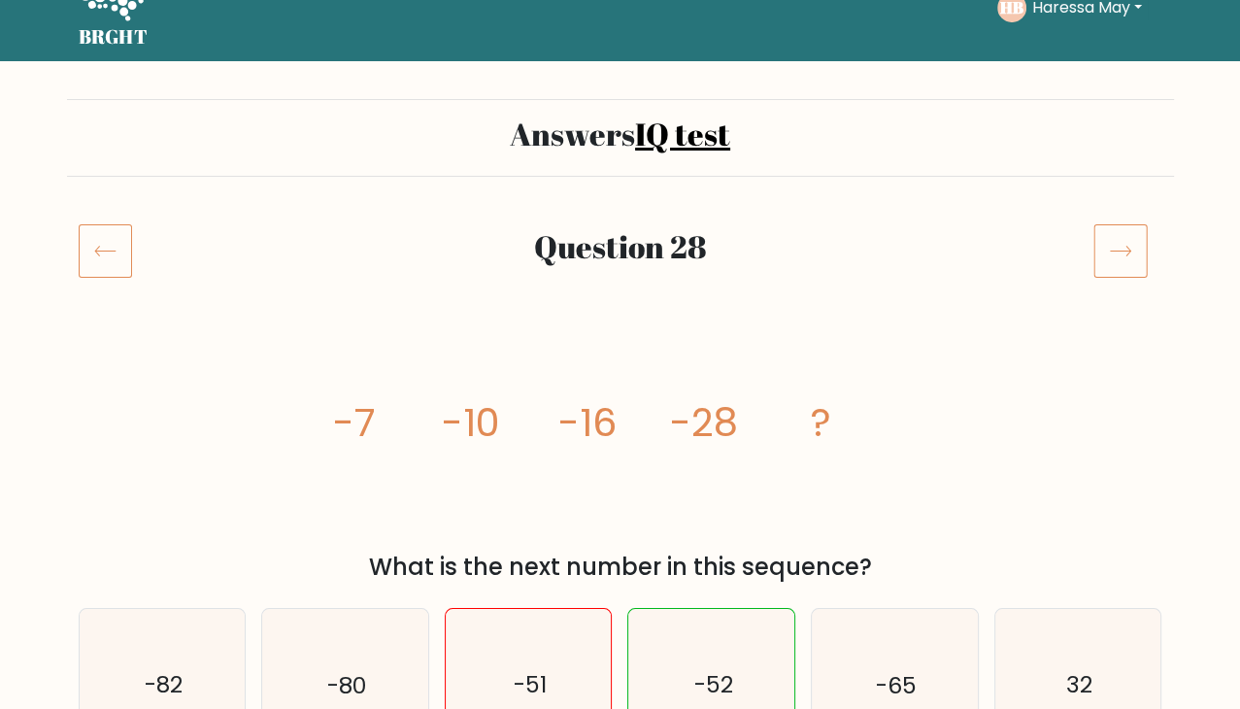
scroll to position [194, 0]
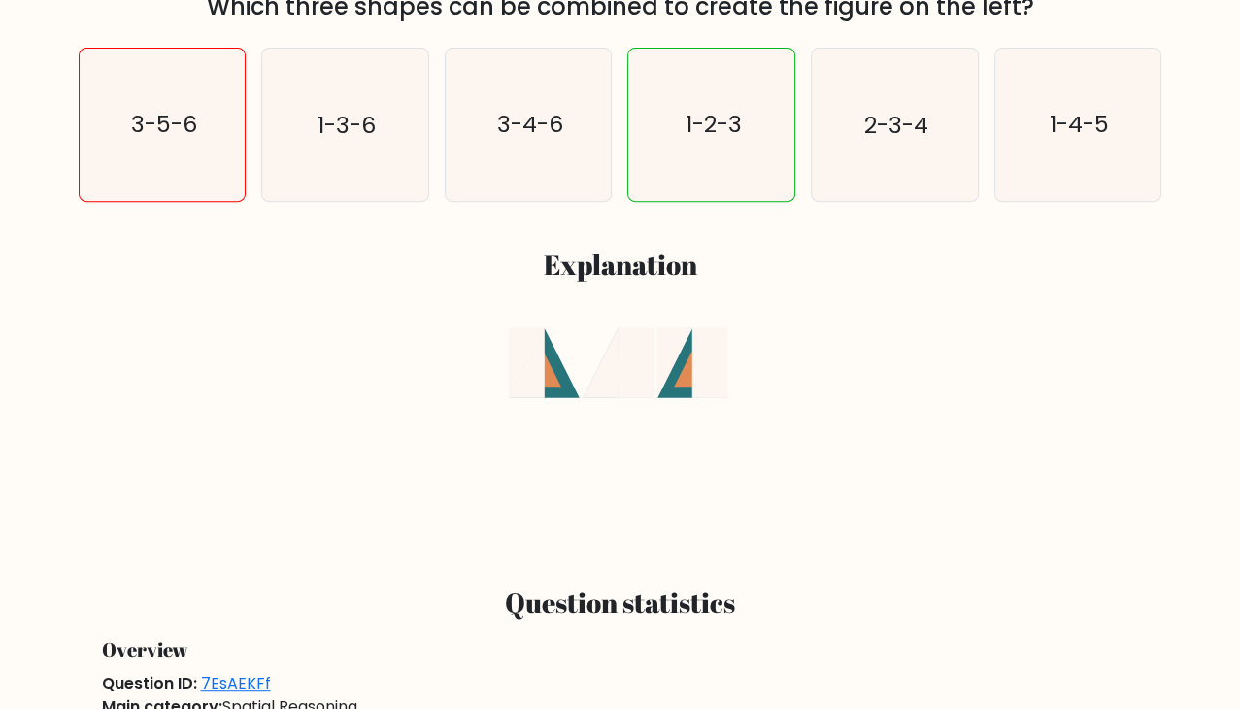
scroll to position [874, 0]
